Goal: Task Accomplishment & Management: Use online tool/utility

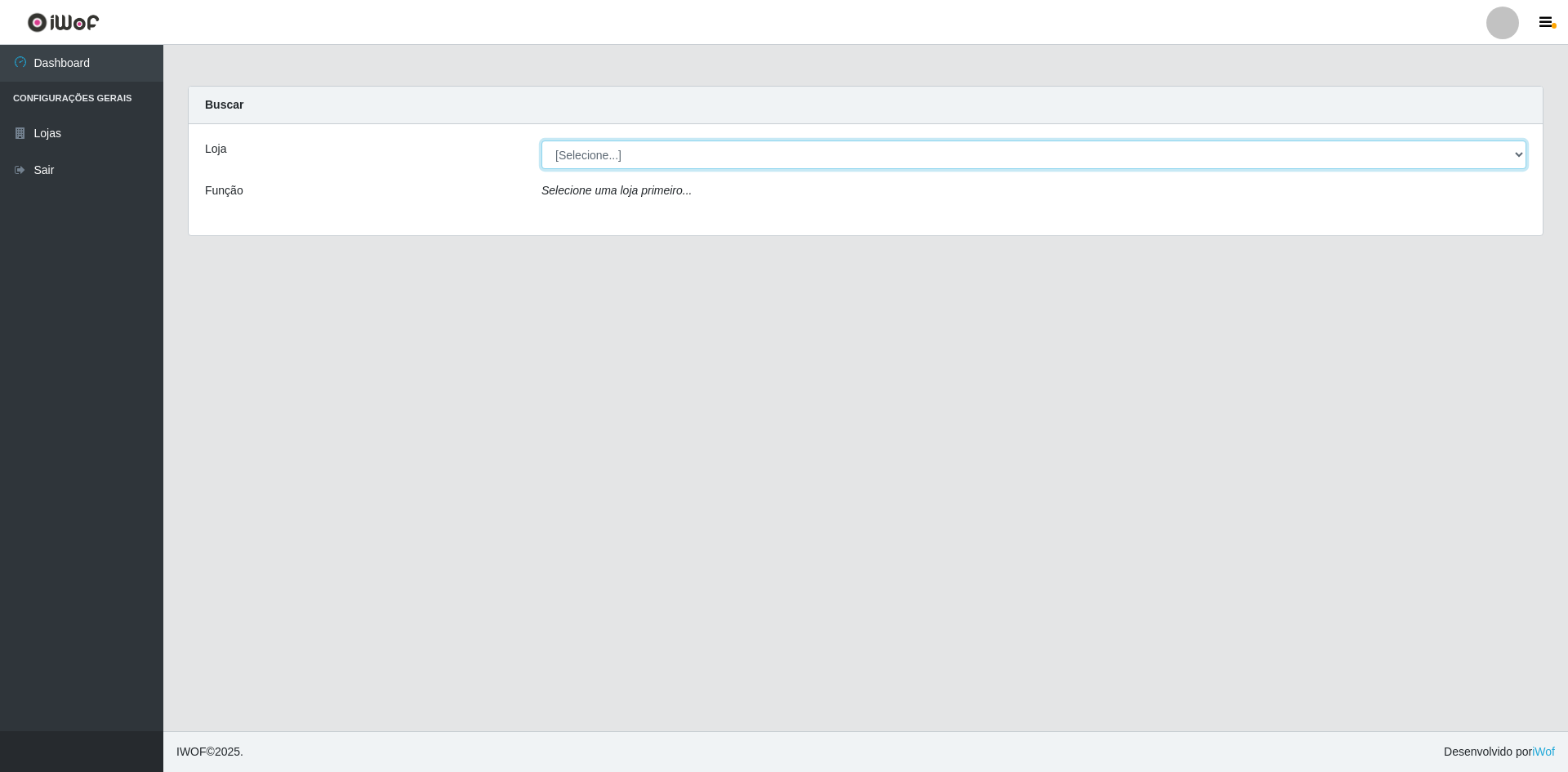
click at [617, 157] on select "[Selecione...] Hiper Queiroz - [GEOGRAPHIC_DATA] [GEOGRAPHIC_DATA] [GEOGRAPHIC_…" at bounding box center [1034, 154] width 985 height 29
select select "517"
click at [541, 141] on select "[Selecione...] Hiper Queiroz - [GEOGRAPHIC_DATA] [GEOGRAPHIC_DATA] [GEOGRAPHIC_…" at bounding box center [1034, 154] width 985 height 29
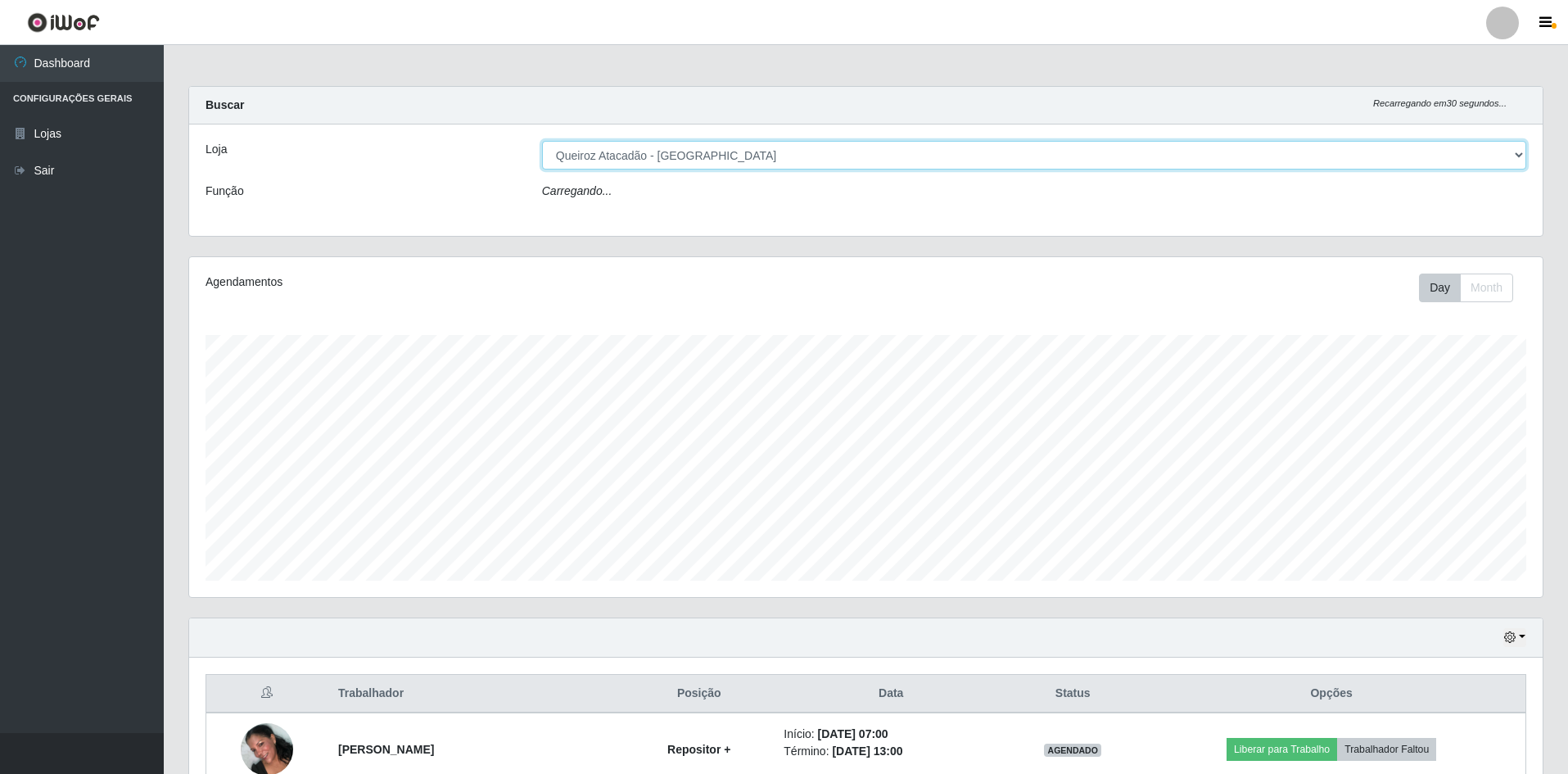
scroll to position [340, 1354]
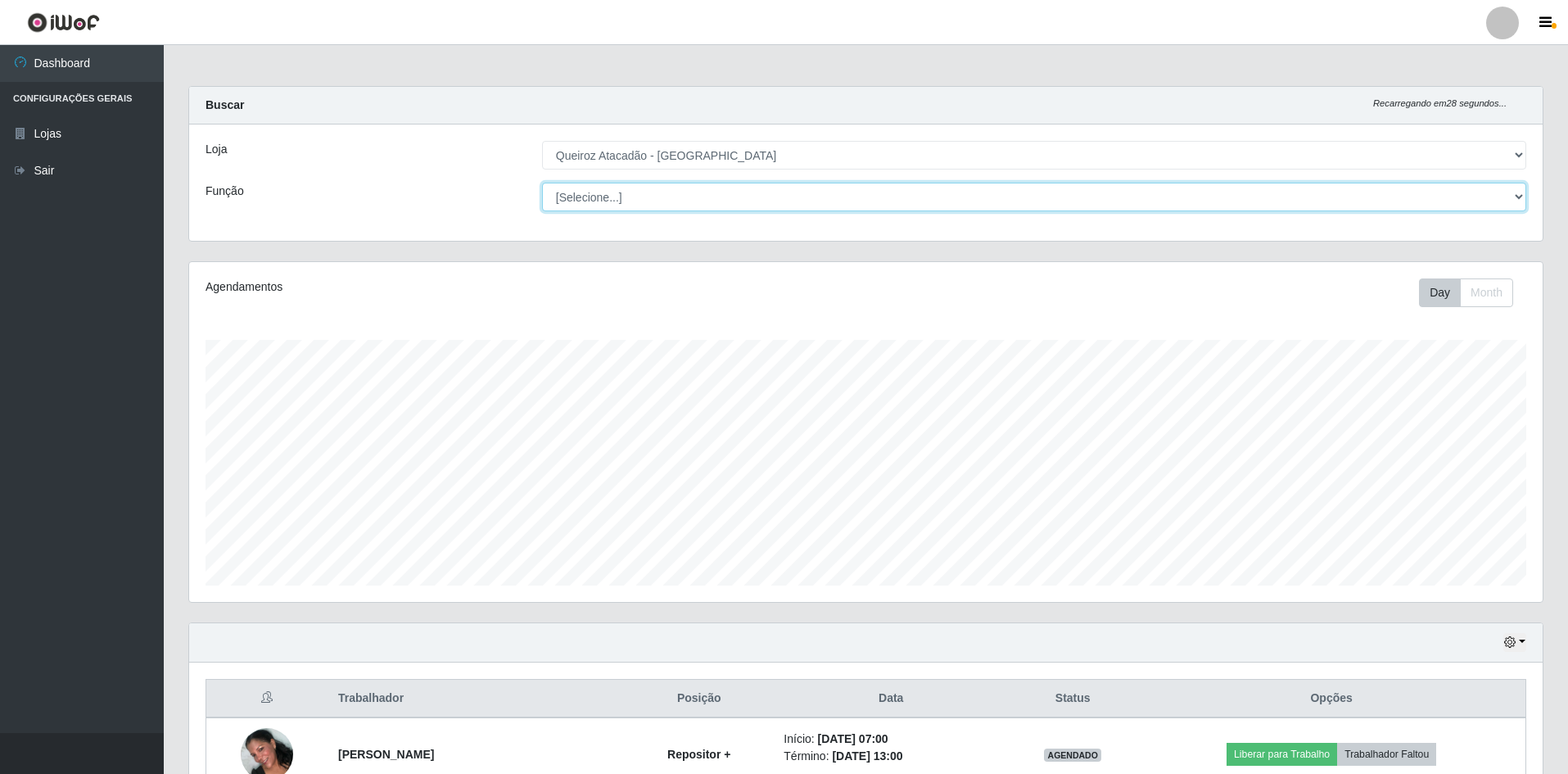
click at [596, 197] on select "[Selecione...] ASG ASG + ASG ++ Embalador Embalador + Embalador ++ Operador de …" at bounding box center [1034, 196] width 984 height 29
click at [543, 183] on select "[Selecione...] ASG ASG + ASG ++ Embalador Embalador + Embalador ++ Operador de …" at bounding box center [1034, 196] width 984 height 29
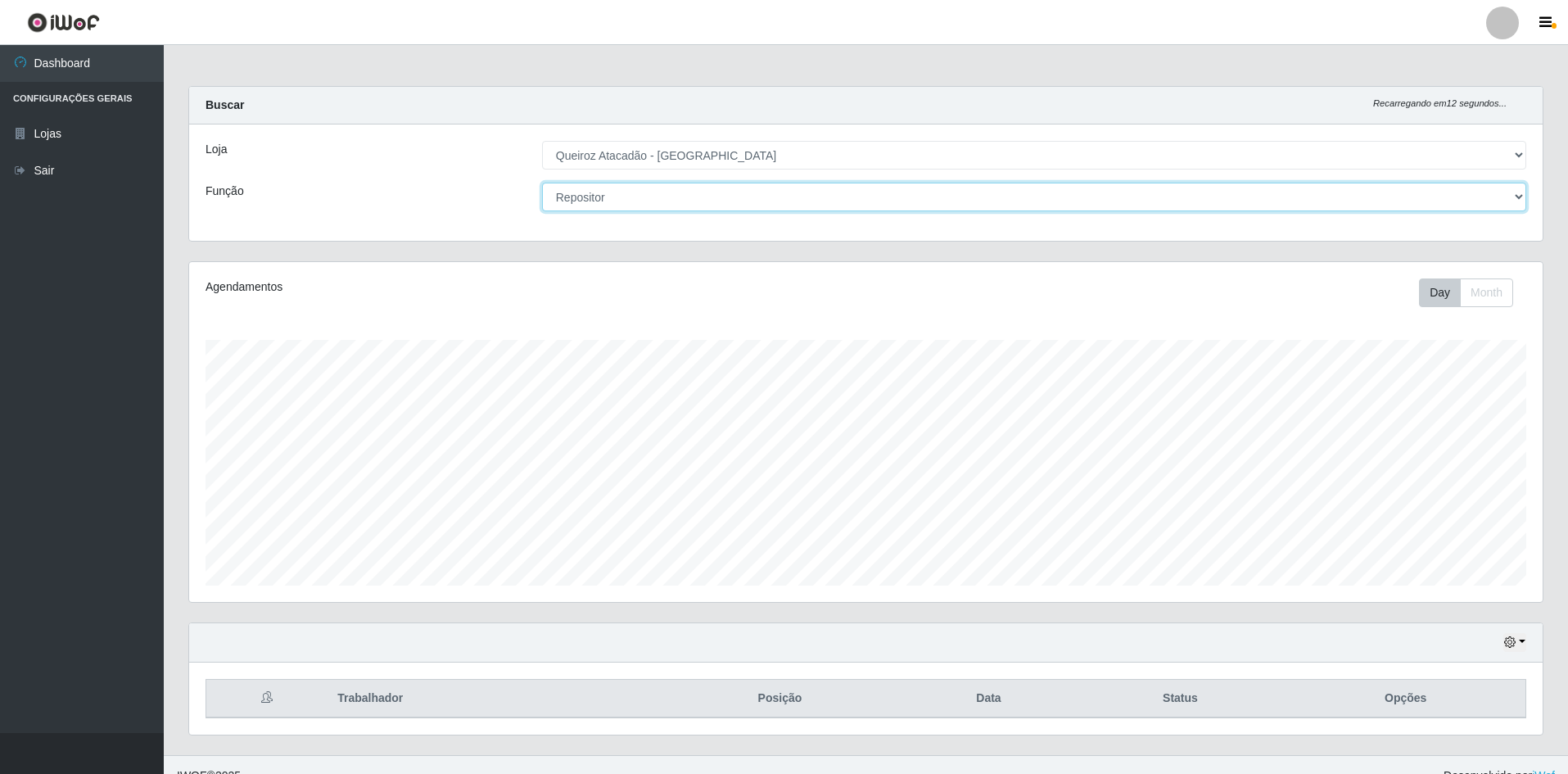
scroll to position [22, 0]
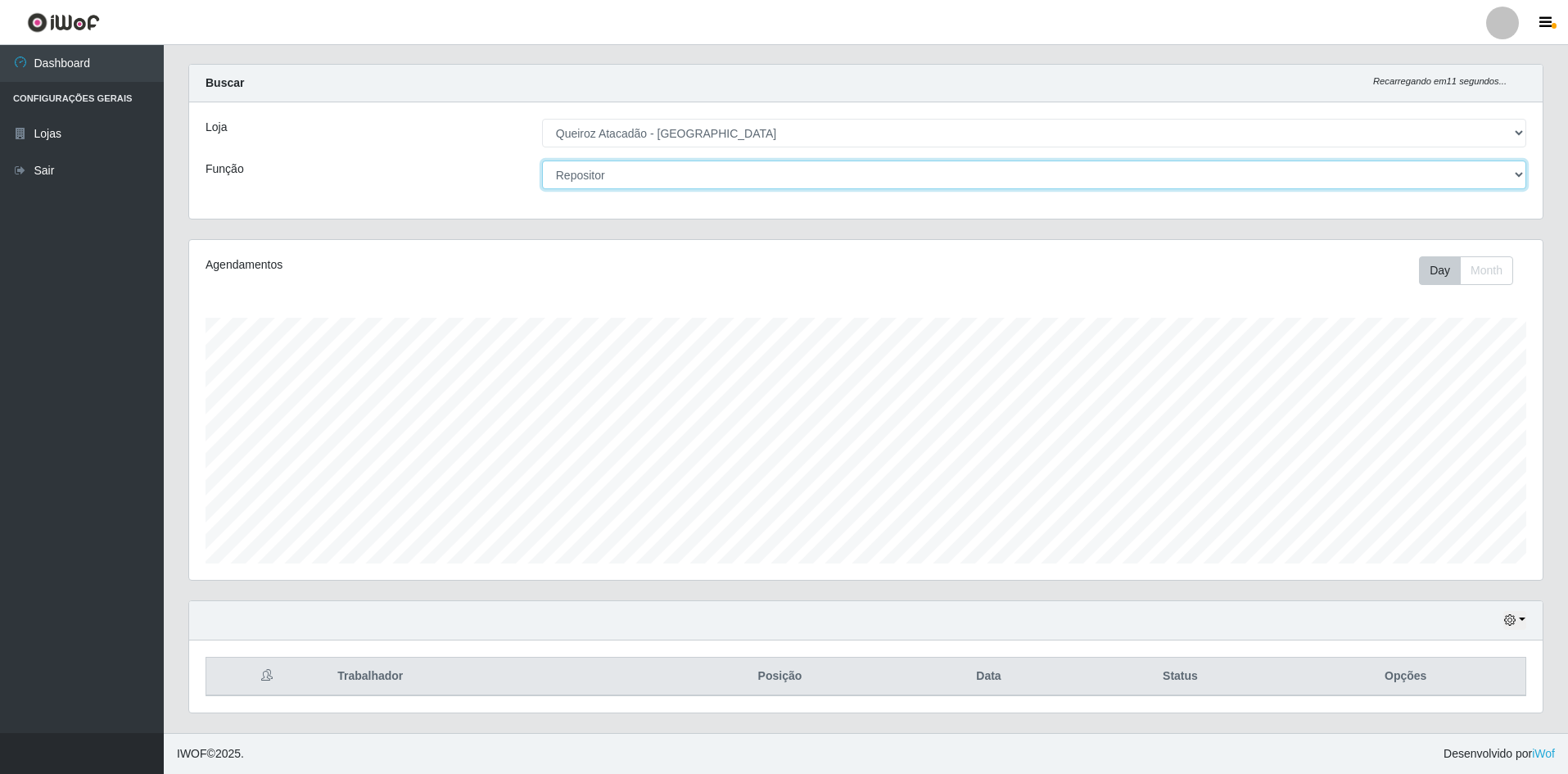
click at [674, 175] on select "[Selecione...] ASG ASG + ASG ++ Embalador Embalador + Embalador ++ Operador de …" at bounding box center [1034, 175] width 984 height 29
click at [543, 161] on select "[Selecione...] ASG ASG + ASG ++ Embalador Embalador + Embalador ++ Operador de …" at bounding box center [1034, 175] width 984 height 29
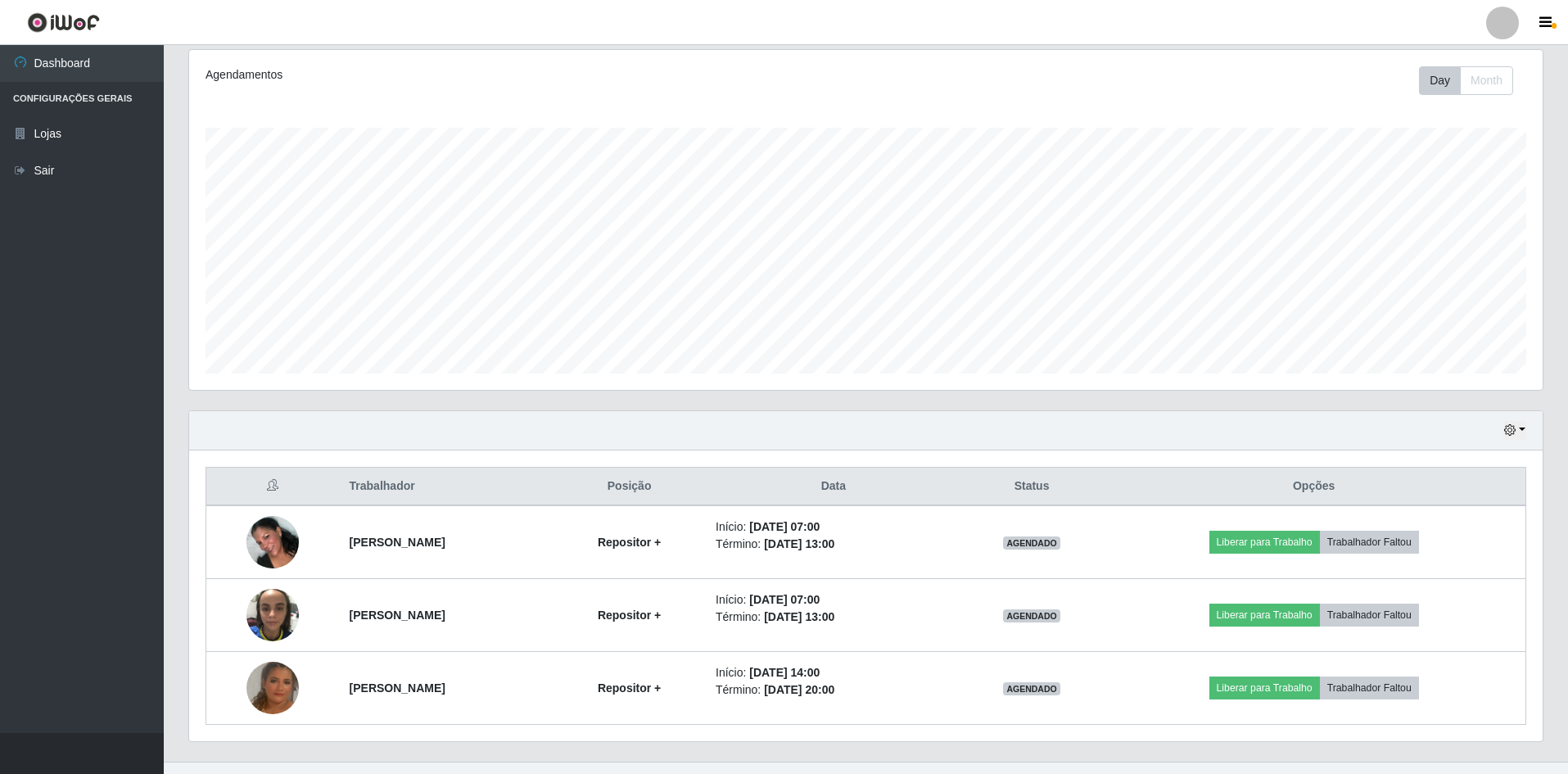
scroll to position [241, 0]
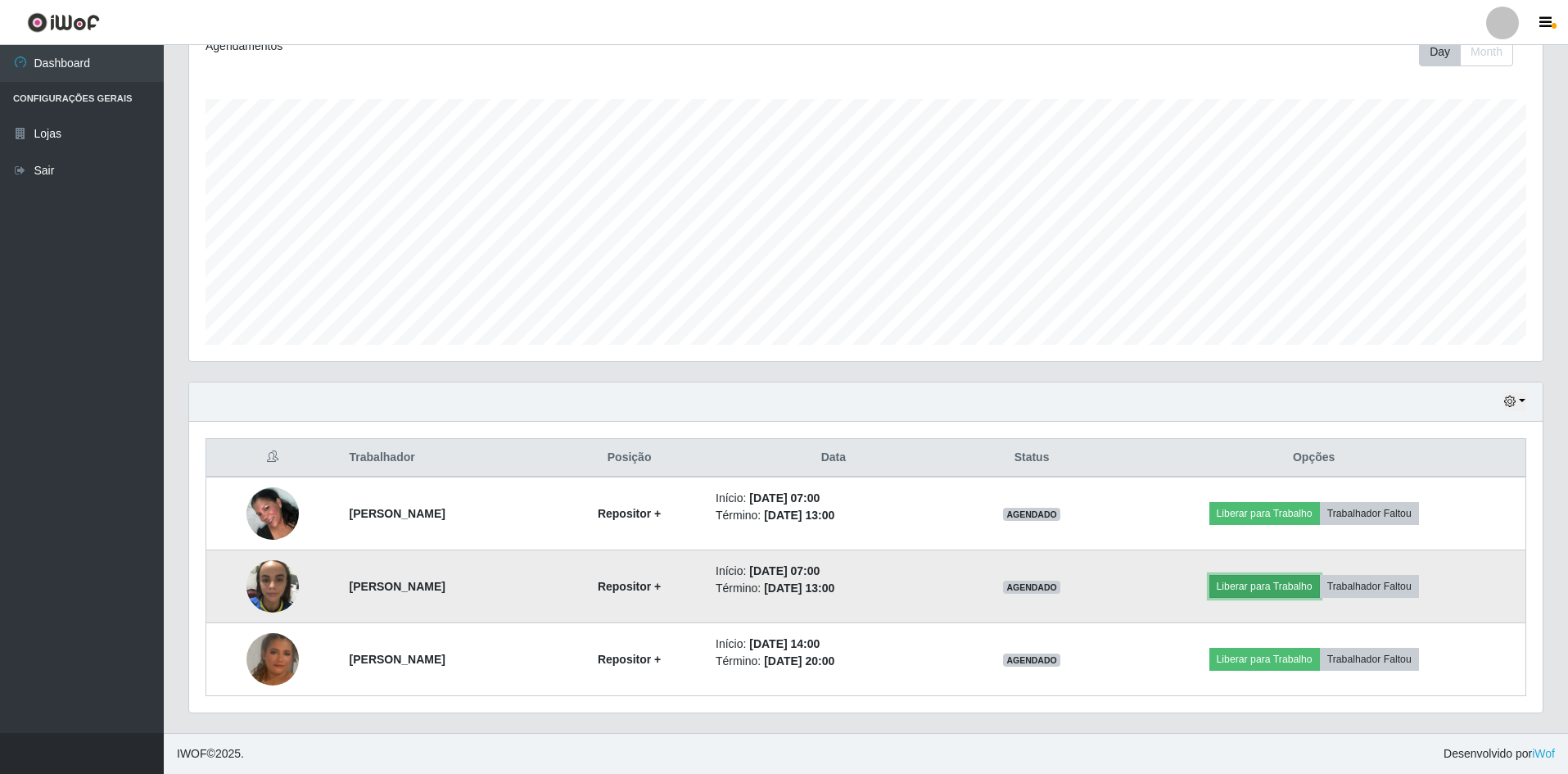
click at [1275, 584] on button "Liberar para Trabalho" at bounding box center [1265, 586] width 110 height 23
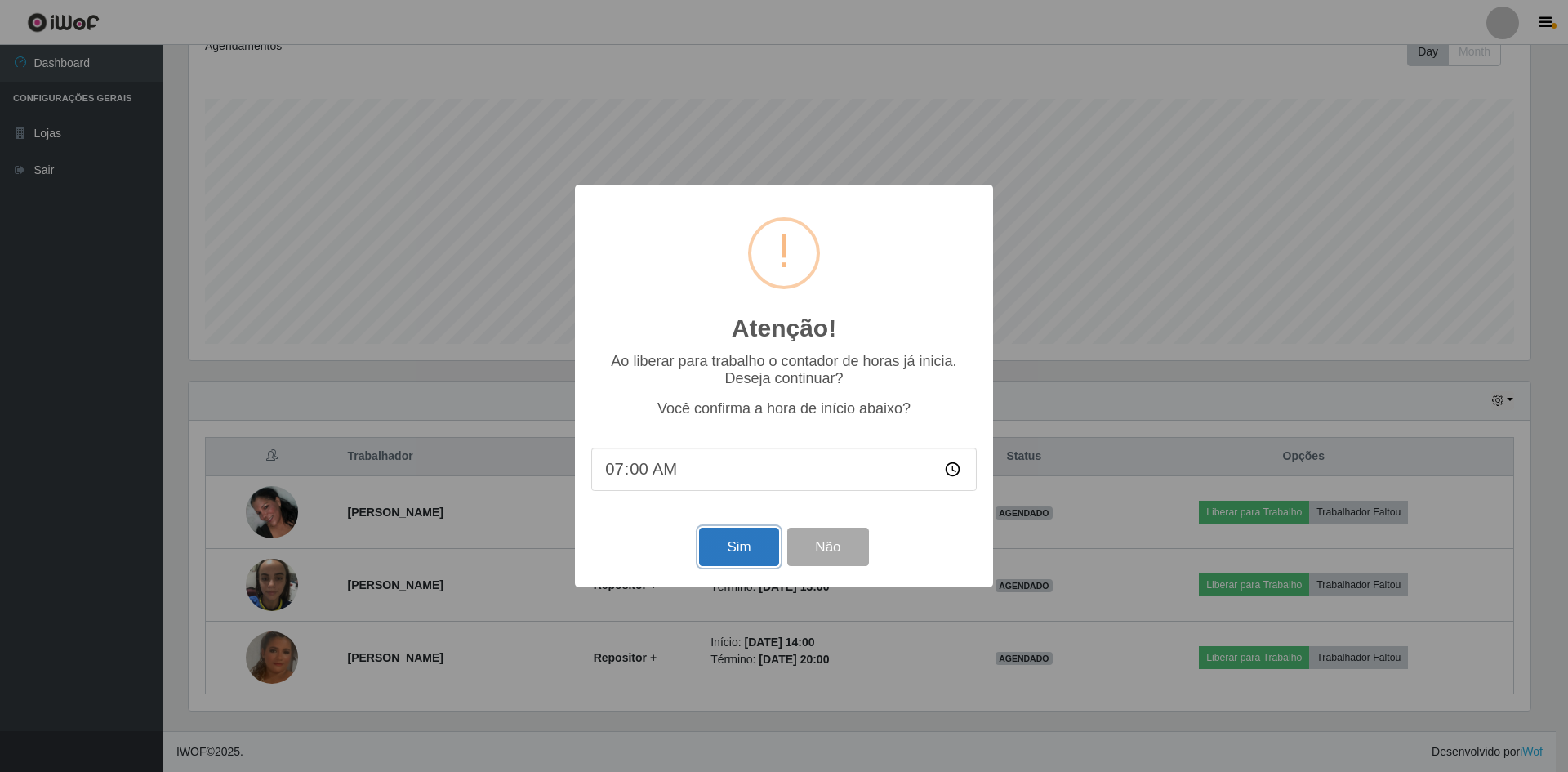
click at [714, 548] on button "Sim" at bounding box center [739, 546] width 79 height 39
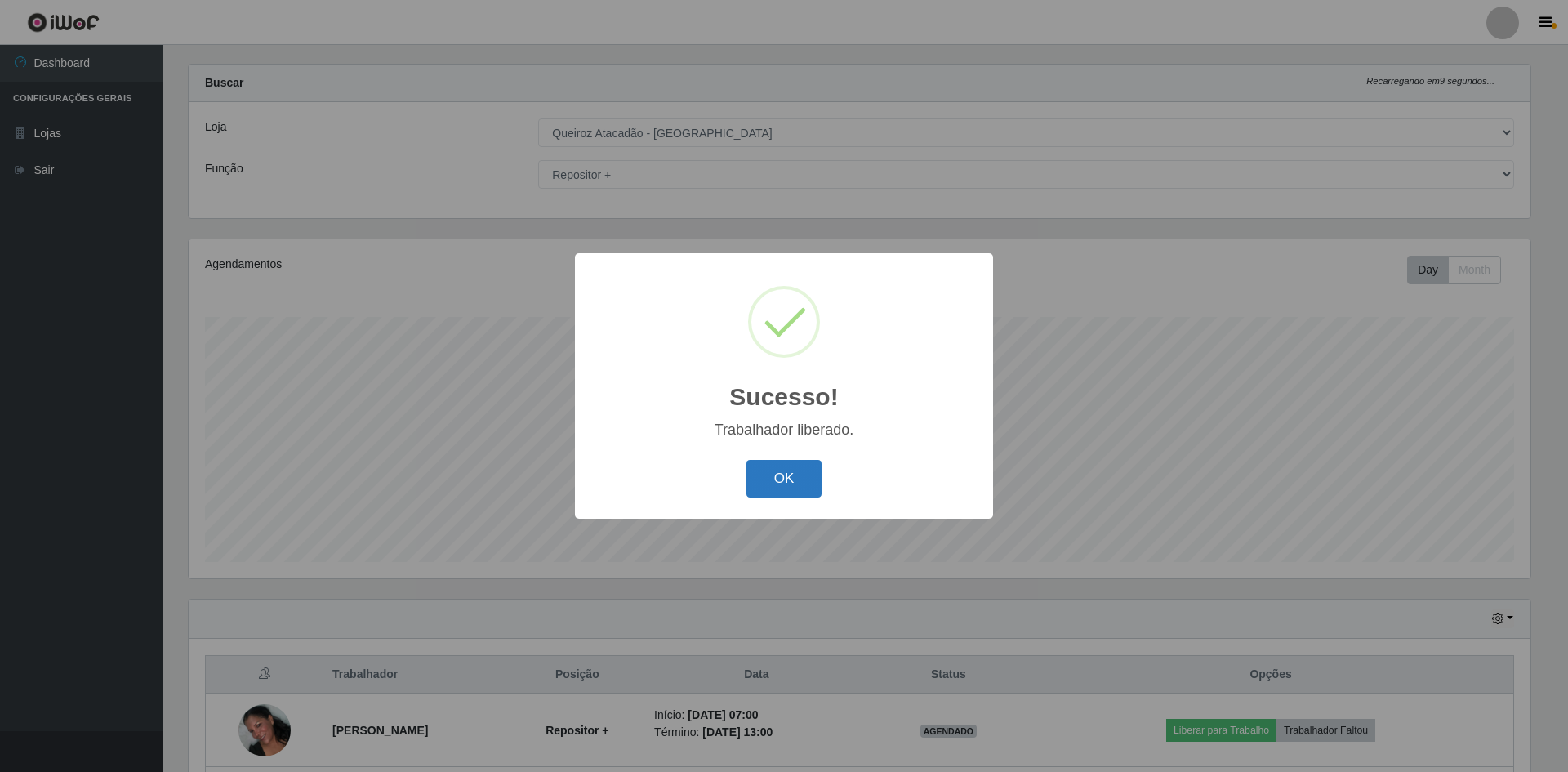
click at [799, 480] on button "OK" at bounding box center [784, 479] width 76 height 39
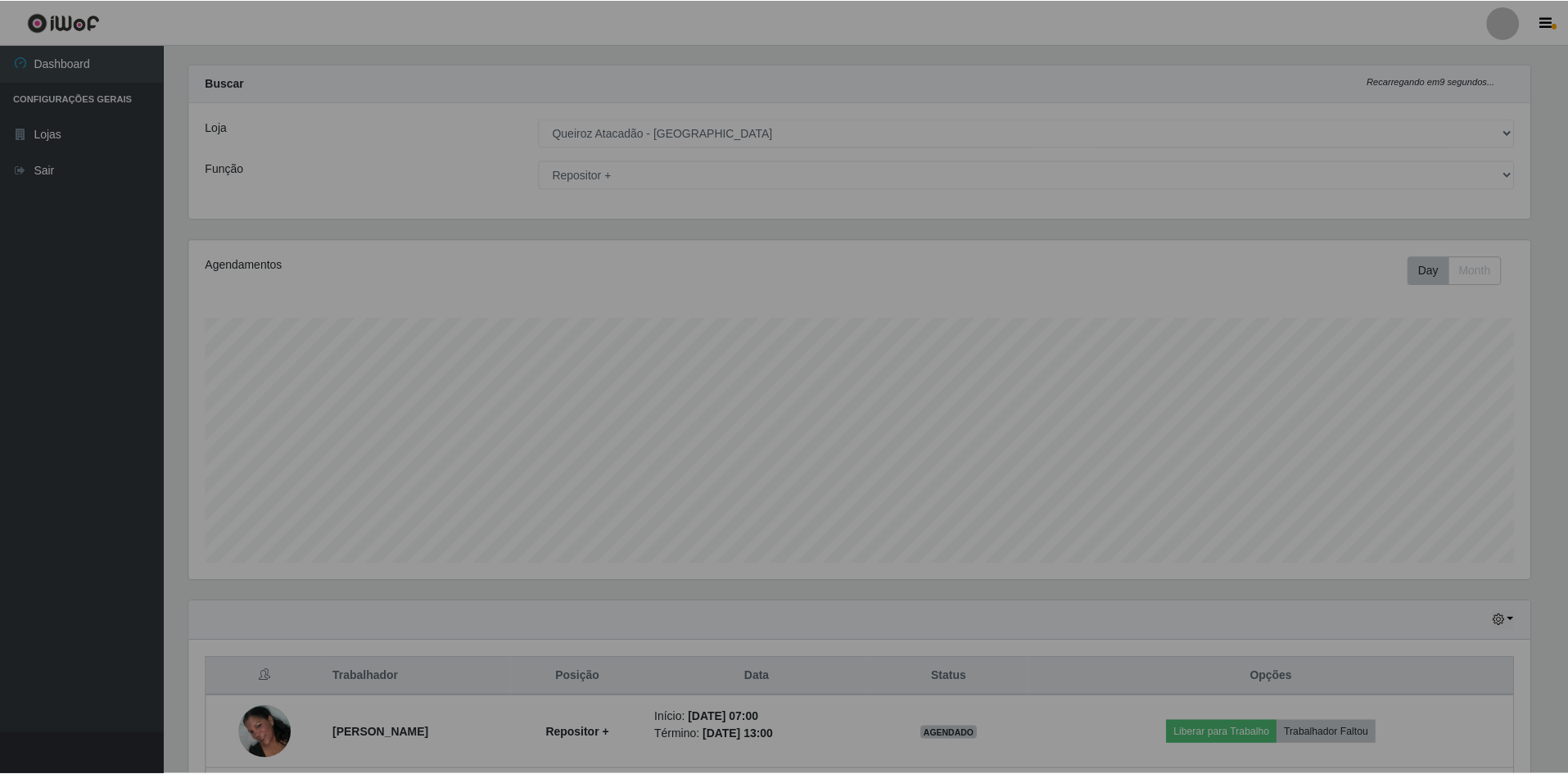
scroll to position [340, 1354]
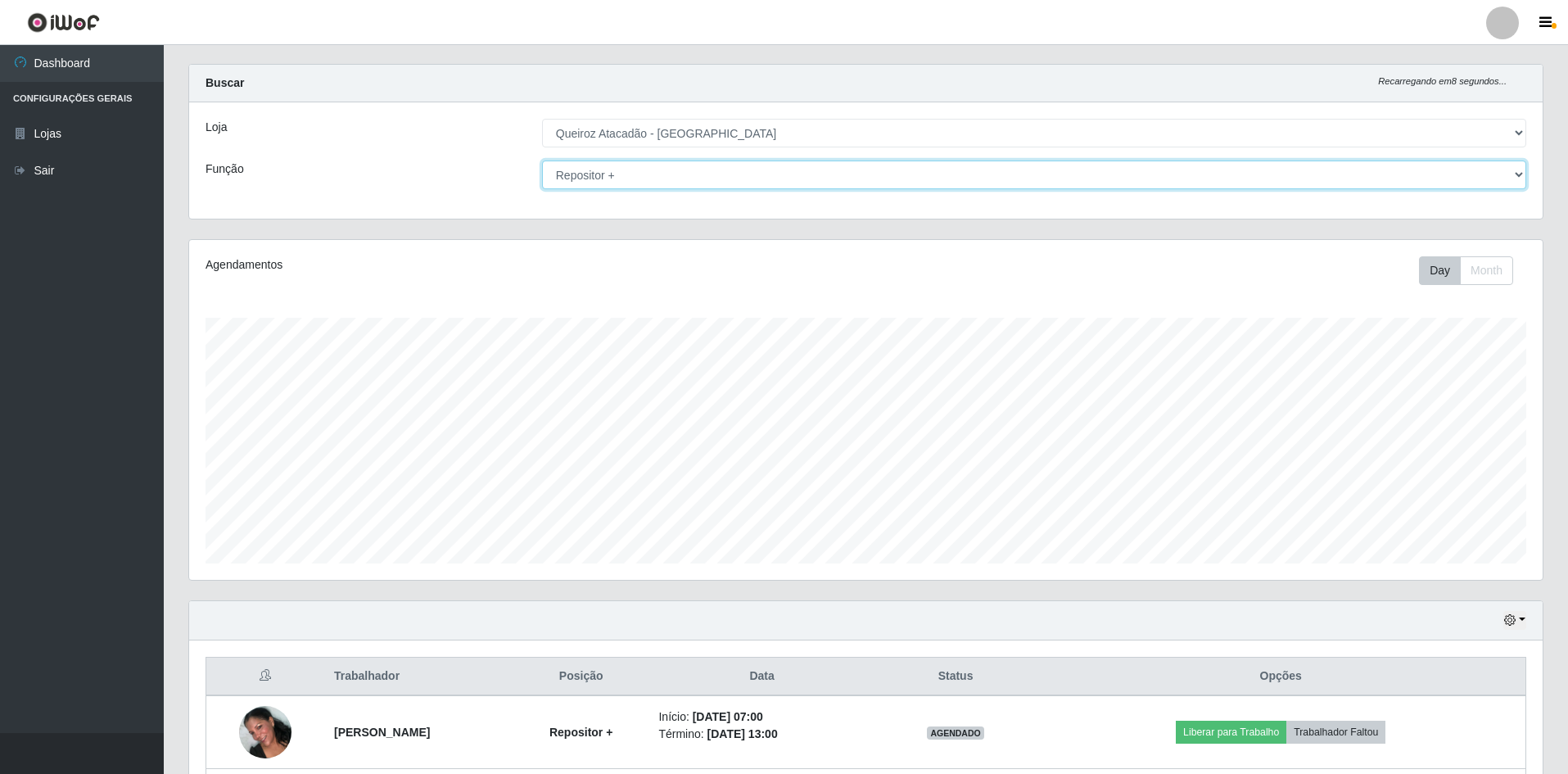
click at [601, 172] on select "[Selecione...] ASG ASG + ASG ++ Embalador Embalador + Embalador ++ Operador de …" at bounding box center [1034, 175] width 984 height 29
click at [543, 161] on select "[Selecione...] ASG ASG + ASG ++ Embalador Embalador + Embalador ++ Operador de …" at bounding box center [1034, 175] width 984 height 29
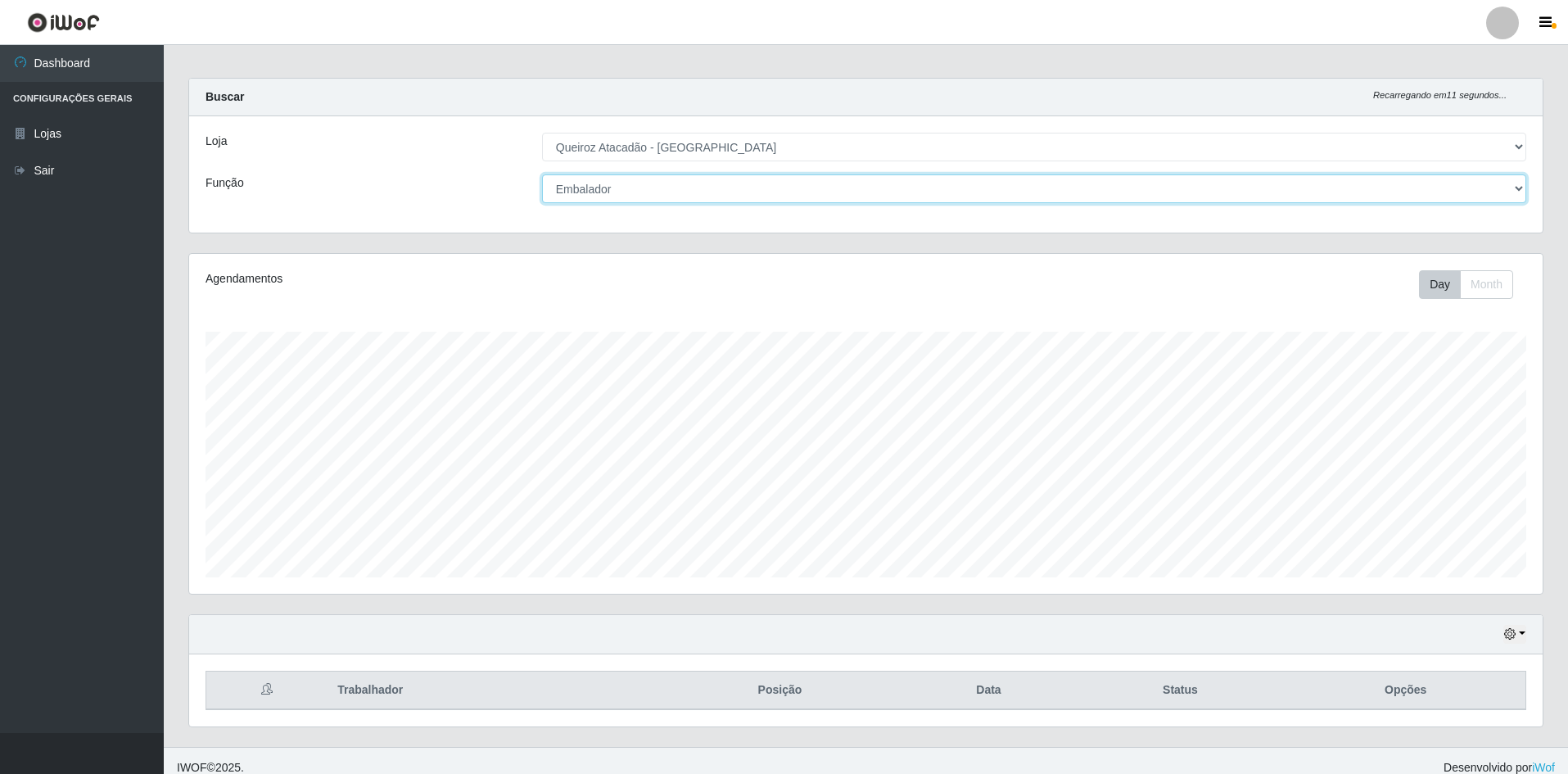
scroll to position [0, 0]
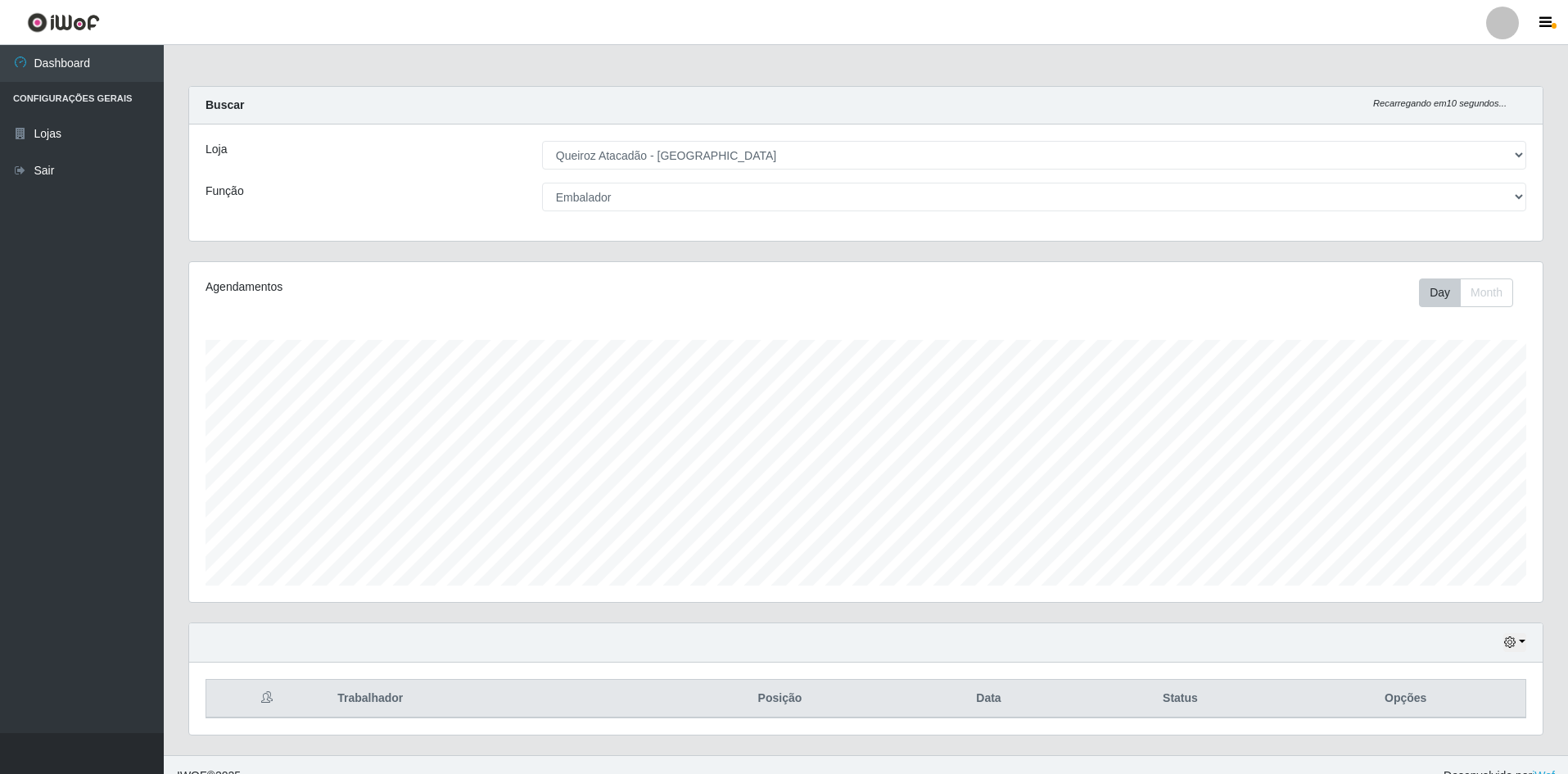
click at [614, 180] on div "Loja [Selecione...] Hiper Queiroz - [GEOGRAPHIC_DATA] [GEOGRAPHIC_DATA] [GEOGRA…" at bounding box center [866, 183] width 1354 height 116
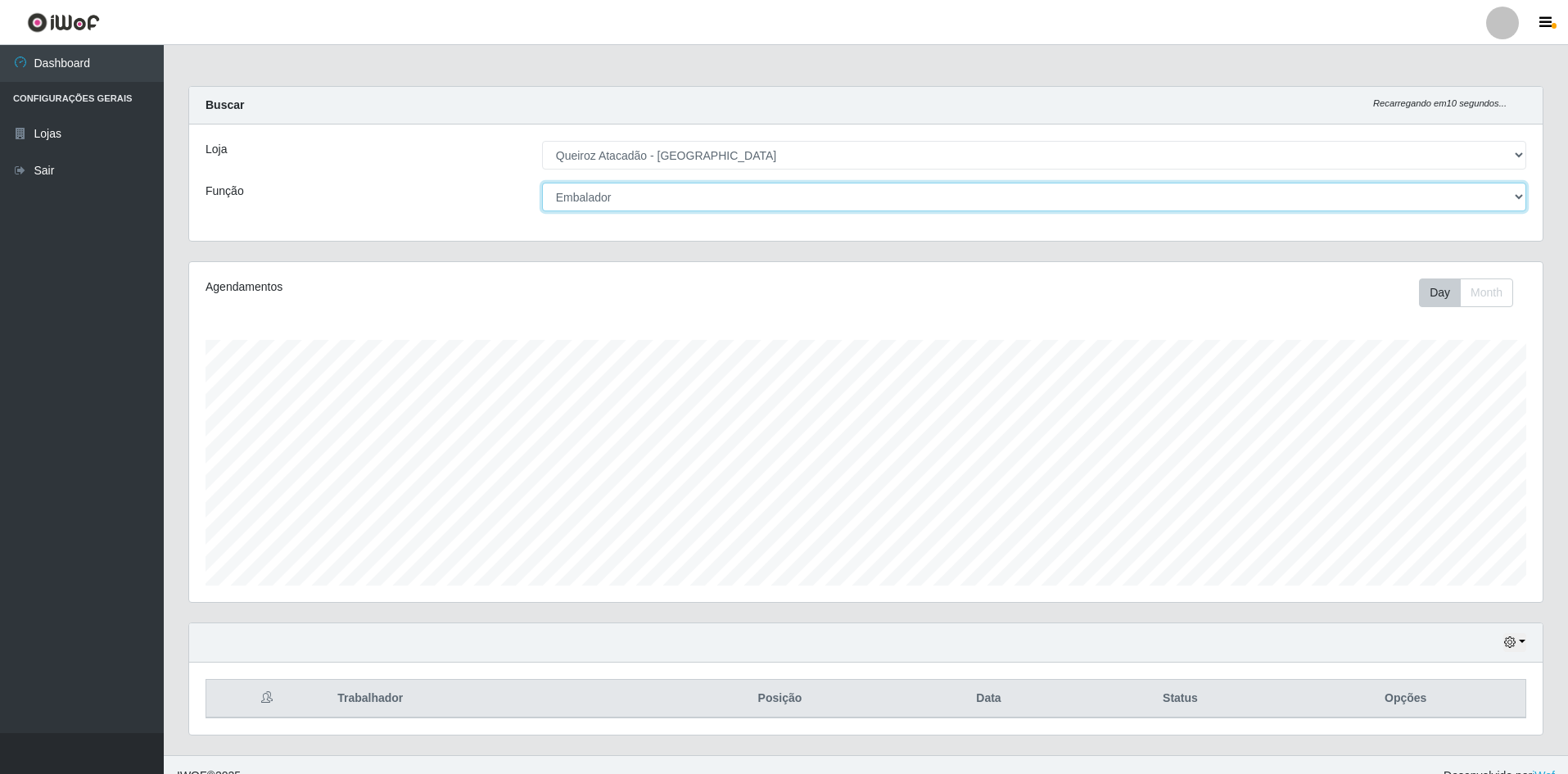
click at [617, 194] on select "[Selecione...] ASG ASG + ASG ++ Embalador Embalador + Embalador ++ Operador de …" at bounding box center [1034, 196] width 984 height 29
click at [543, 183] on select "[Selecione...] ASG ASG + ASG ++ Embalador Embalador + Embalador ++ Operador de …" at bounding box center [1034, 196] width 984 height 29
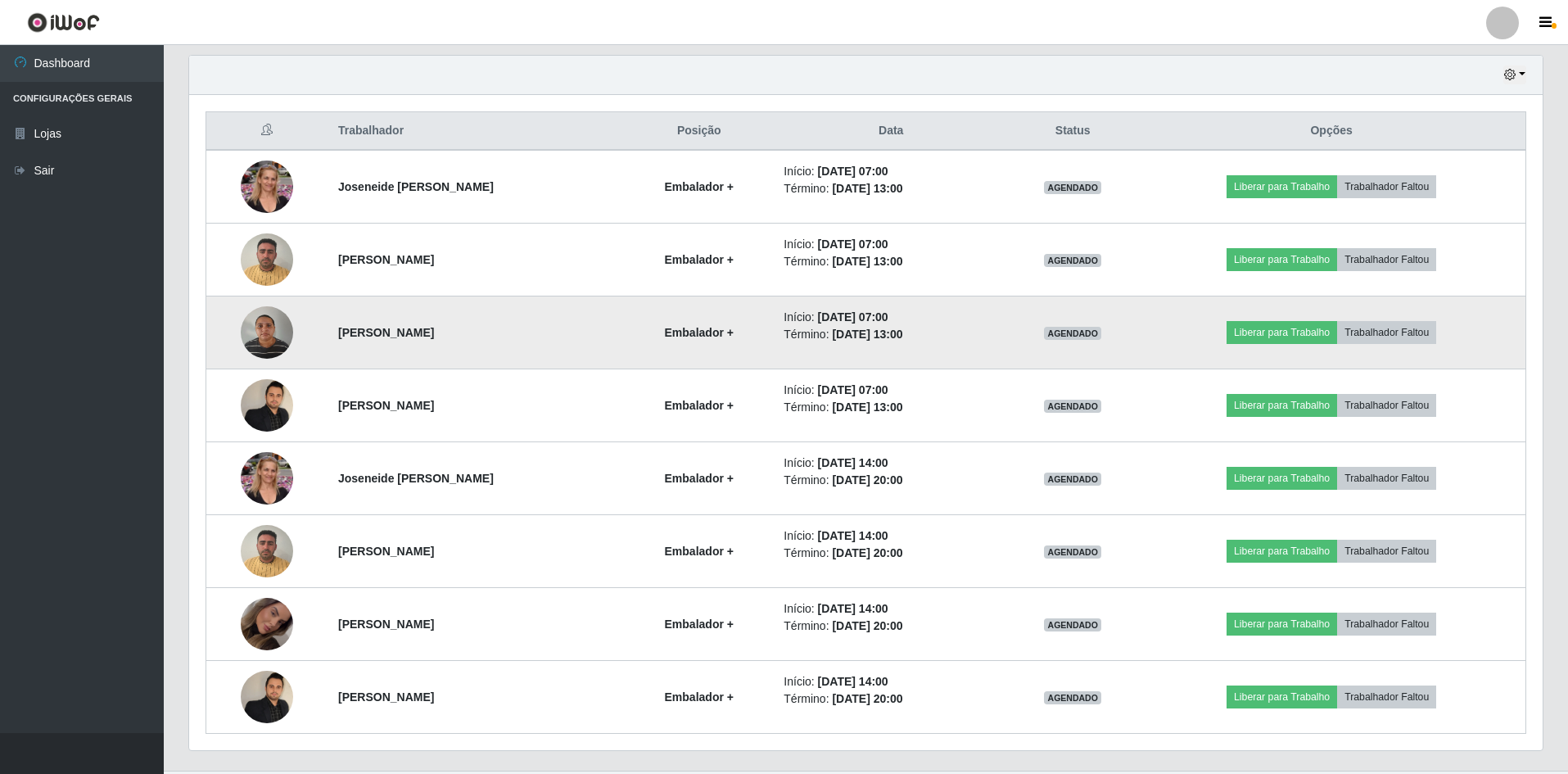
scroll to position [574, 0]
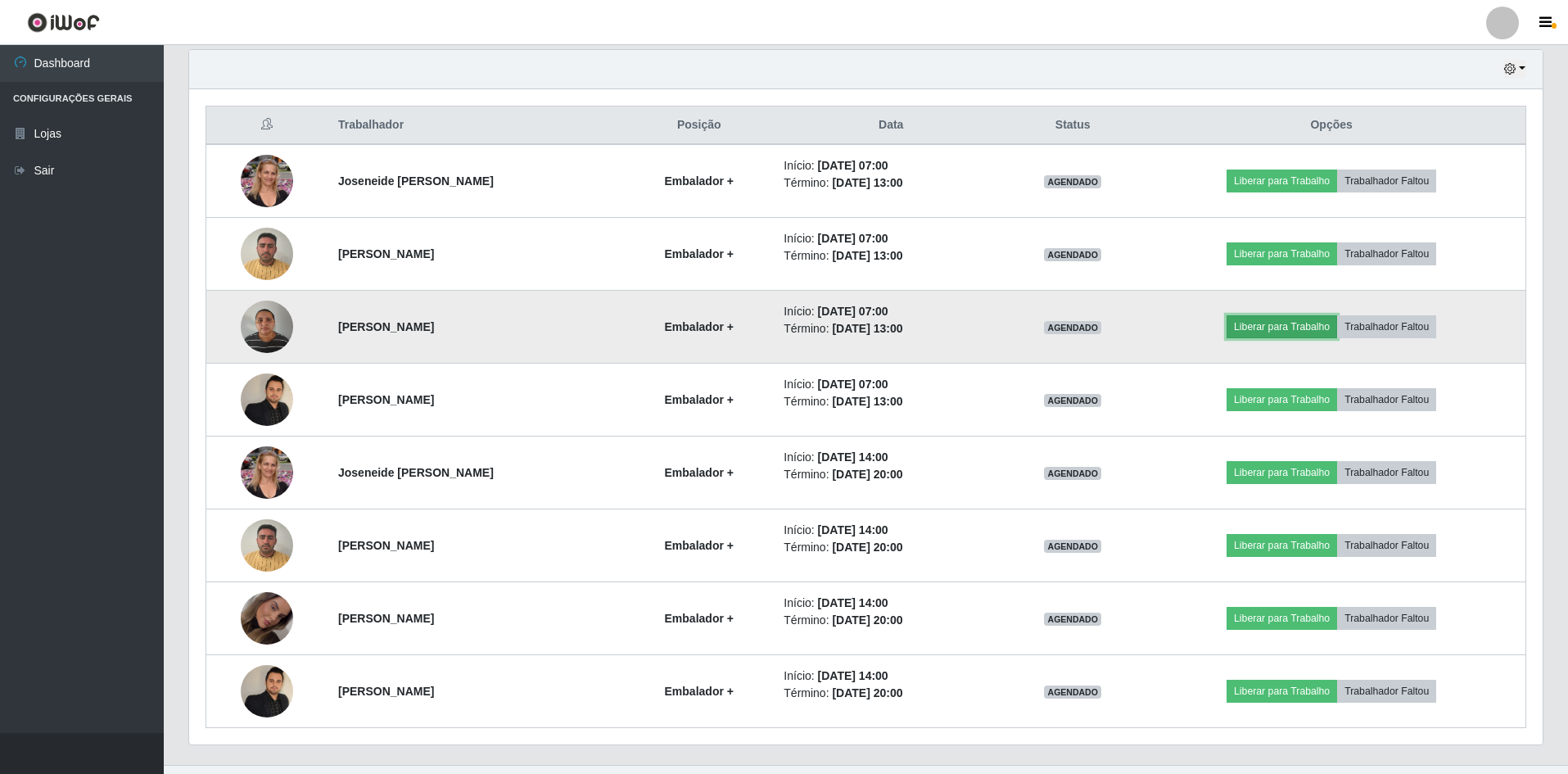
click at [1250, 326] on button "Liberar para Trabalho" at bounding box center [1281, 326] width 110 height 23
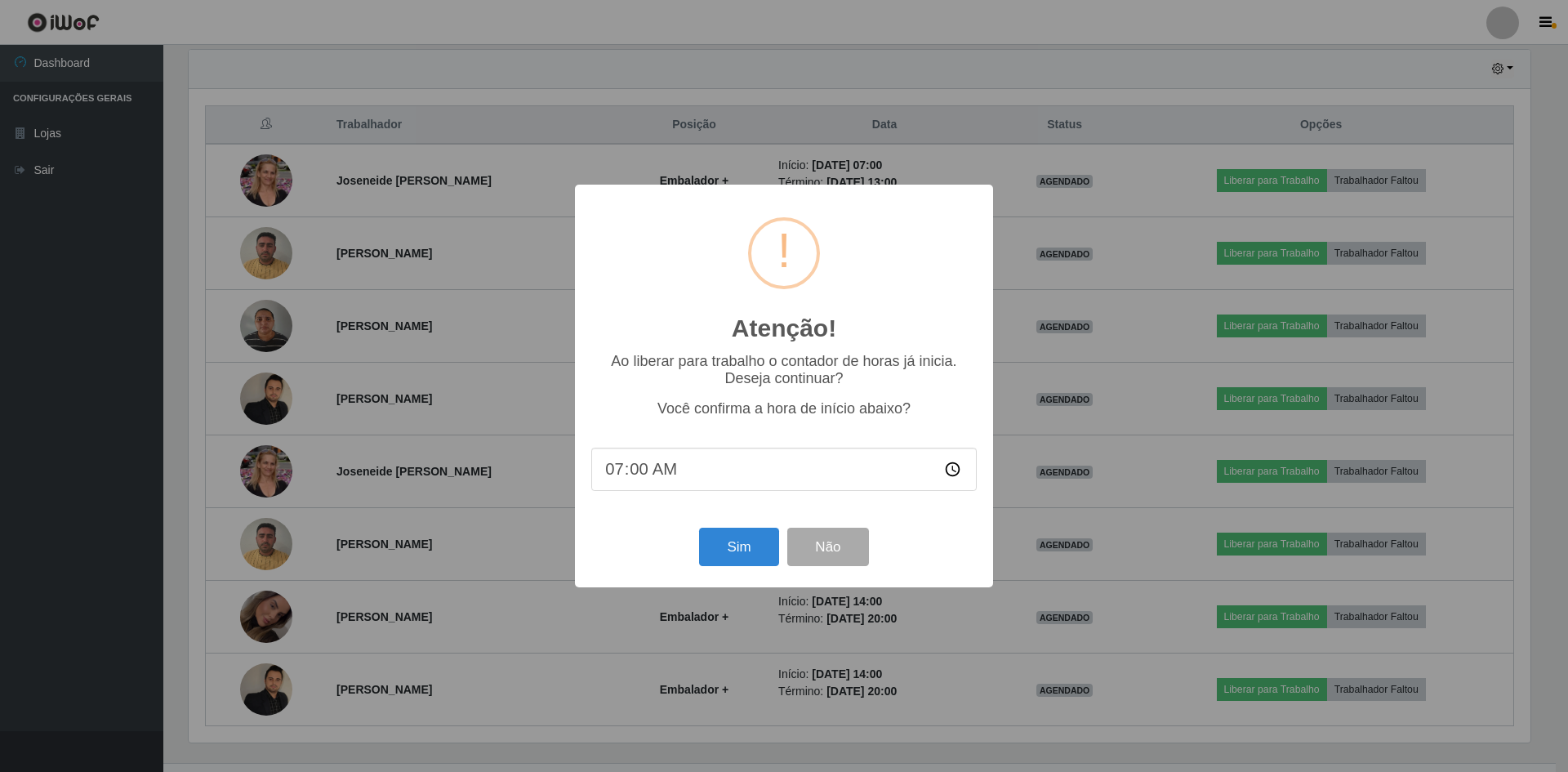
click at [692, 556] on div "Sim Não" at bounding box center [784, 546] width 386 height 47
click at [796, 549] on button "Não" at bounding box center [828, 546] width 81 height 39
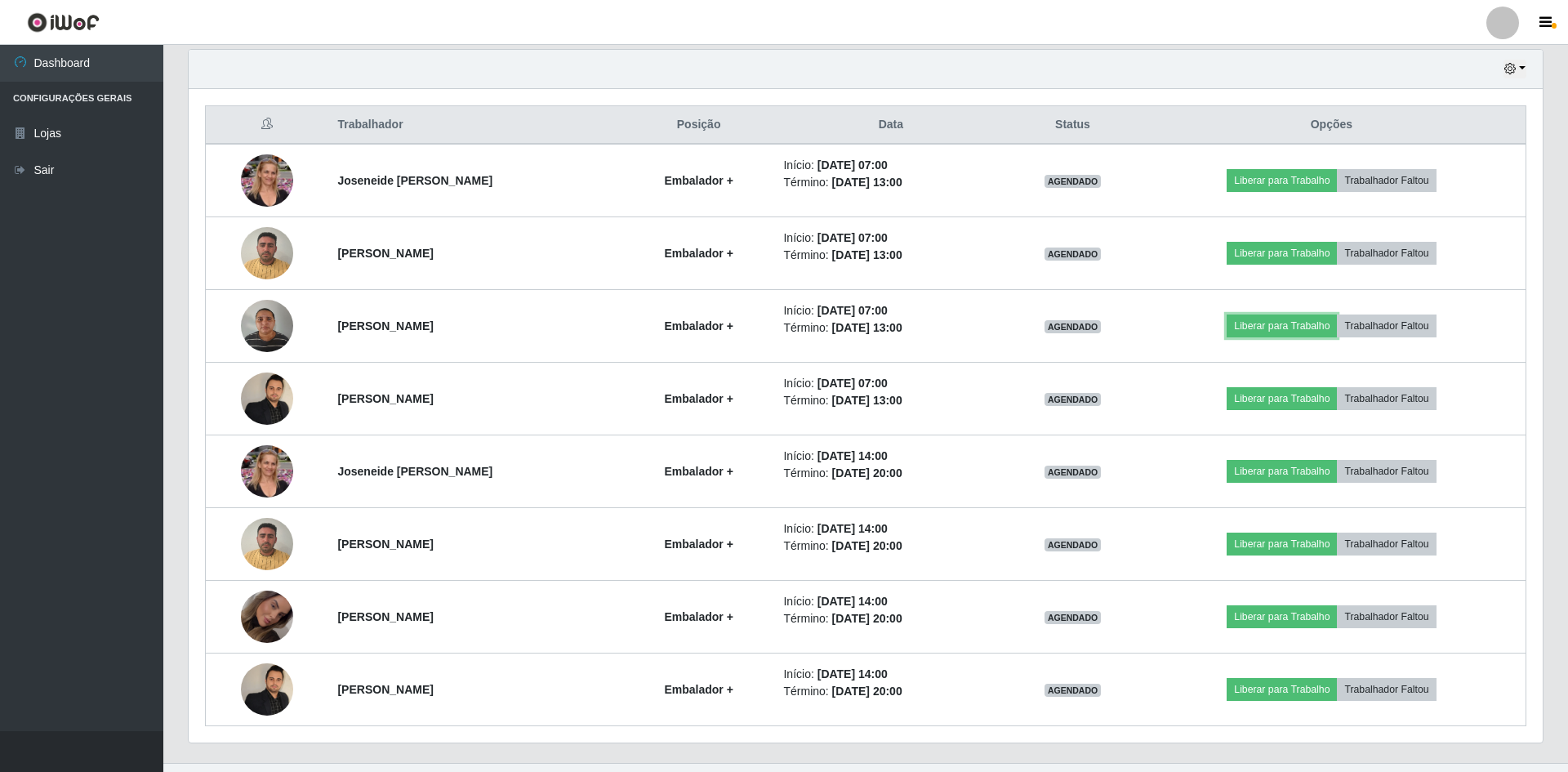
scroll to position [339, 1350]
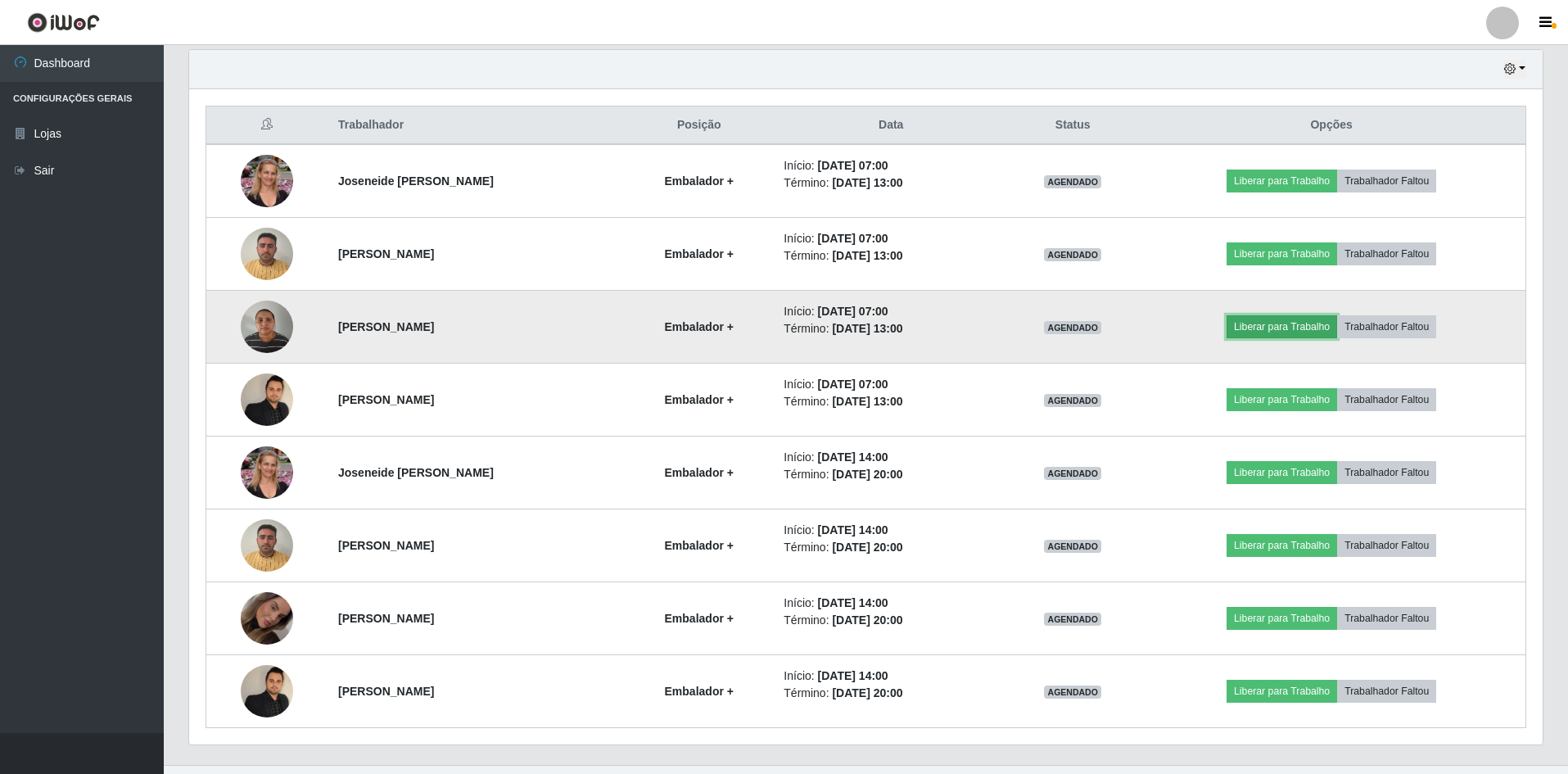
click at [1305, 321] on button "Liberar para Trabalho" at bounding box center [1281, 326] width 110 height 23
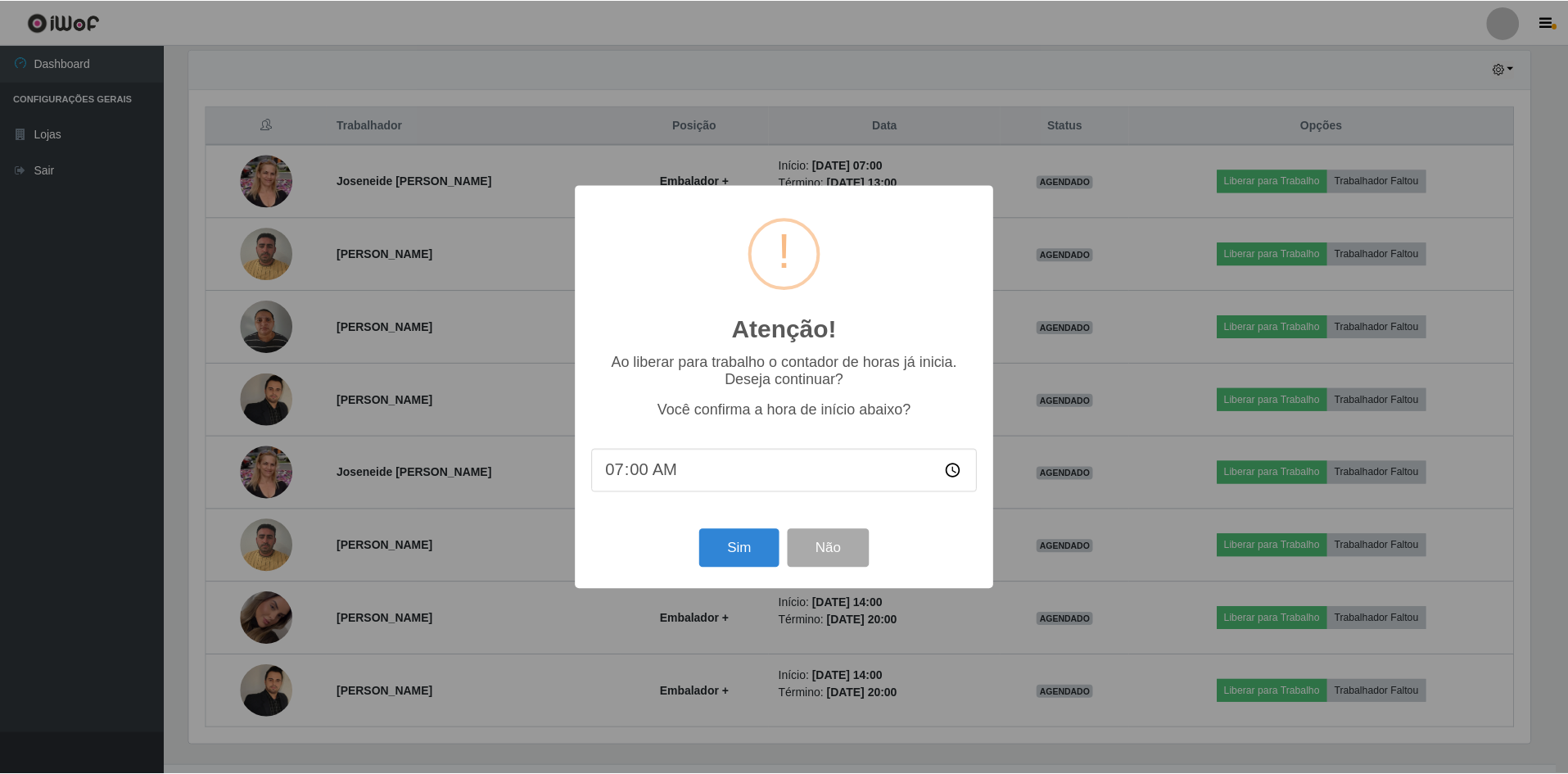
scroll to position [340, 1346]
click at [728, 543] on button "Sim" at bounding box center [741, 548] width 79 height 39
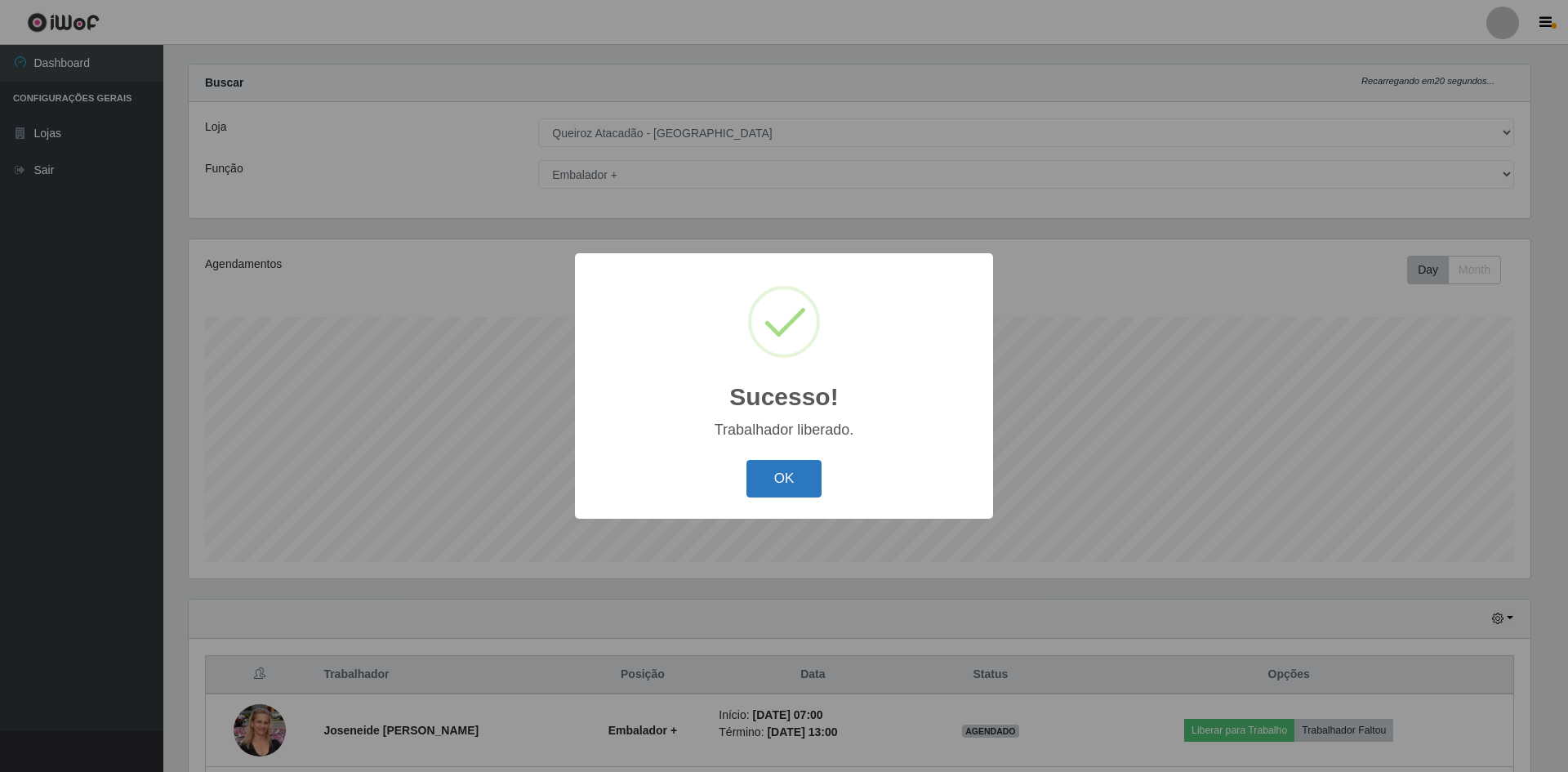
click at [755, 481] on button "OK" at bounding box center [784, 479] width 76 height 39
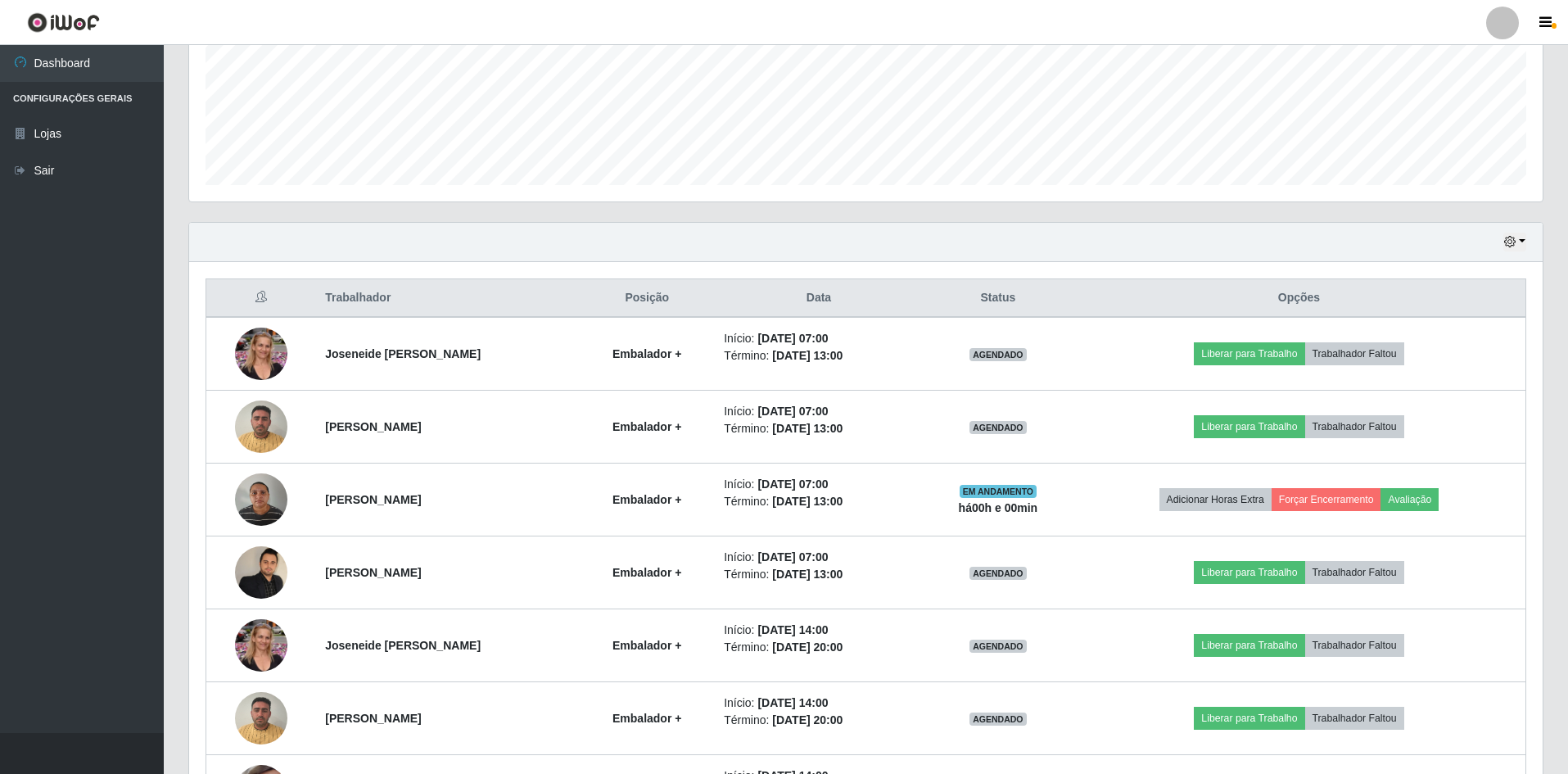
scroll to position [432, 0]
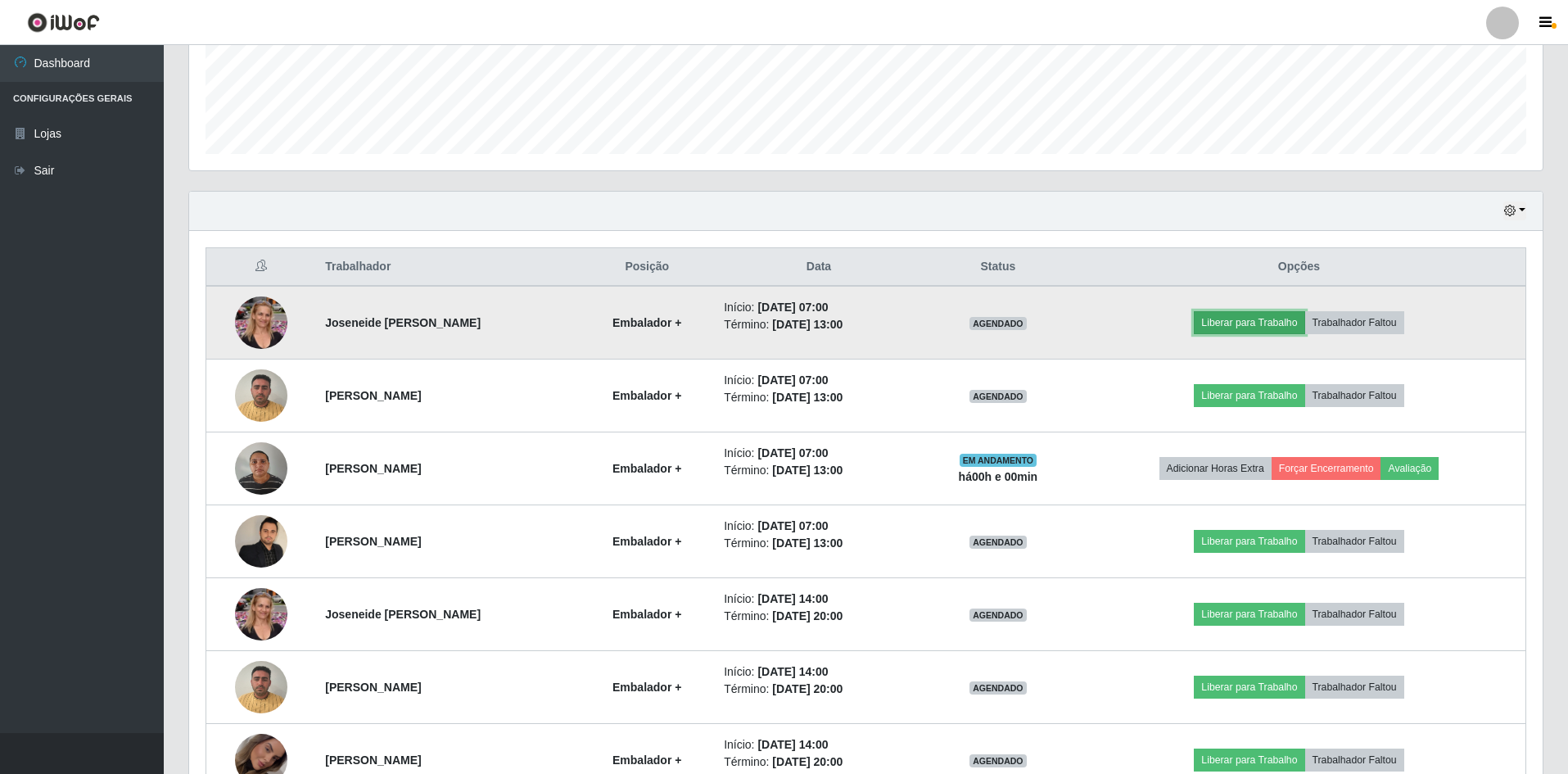
click at [1253, 322] on button "Liberar para Trabalho" at bounding box center [1249, 322] width 110 height 23
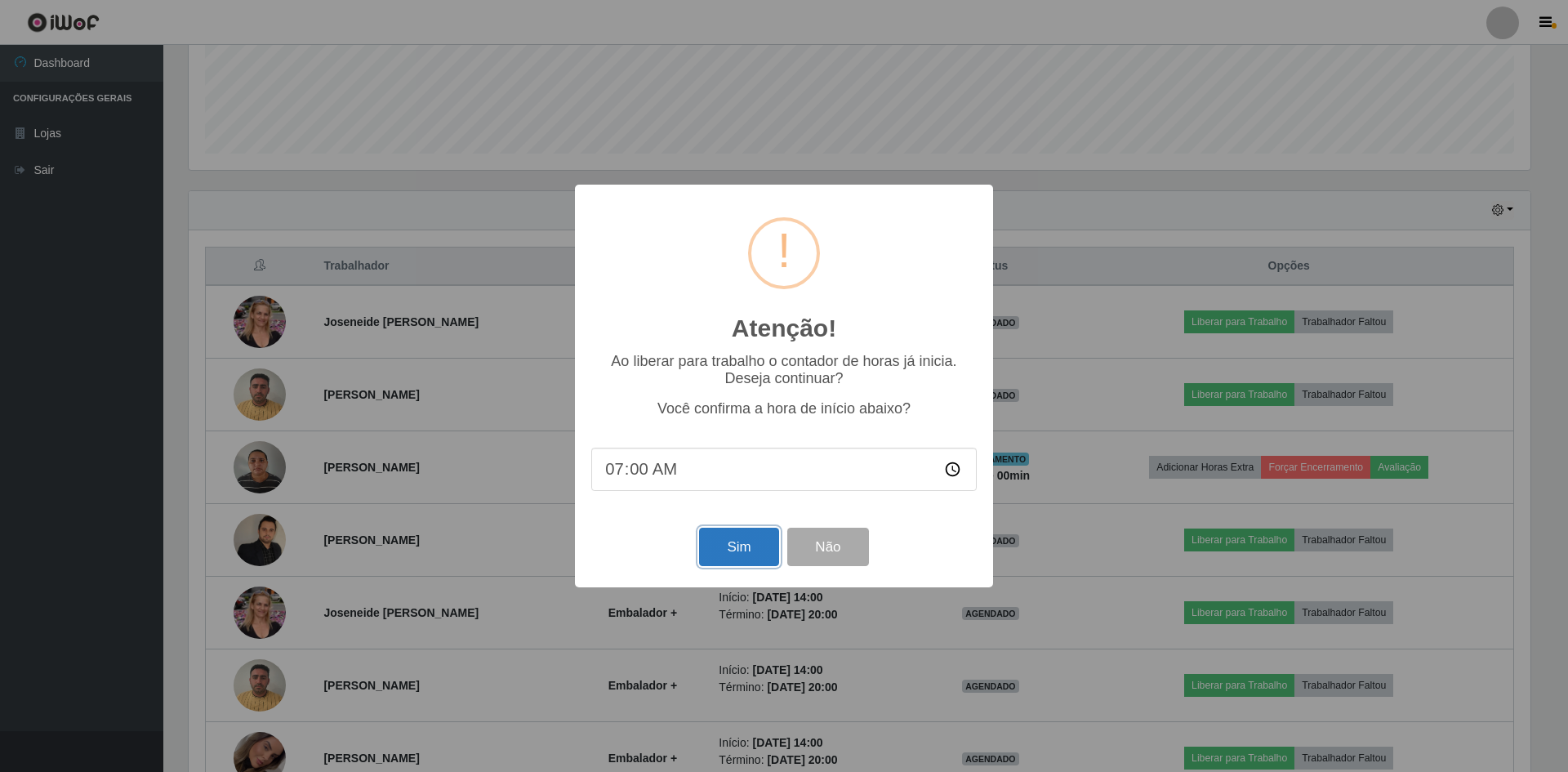
click at [711, 554] on button "Sim" at bounding box center [739, 546] width 79 height 39
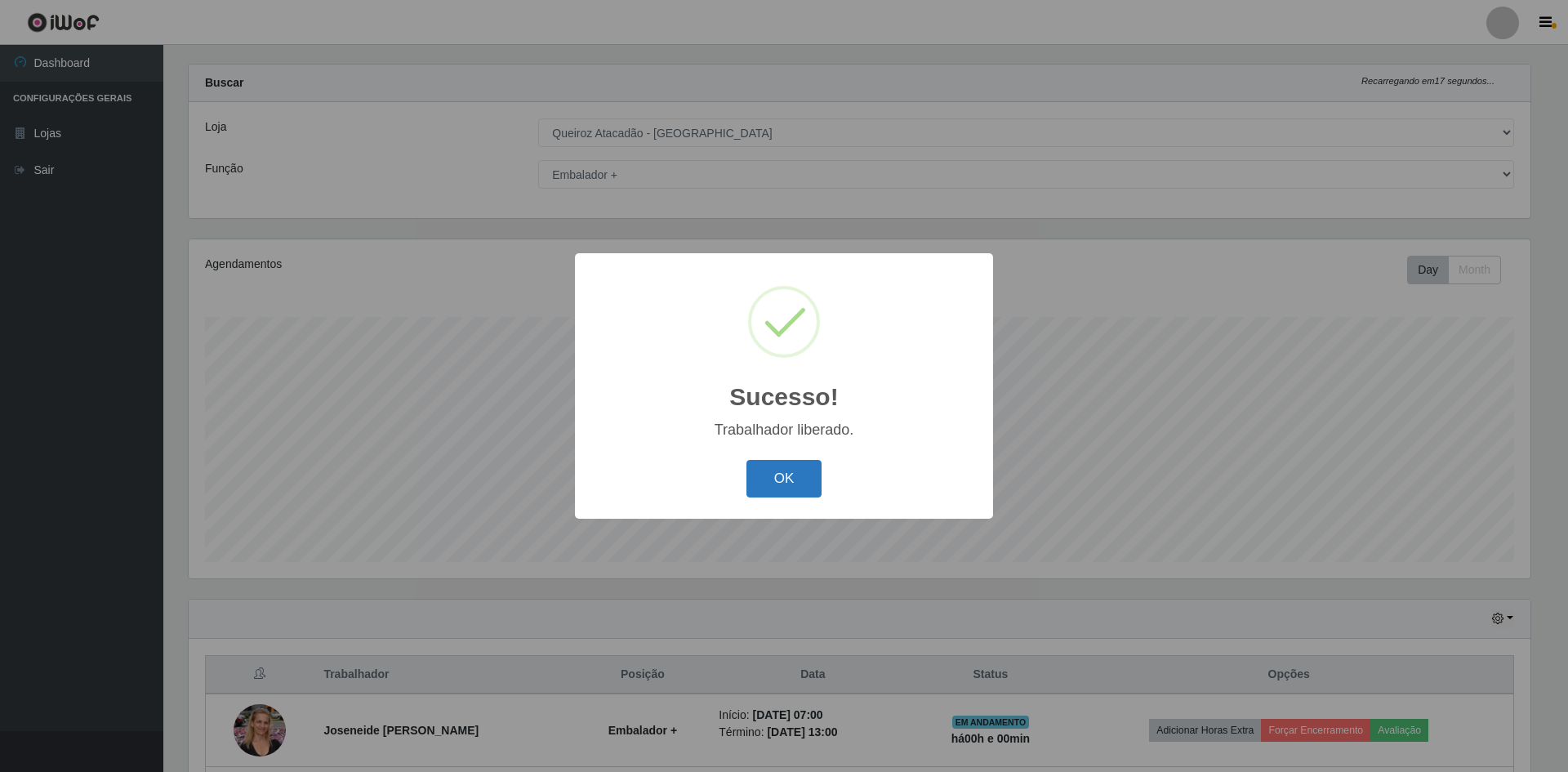
click at [780, 491] on button "OK" at bounding box center [784, 479] width 76 height 39
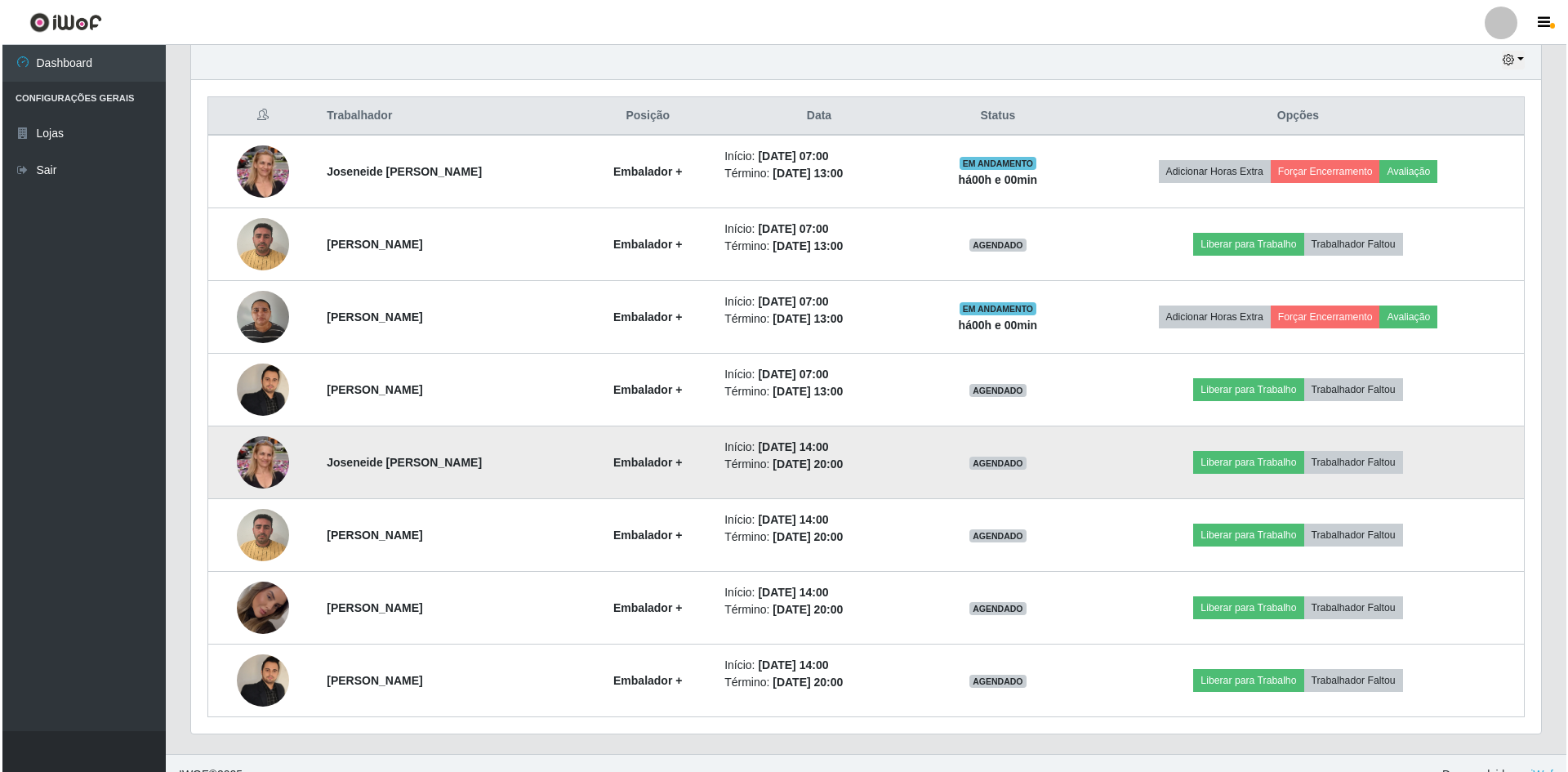
scroll to position [0, 0]
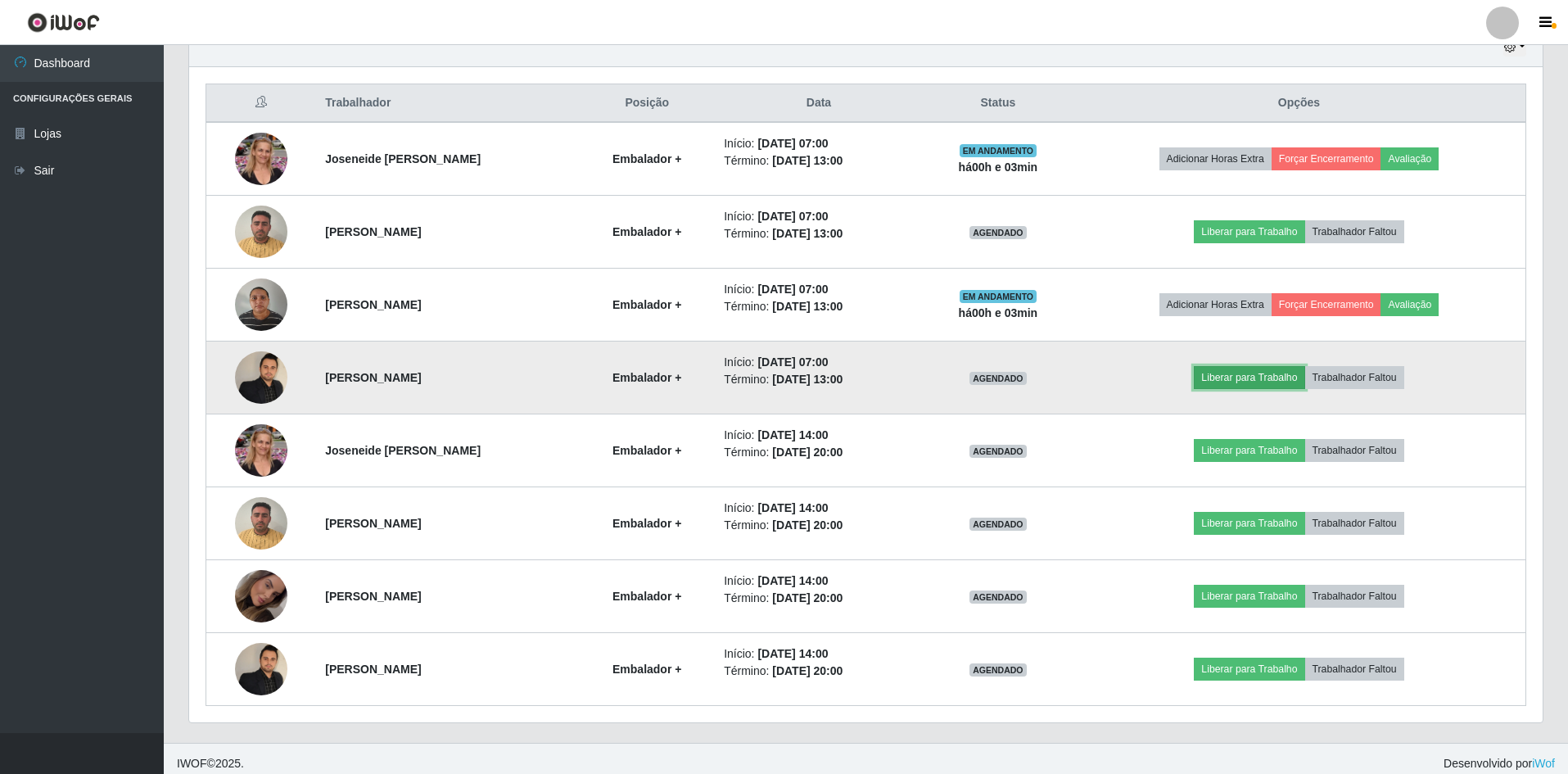
click at [1238, 379] on button "Liberar para Trabalho" at bounding box center [1249, 377] width 110 height 23
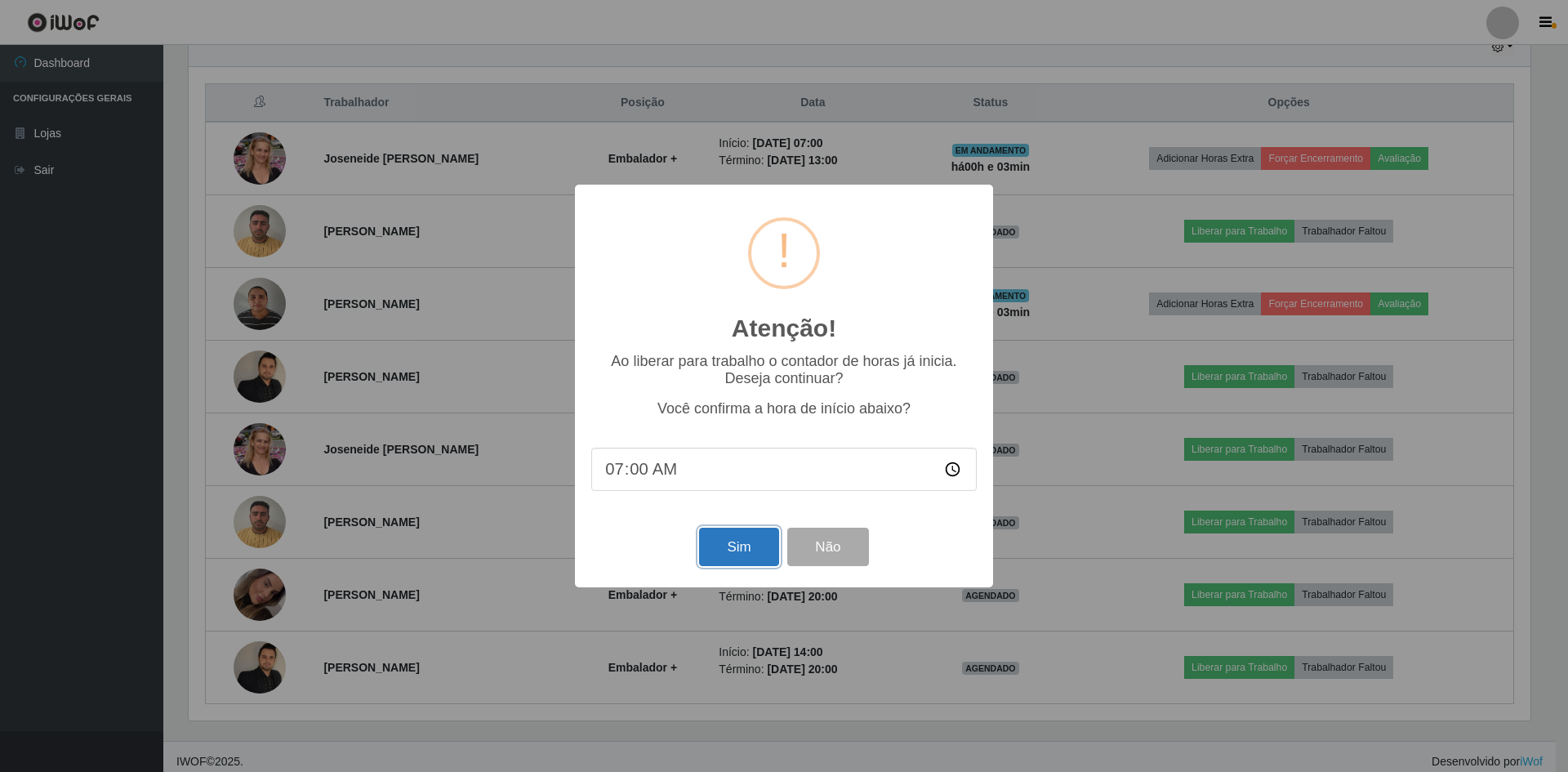
click at [741, 550] on button "Sim" at bounding box center [739, 546] width 79 height 39
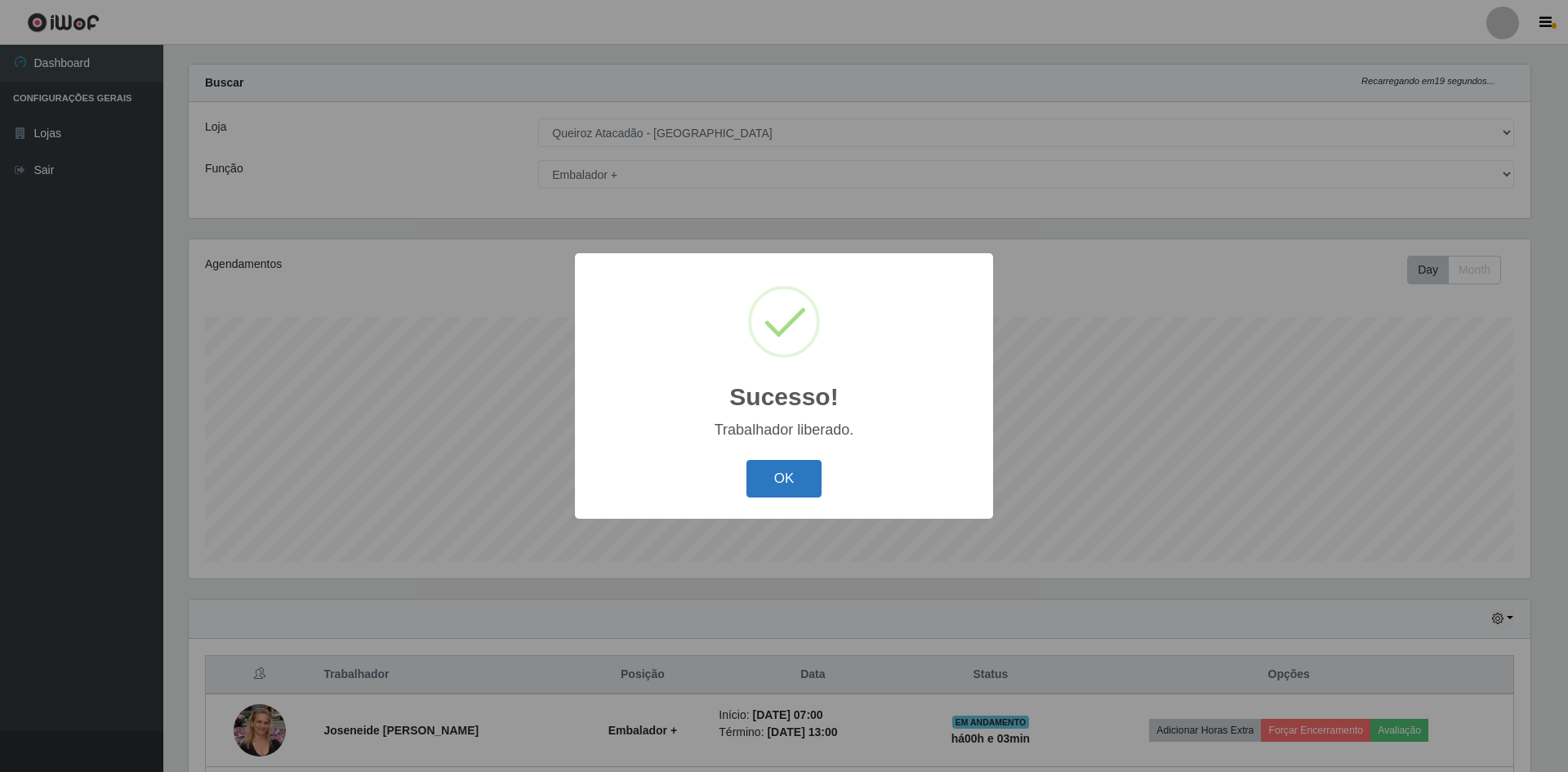
click at [789, 478] on button "OK" at bounding box center [784, 479] width 76 height 39
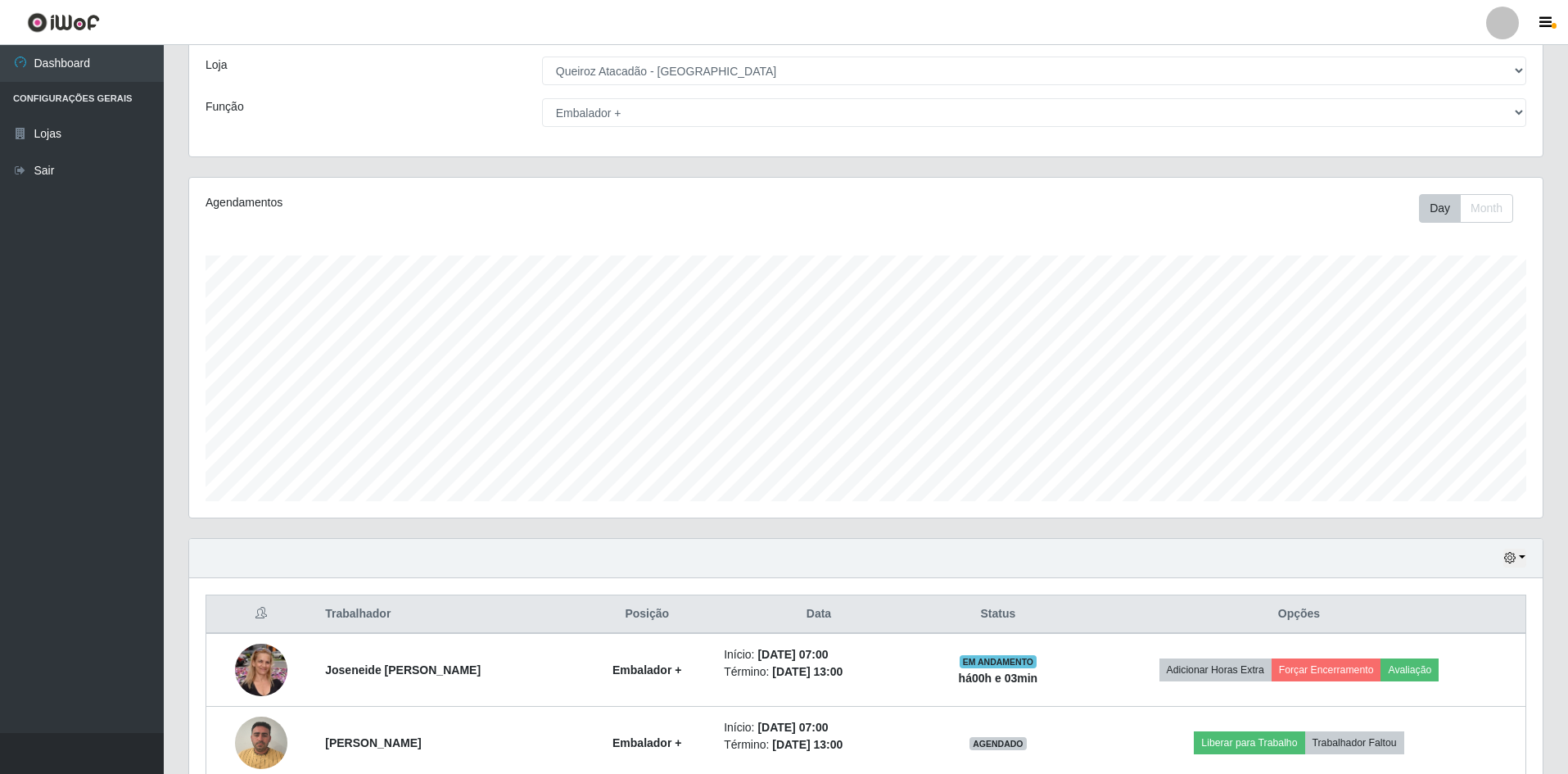
scroll to position [0, 0]
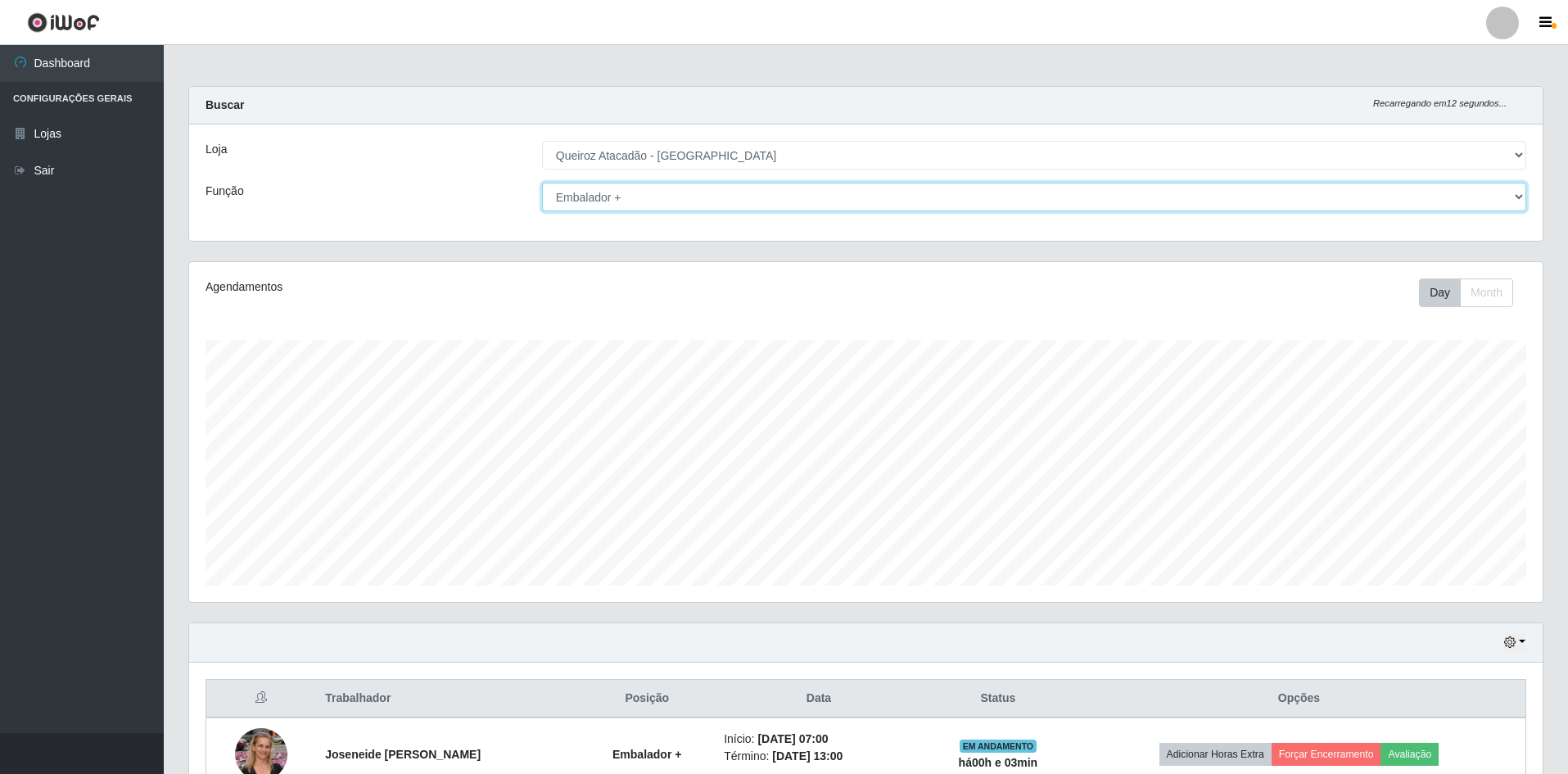
click at [961, 201] on select "[Selecione...] ASG ASG + ASG ++ Embalador Embalador + Embalador ++ Operador de …" at bounding box center [1034, 196] width 984 height 29
click at [543, 183] on select "[Selecione...] ASG ASG + ASG ++ Embalador Embalador + Embalador ++ Operador de …" at bounding box center [1034, 196] width 984 height 29
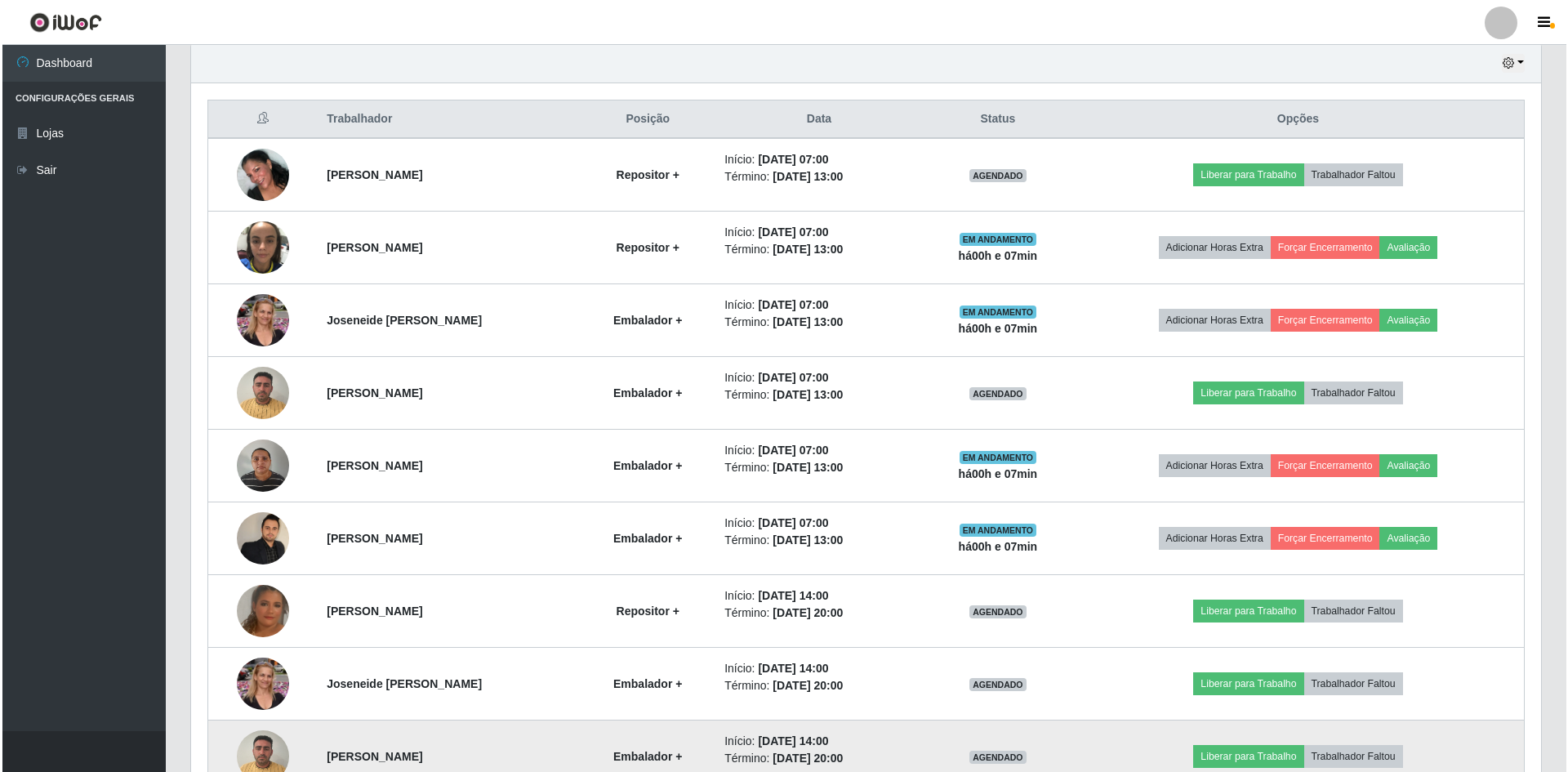
scroll to position [577, 0]
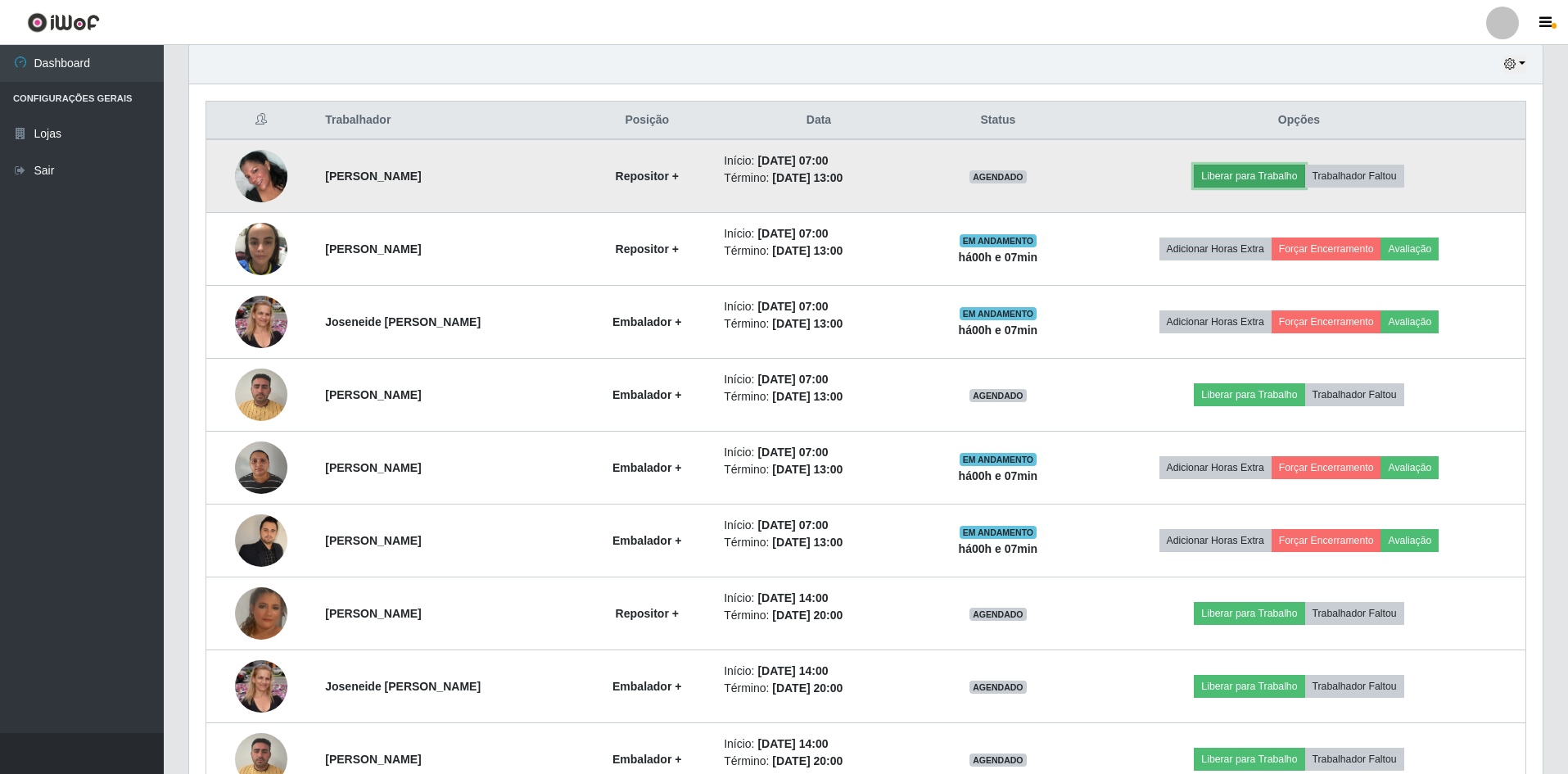
click at [1255, 179] on button "Liberar para Trabalho" at bounding box center [1249, 176] width 110 height 23
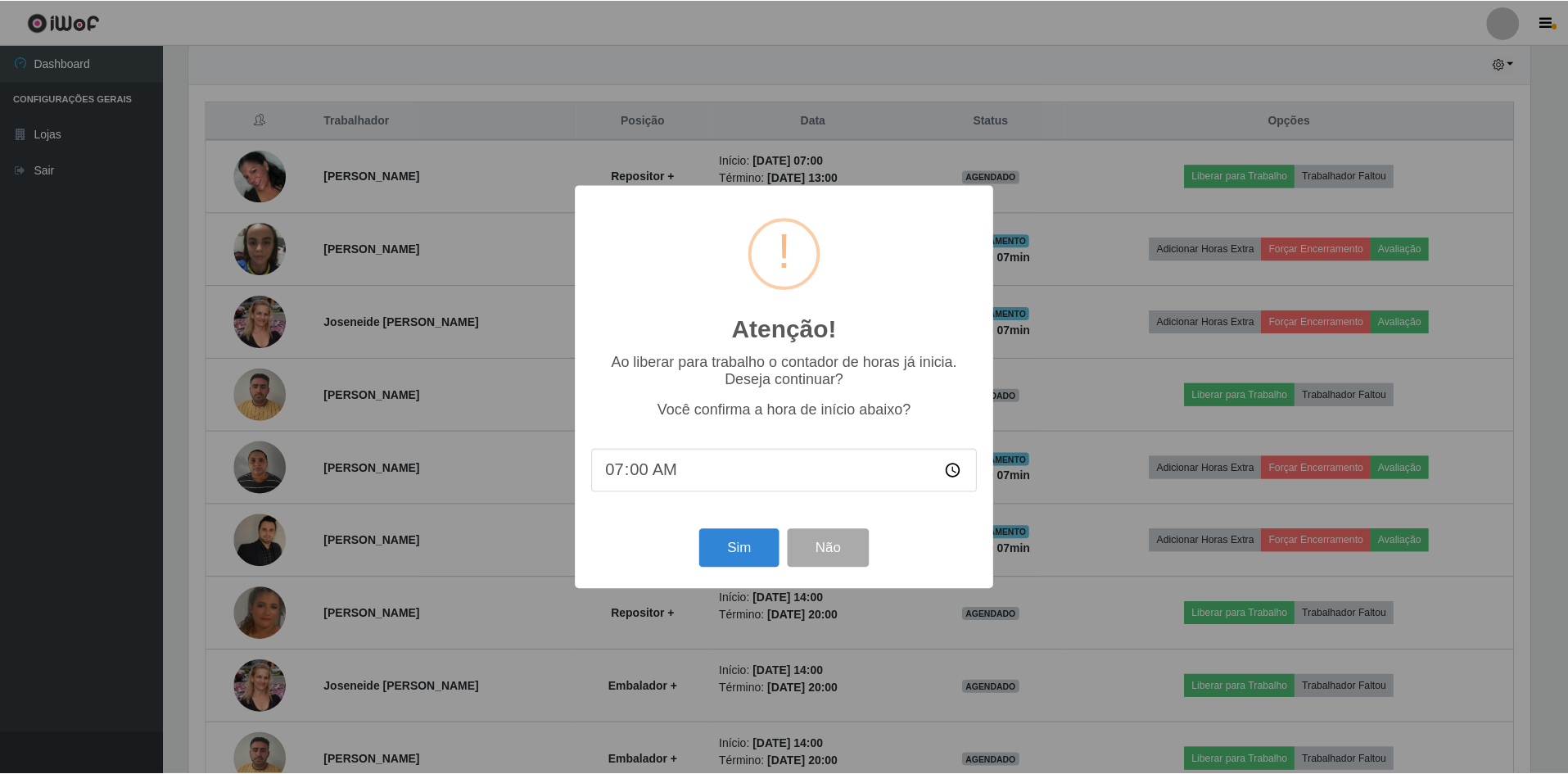
scroll to position [340, 1346]
click at [761, 540] on button "Sim" at bounding box center [741, 548] width 79 height 39
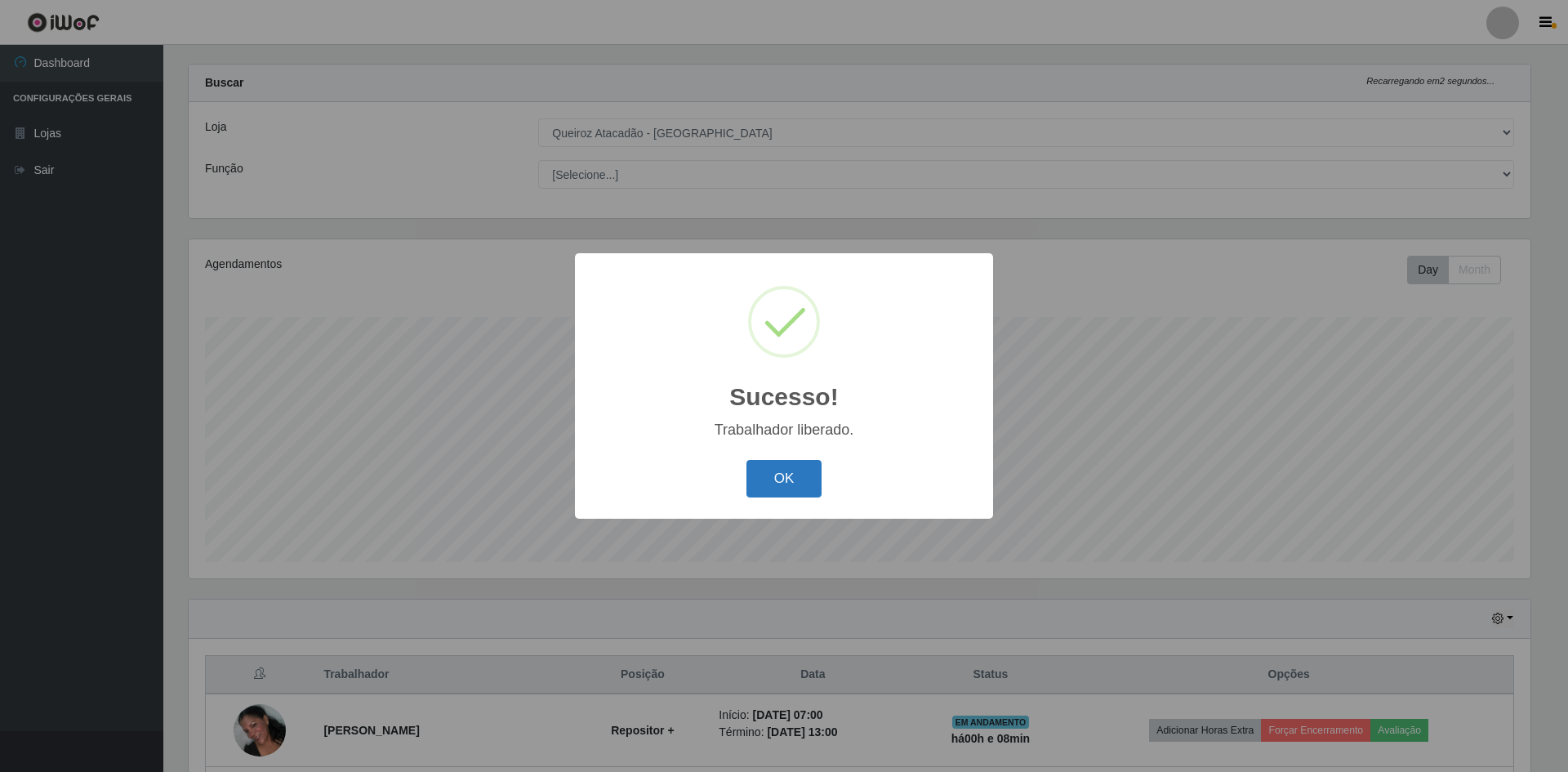
click at [779, 492] on button "OK" at bounding box center [784, 479] width 76 height 39
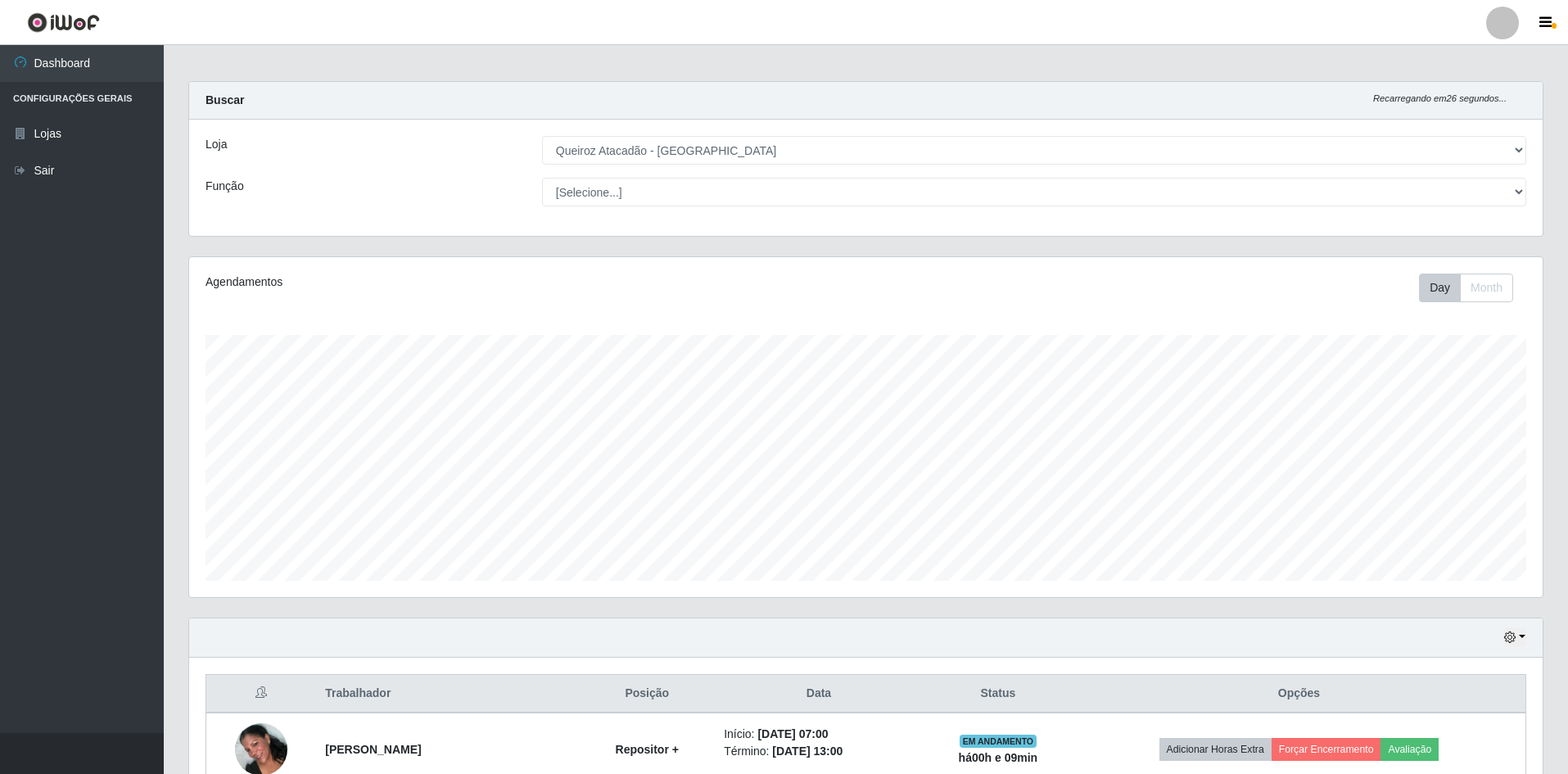
scroll to position [0, 0]
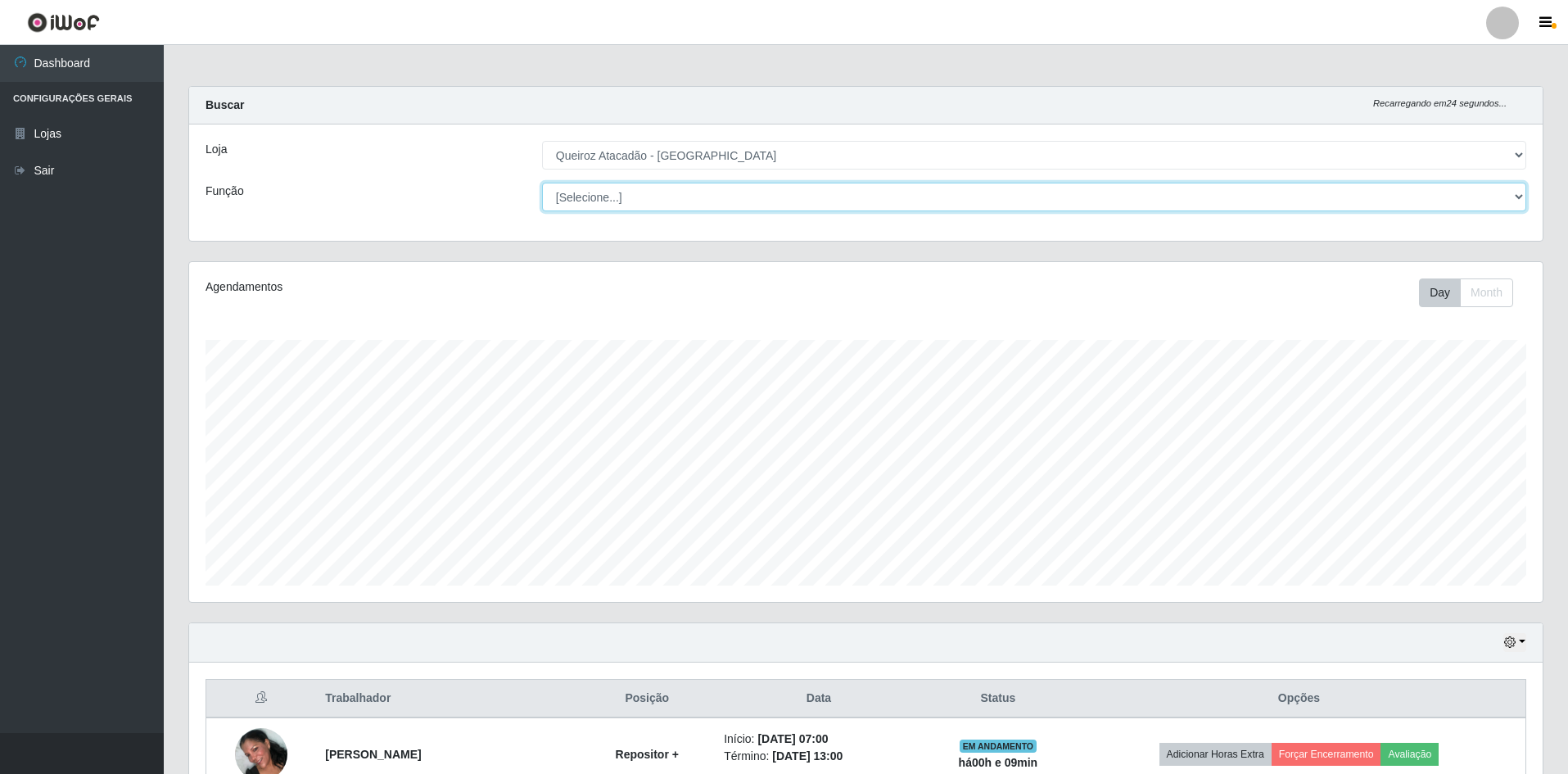
click at [670, 194] on select "[Selecione...] ASG ASG + ASG ++ Embalador Embalador + Embalador ++ Operador de …" at bounding box center [1034, 196] width 984 height 29
click at [543, 183] on select "[Selecione...] ASG ASG + ASG ++ Embalador Embalador + Embalador ++ Operador de …" at bounding box center [1034, 196] width 984 height 29
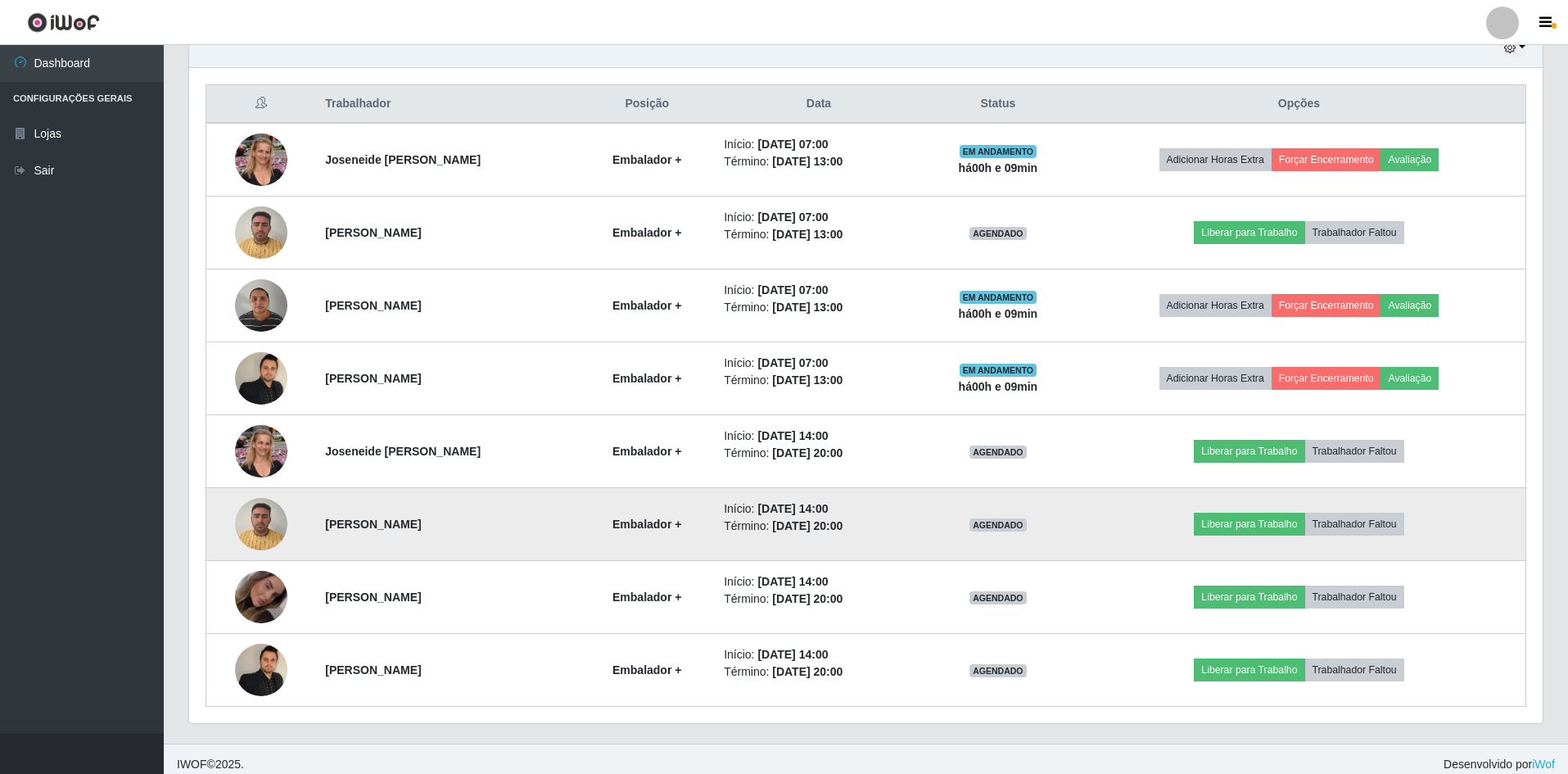
scroll to position [605, 0]
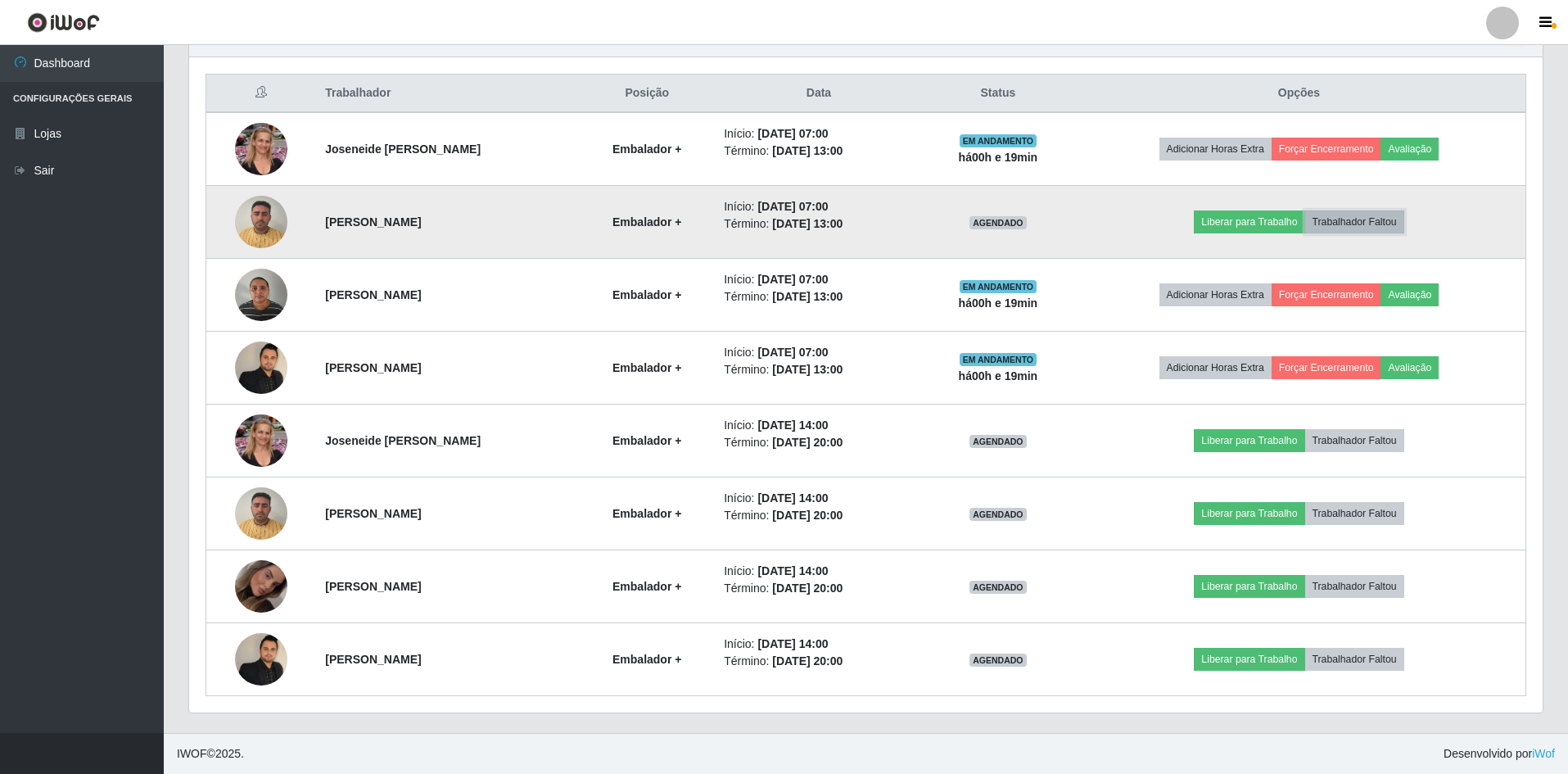
click at [1356, 220] on button "Trabalhador Faltou" at bounding box center [1355, 221] width 99 height 23
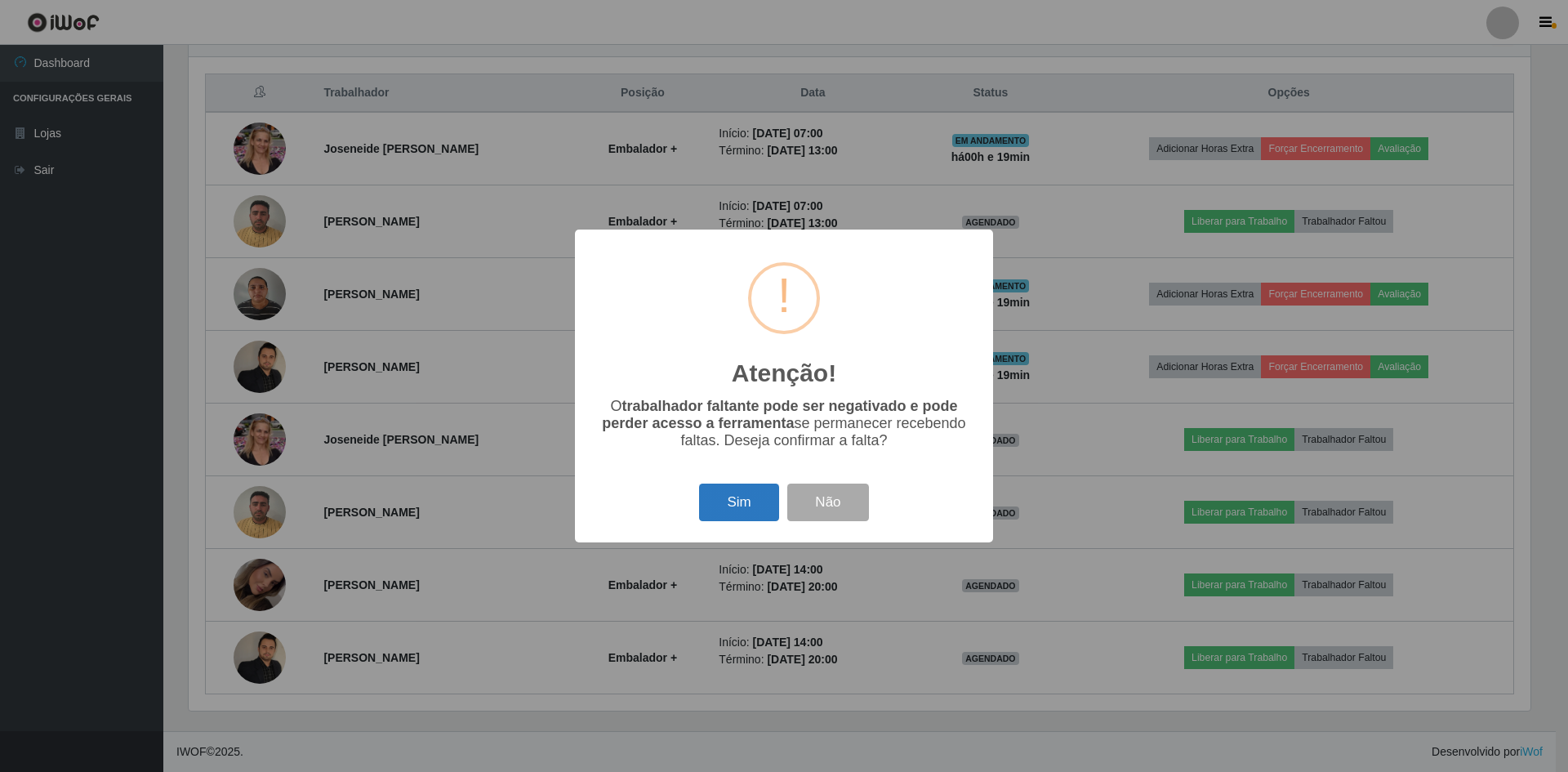
click at [741, 503] on button "Sim" at bounding box center [739, 503] width 79 height 39
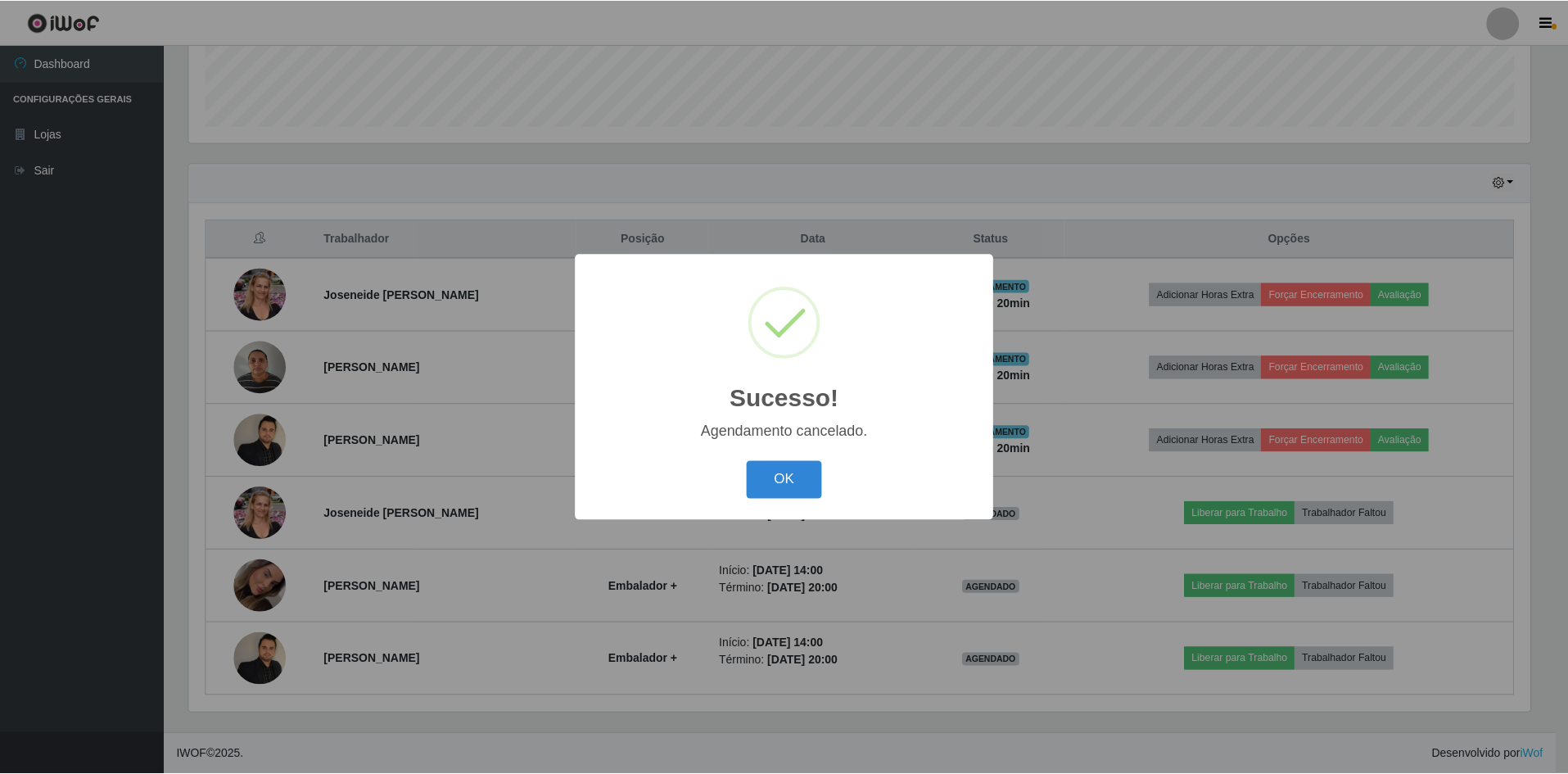
scroll to position [459, 0]
click at [791, 477] on button "OK" at bounding box center [786, 480] width 76 height 39
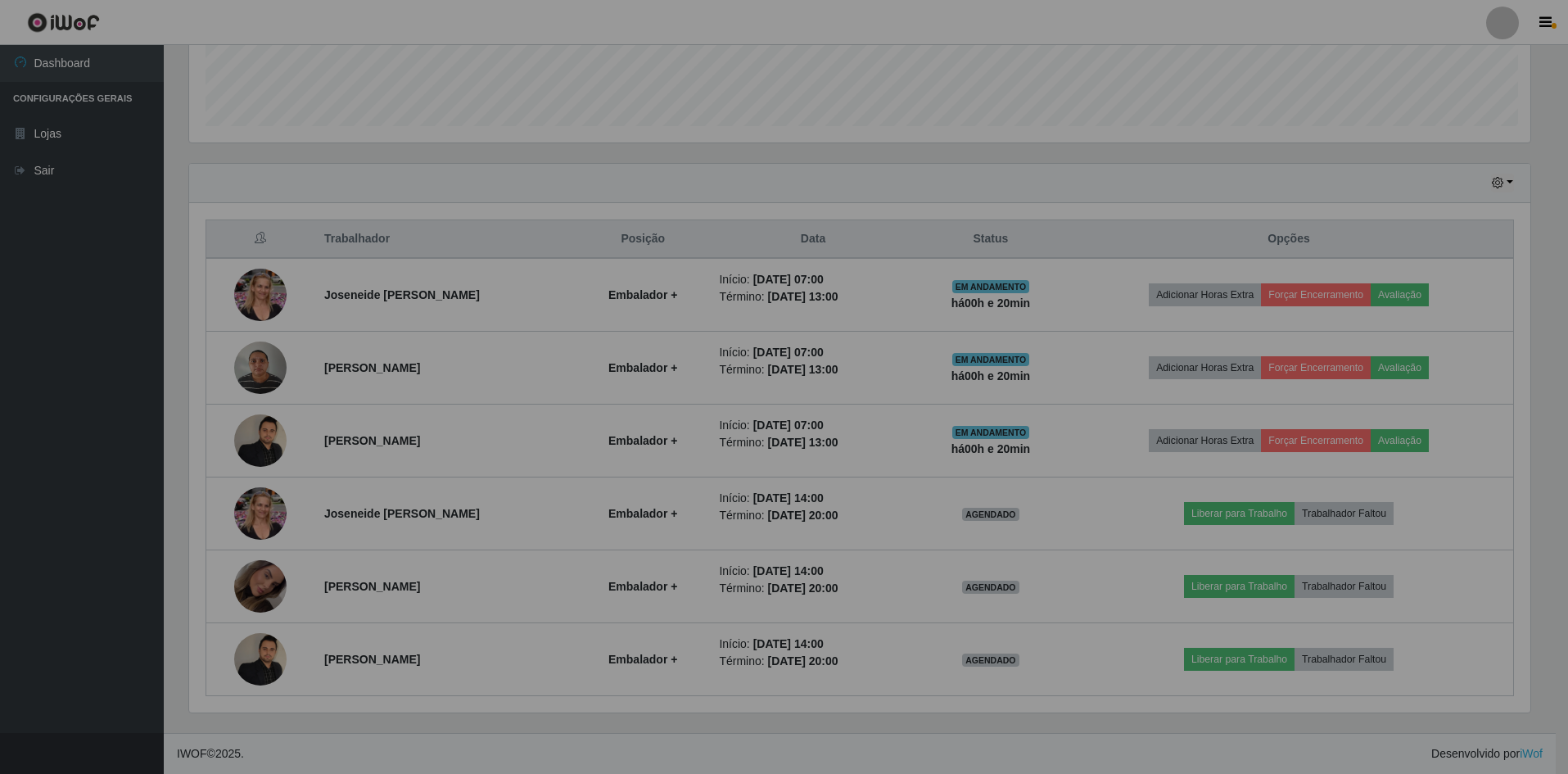
scroll to position [340, 1354]
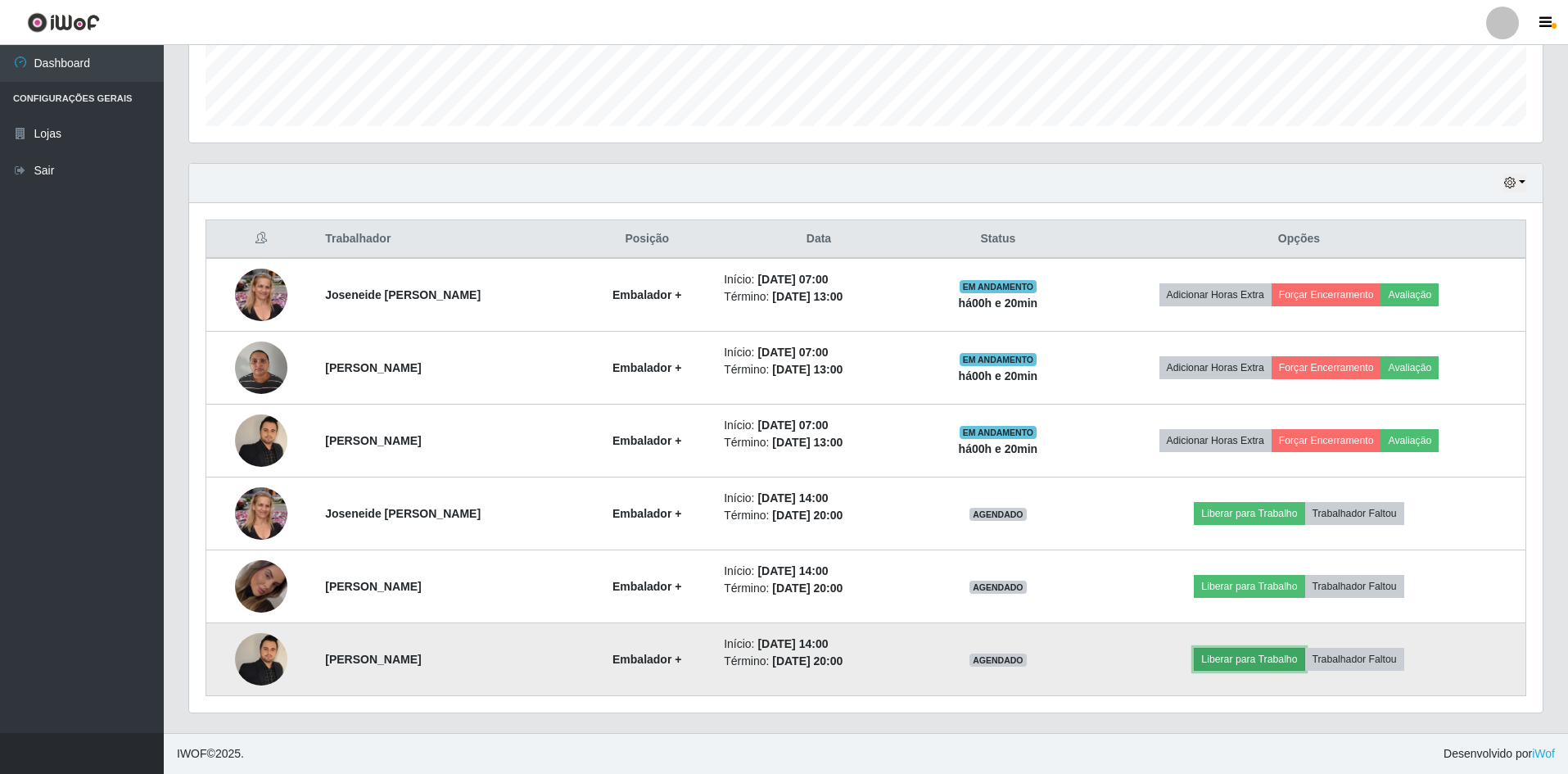
click at [1287, 663] on button "Liberar para Trabalho" at bounding box center [1249, 659] width 110 height 23
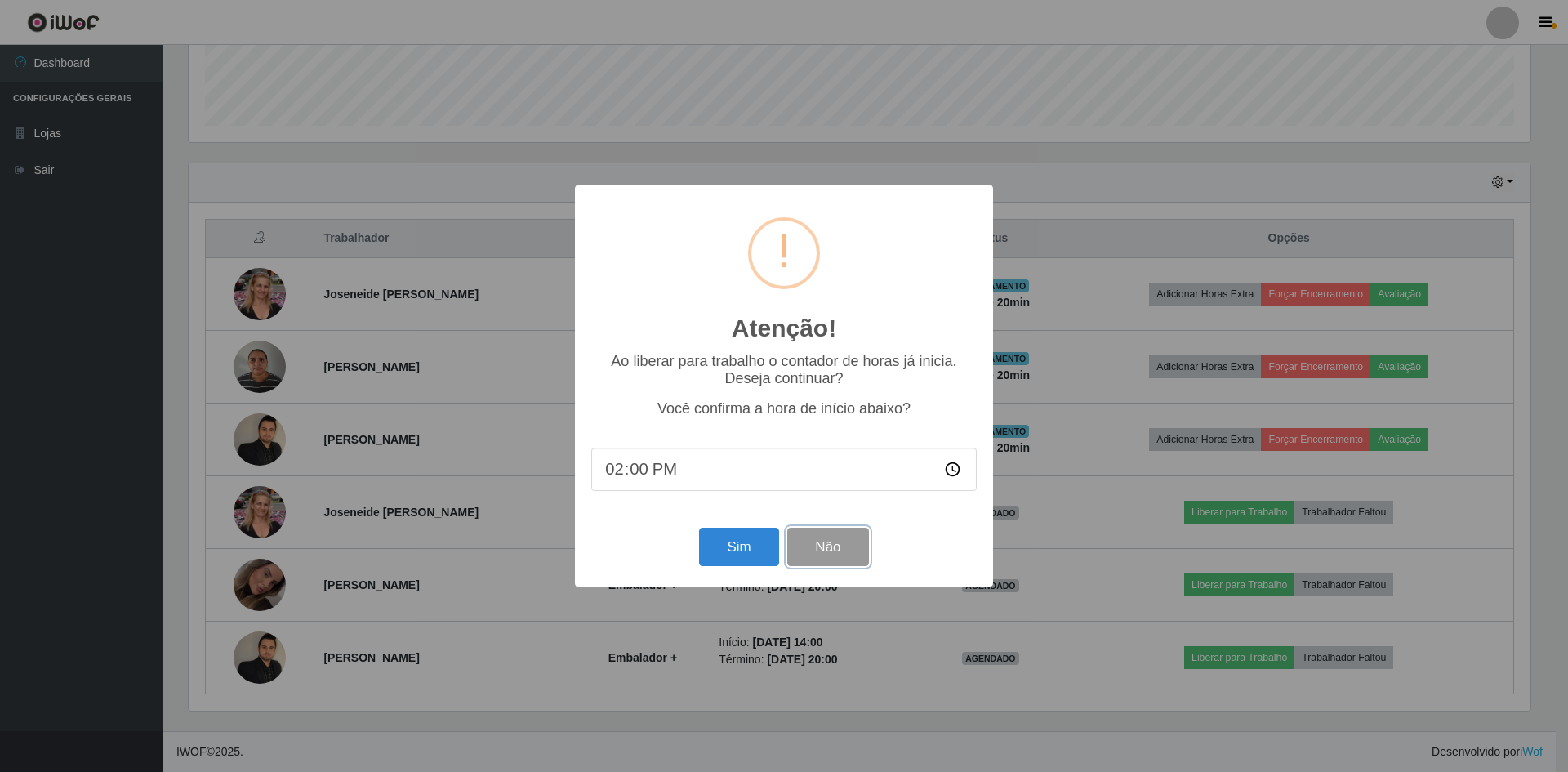
click at [847, 554] on button "Não" at bounding box center [828, 546] width 81 height 39
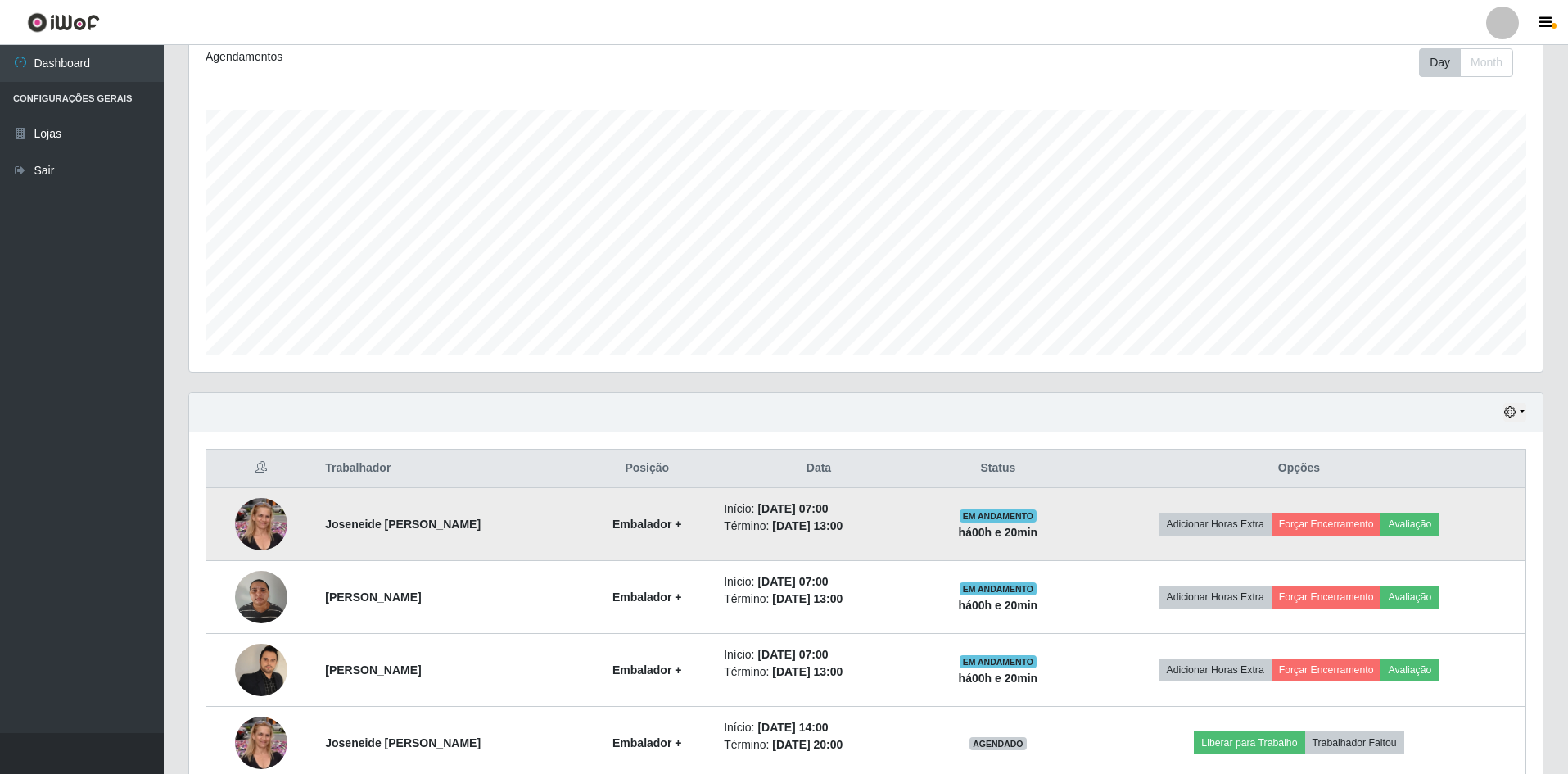
scroll to position [0, 0]
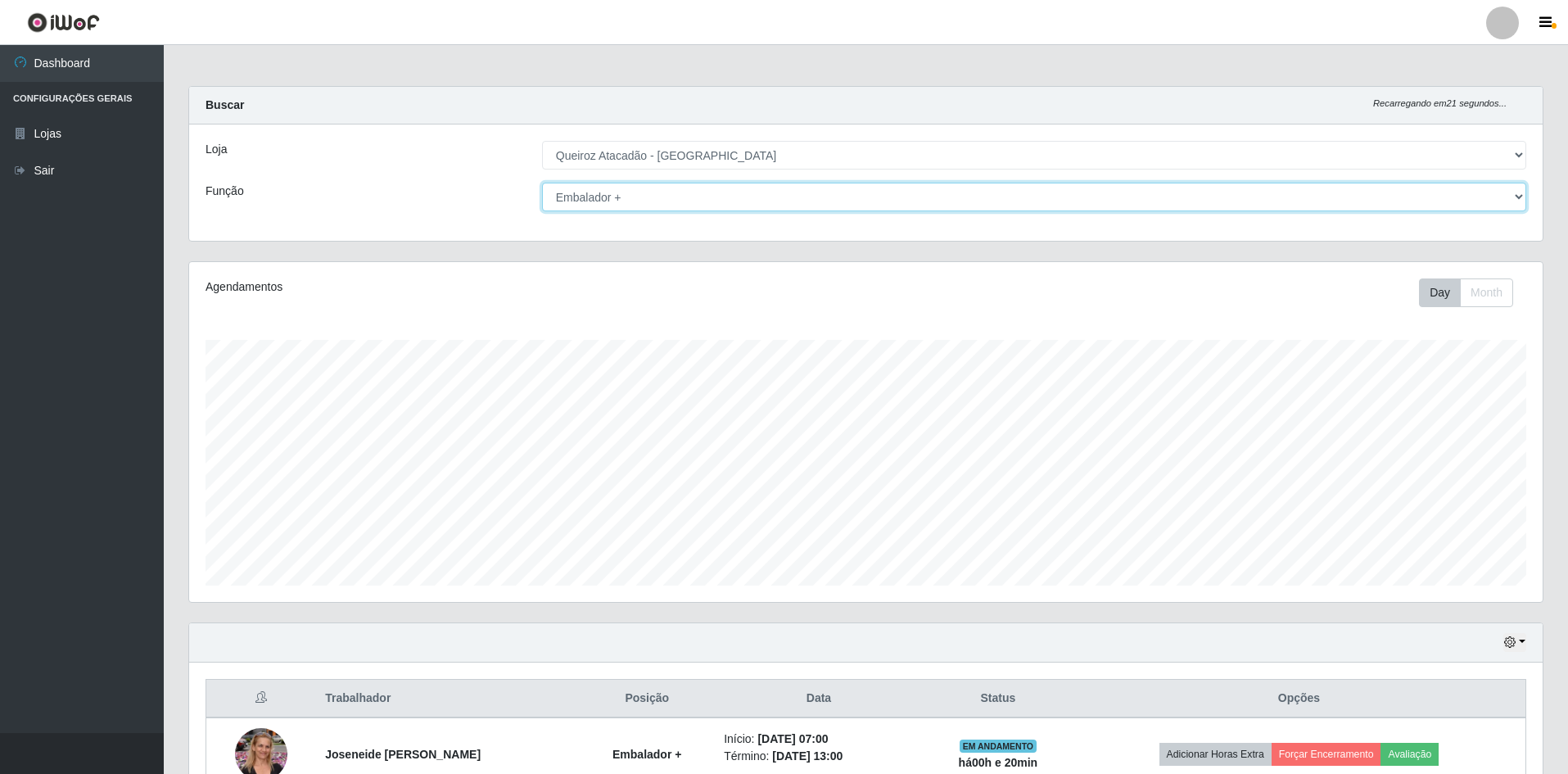
click at [655, 197] on select "[Selecione...] ASG ASG + ASG ++ Embalador Embalador + Embalador ++ Operador de …" at bounding box center [1034, 196] width 984 height 29
select select "[Selecione...]"
click at [543, 183] on select "[Selecione...] ASG ASG + ASG ++ Embalador Embalador + Embalador ++ Operador de …" at bounding box center [1034, 196] width 984 height 29
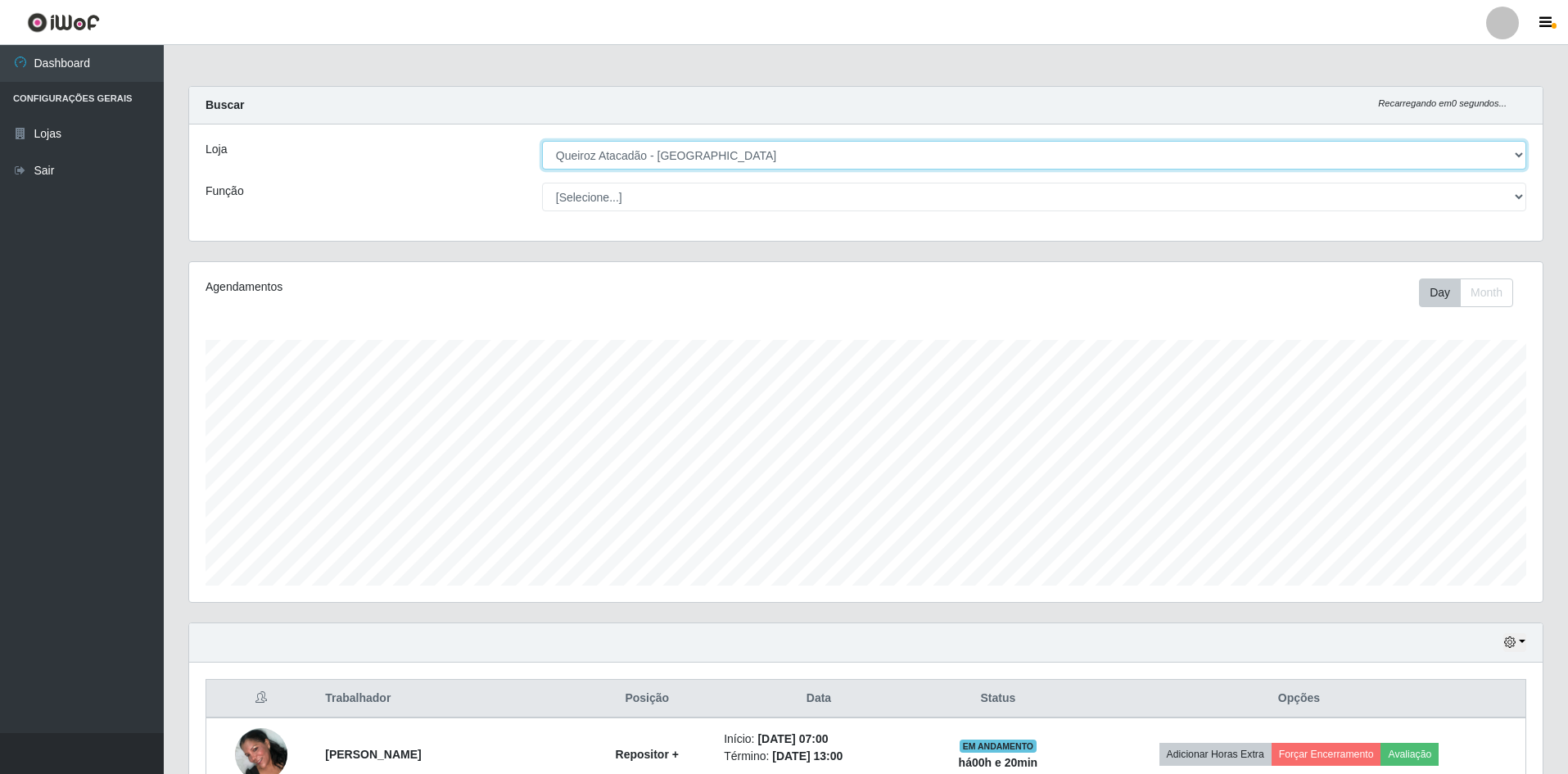
click at [716, 152] on select "[Selecione...] Hiper Queiroz - [GEOGRAPHIC_DATA] [GEOGRAPHIC_DATA] [GEOGRAPHIC_…" at bounding box center [1034, 155] width 984 height 29
click at [543, 141] on select "[Selecione...] Hiper Queiroz - [GEOGRAPHIC_DATA] [GEOGRAPHIC_DATA] [GEOGRAPHIC_…" at bounding box center [1034, 155] width 984 height 29
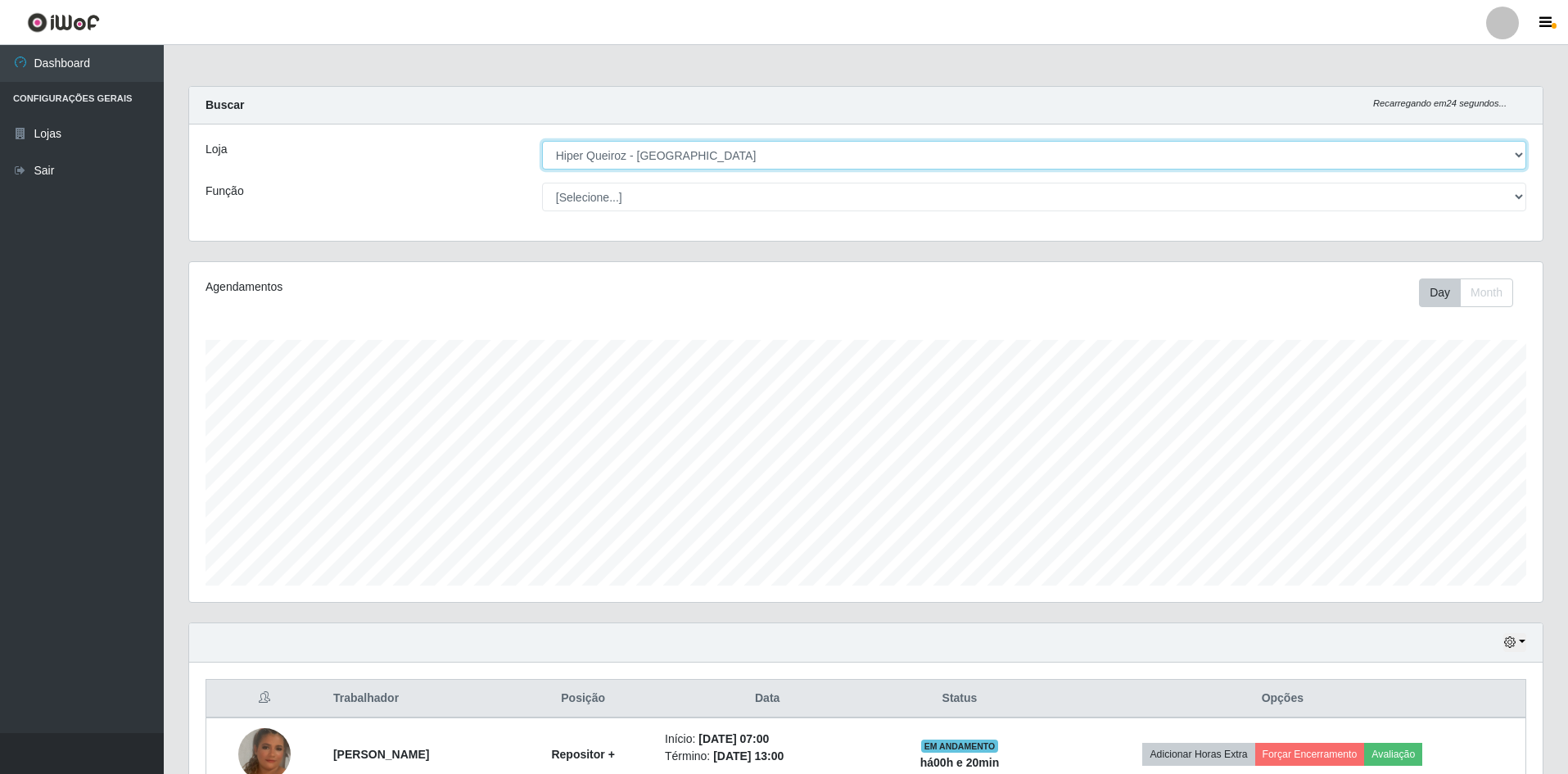
click at [698, 155] on select "[Selecione...] Hiper Queiroz - [GEOGRAPHIC_DATA] [GEOGRAPHIC_DATA] [GEOGRAPHIC_…" at bounding box center [1034, 155] width 984 height 29
select select "517"
click at [543, 141] on select "[Selecione...] Hiper Queiroz - [GEOGRAPHIC_DATA] [GEOGRAPHIC_DATA] [GEOGRAPHIC_…" at bounding box center [1034, 155] width 984 height 29
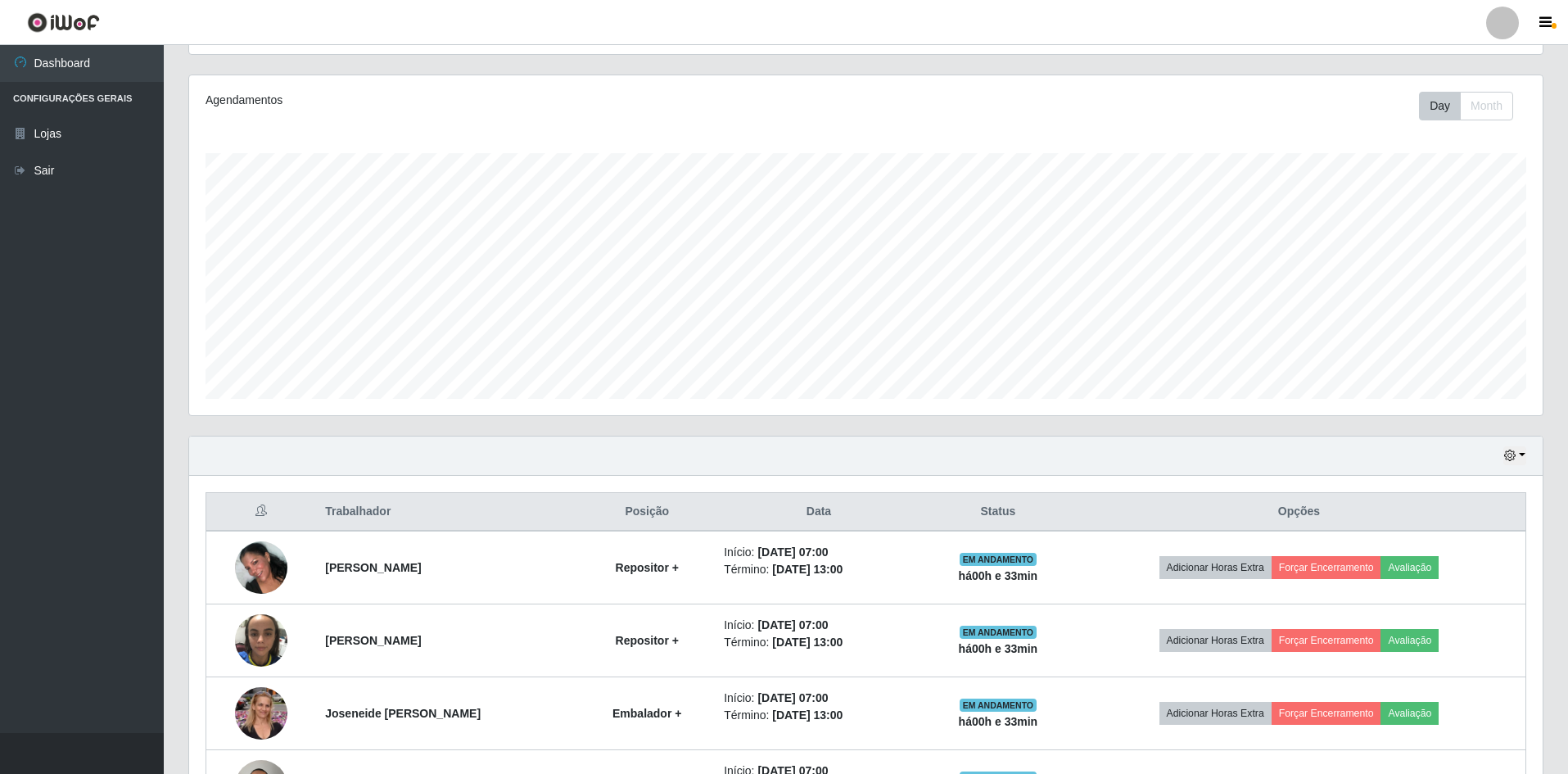
scroll to position [23, 0]
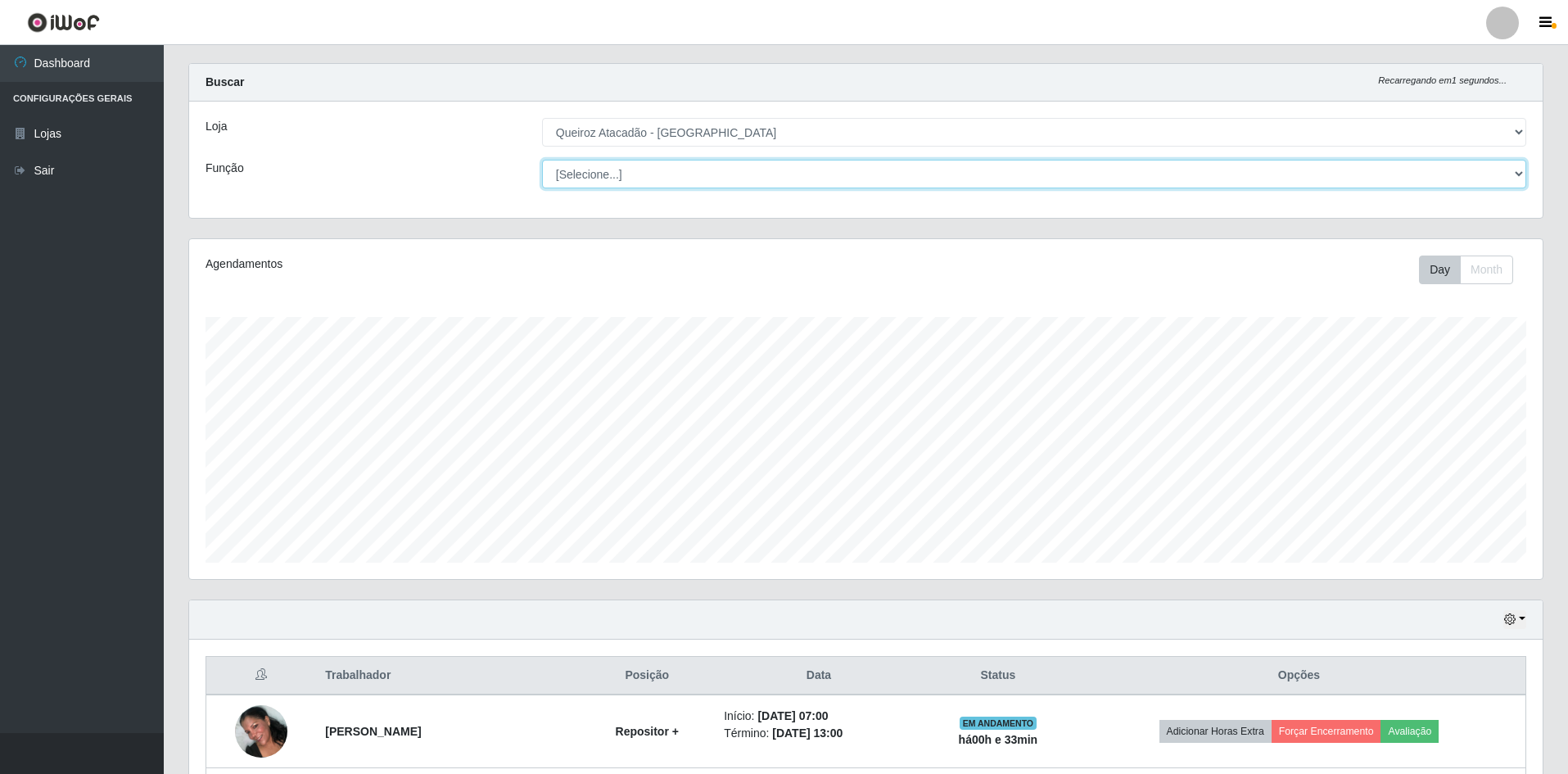
click at [676, 166] on select "[Selecione...] ASG ASG + ASG ++ Embalador Embalador + Embalador ++ Operador de …" at bounding box center [1034, 174] width 984 height 29
click at [543, 161] on select "[Selecione...] ASG ASG + ASG ++ Embalador Embalador + Embalador ++ Operador de …" at bounding box center [1034, 174] width 984 height 29
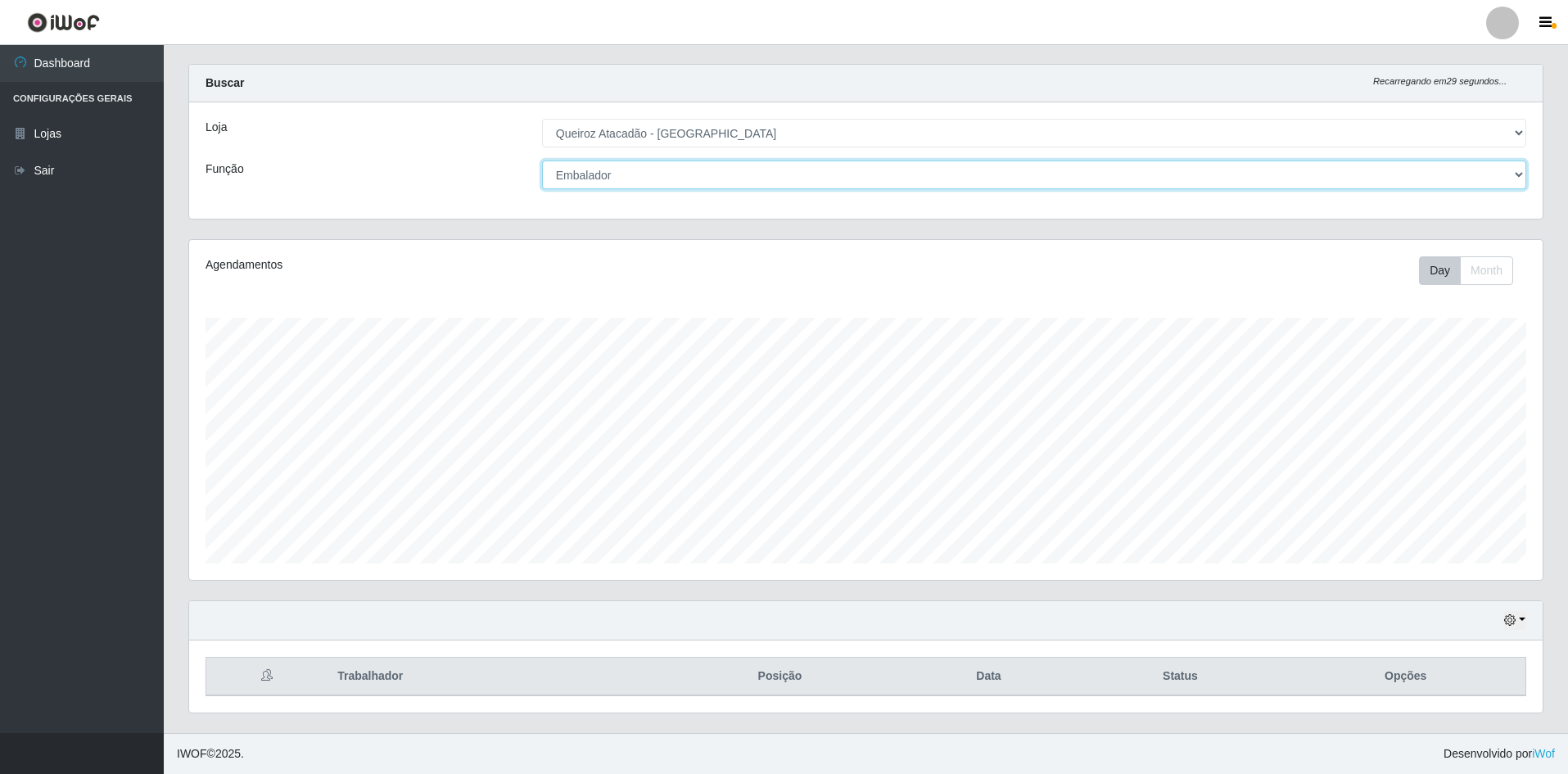
click at [663, 177] on select "[Selecione...] ASG ASG + ASG ++ Embalador Embalador + Embalador ++ Operador de …" at bounding box center [1034, 175] width 984 height 29
click at [543, 161] on select "[Selecione...] ASG ASG + ASG ++ Embalador Embalador + Embalador ++ Operador de …" at bounding box center [1034, 175] width 984 height 29
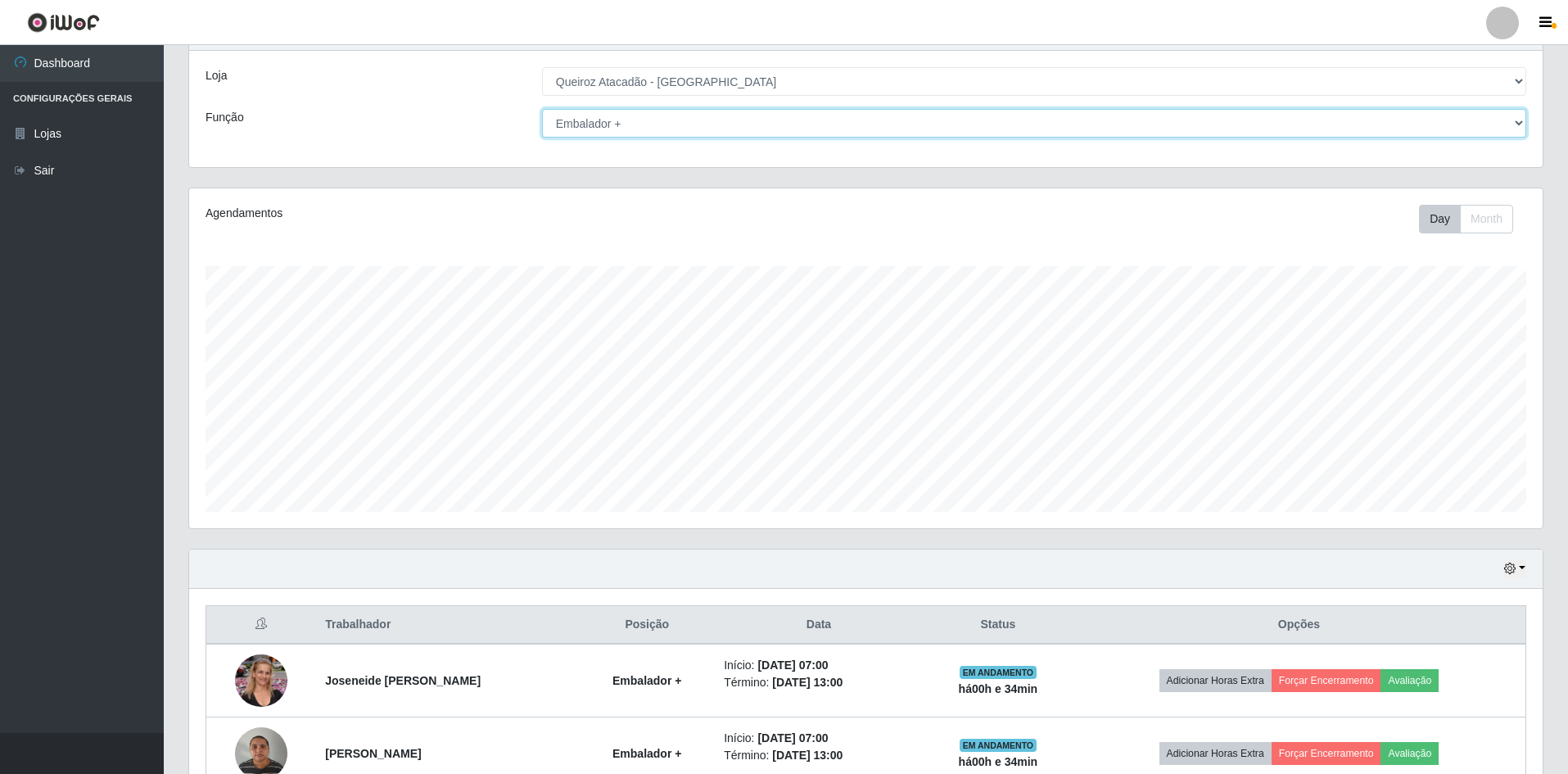
scroll to position [0, 0]
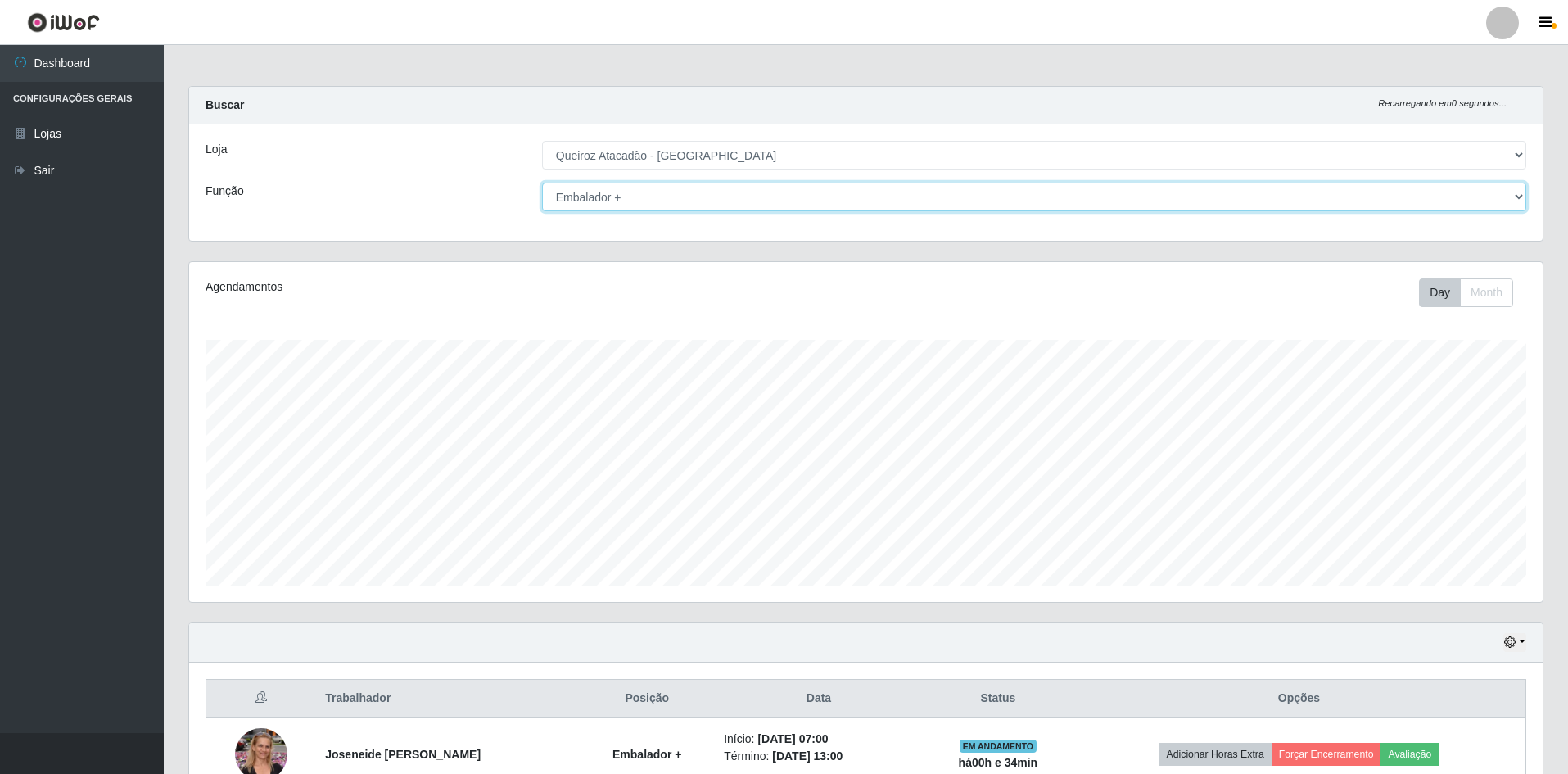
click at [644, 208] on select "[Selecione...] ASG ASG + ASG ++ Embalador Embalador + Embalador ++ Operador de …" at bounding box center [1034, 196] width 984 height 29
click at [543, 183] on select "[Selecione...] ASG ASG + ASG ++ Embalador Embalador + Embalador ++ Operador de …" at bounding box center [1034, 196] width 984 height 29
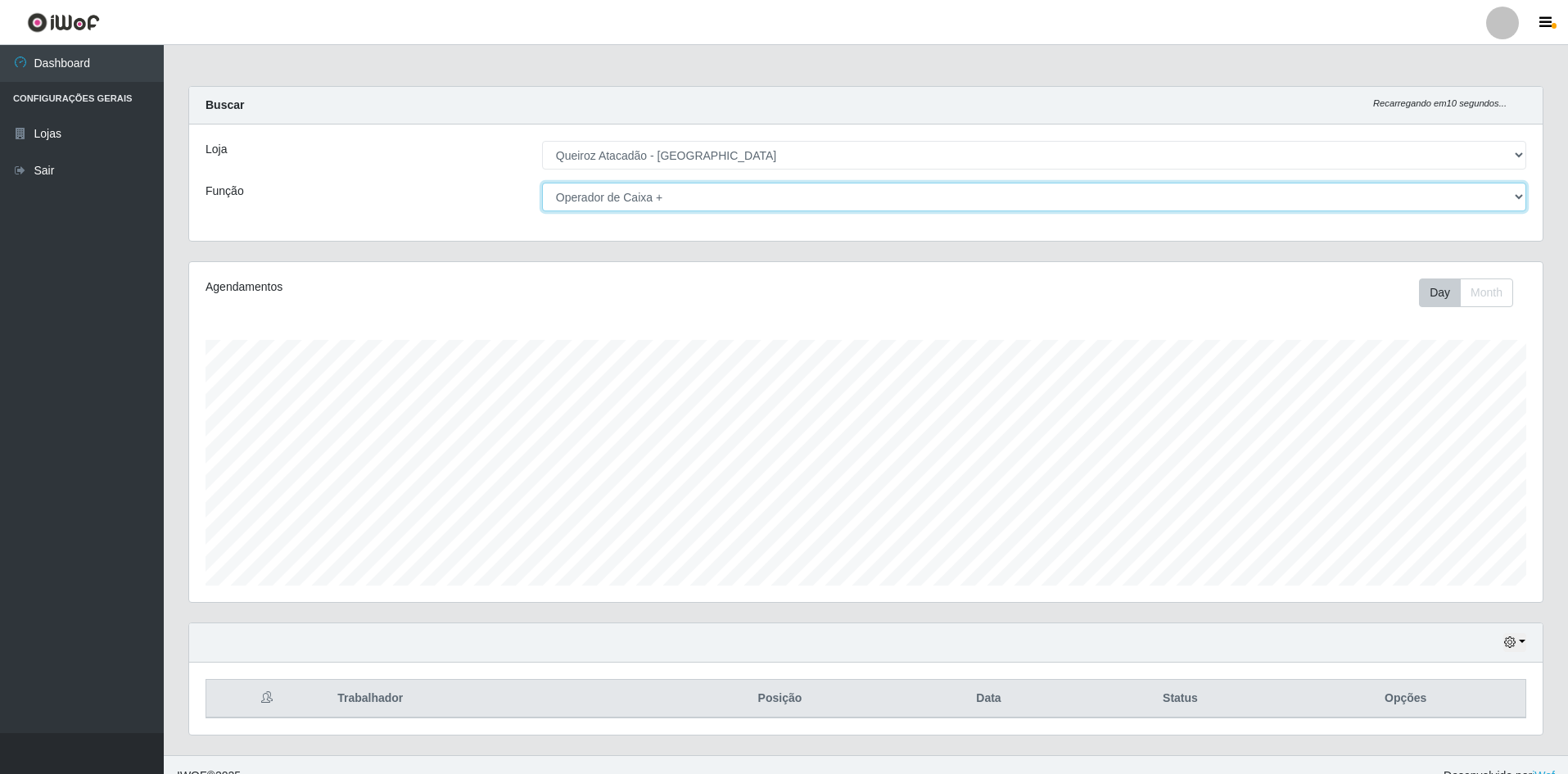
click at [665, 201] on select "[Selecione...] ASG ASG + ASG ++ Embalador Embalador + Embalador ++ Operador de …" at bounding box center [1034, 196] width 984 height 29
click at [543, 183] on select "[Selecione...] ASG ASG + ASG ++ Embalador Embalador + Embalador ++ Operador de …" at bounding box center [1034, 196] width 984 height 29
click at [654, 199] on select "[Selecione...] ASG ASG + ASG ++ Embalador Embalador + Embalador ++ Operador de …" at bounding box center [1034, 196] width 984 height 29
click at [543, 183] on select "[Selecione...] ASG ASG + ASG ++ Embalador Embalador + Embalador ++ Operador de …" at bounding box center [1034, 196] width 984 height 29
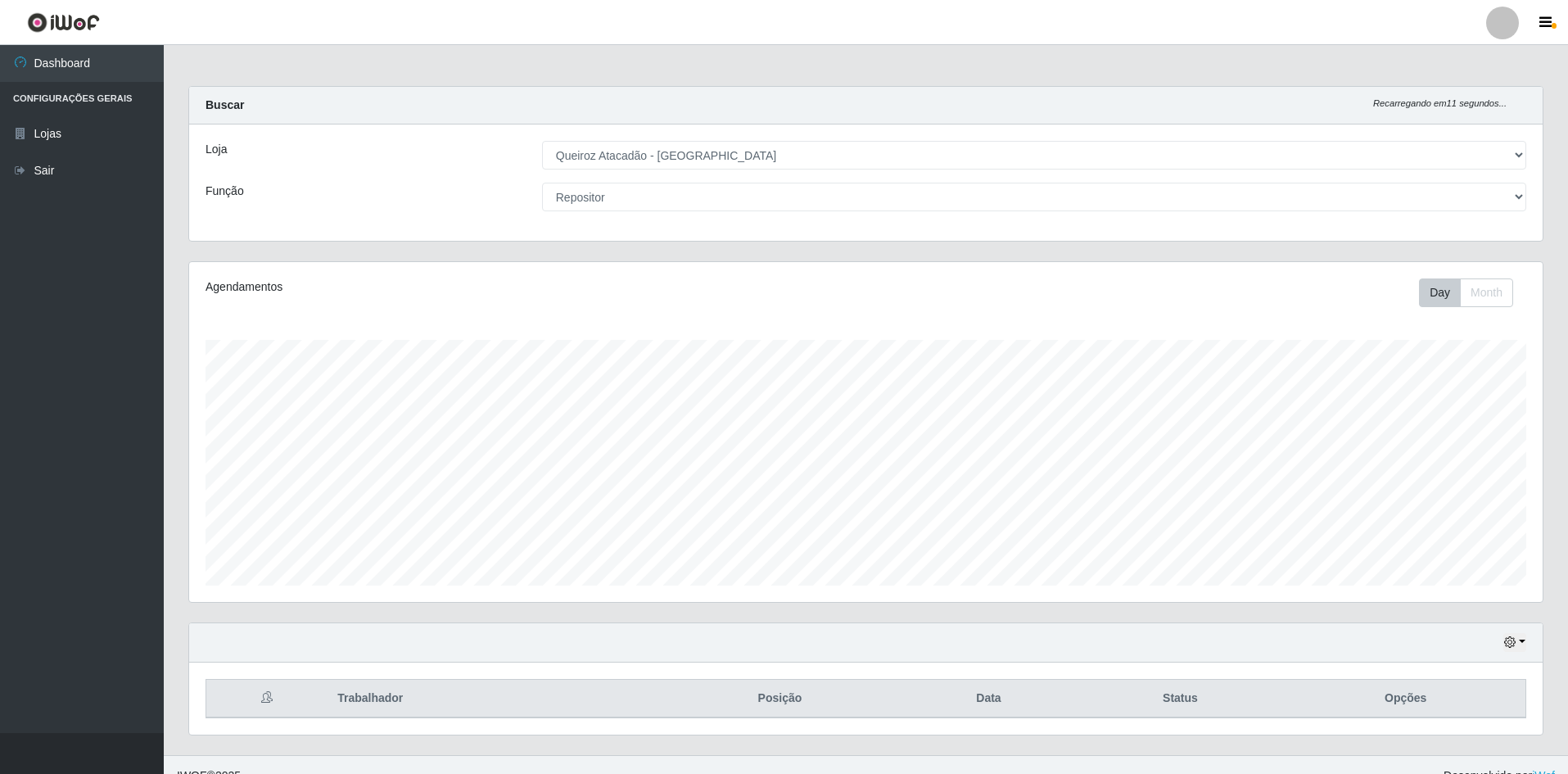
drag, startPoint x: 656, startPoint y: 179, endPoint x: 655, endPoint y: 190, distance: 11.0
click at [655, 181] on div "Loja [Selecione...] Hiper Queiroz - [GEOGRAPHIC_DATA] [GEOGRAPHIC_DATA] [GEOGRA…" at bounding box center [866, 183] width 1354 height 116
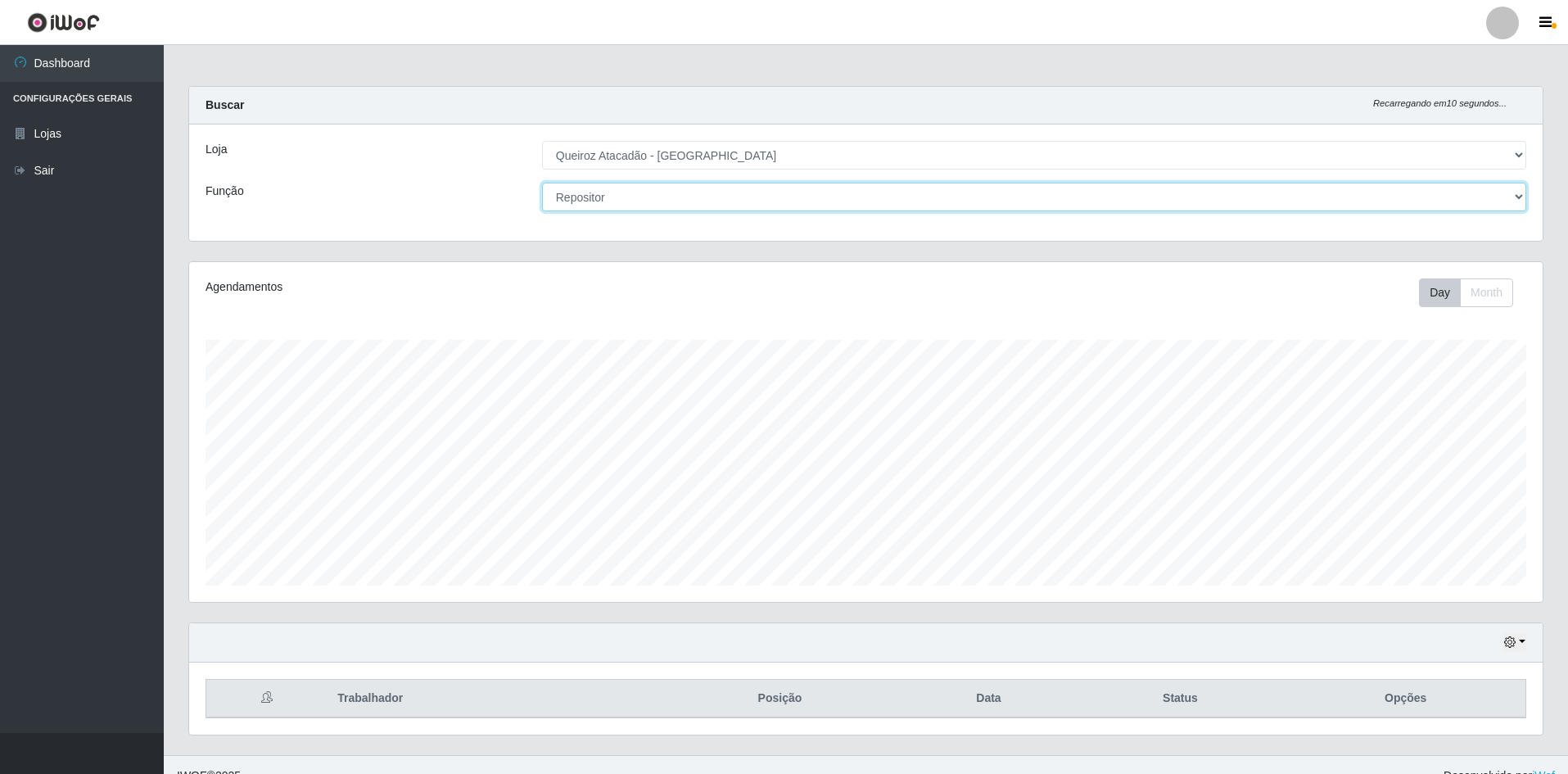
click at [655, 194] on select "[Selecione...] ASG ASG + ASG ++ Embalador Embalador + Embalador ++ Operador de …" at bounding box center [1034, 196] width 984 height 29
click at [543, 183] on select "[Selecione...] ASG ASG + ASG ++ Embalador Embalador + Embalador ++ Operador de …" at bounding box center [1034, 196] width 984 height 29
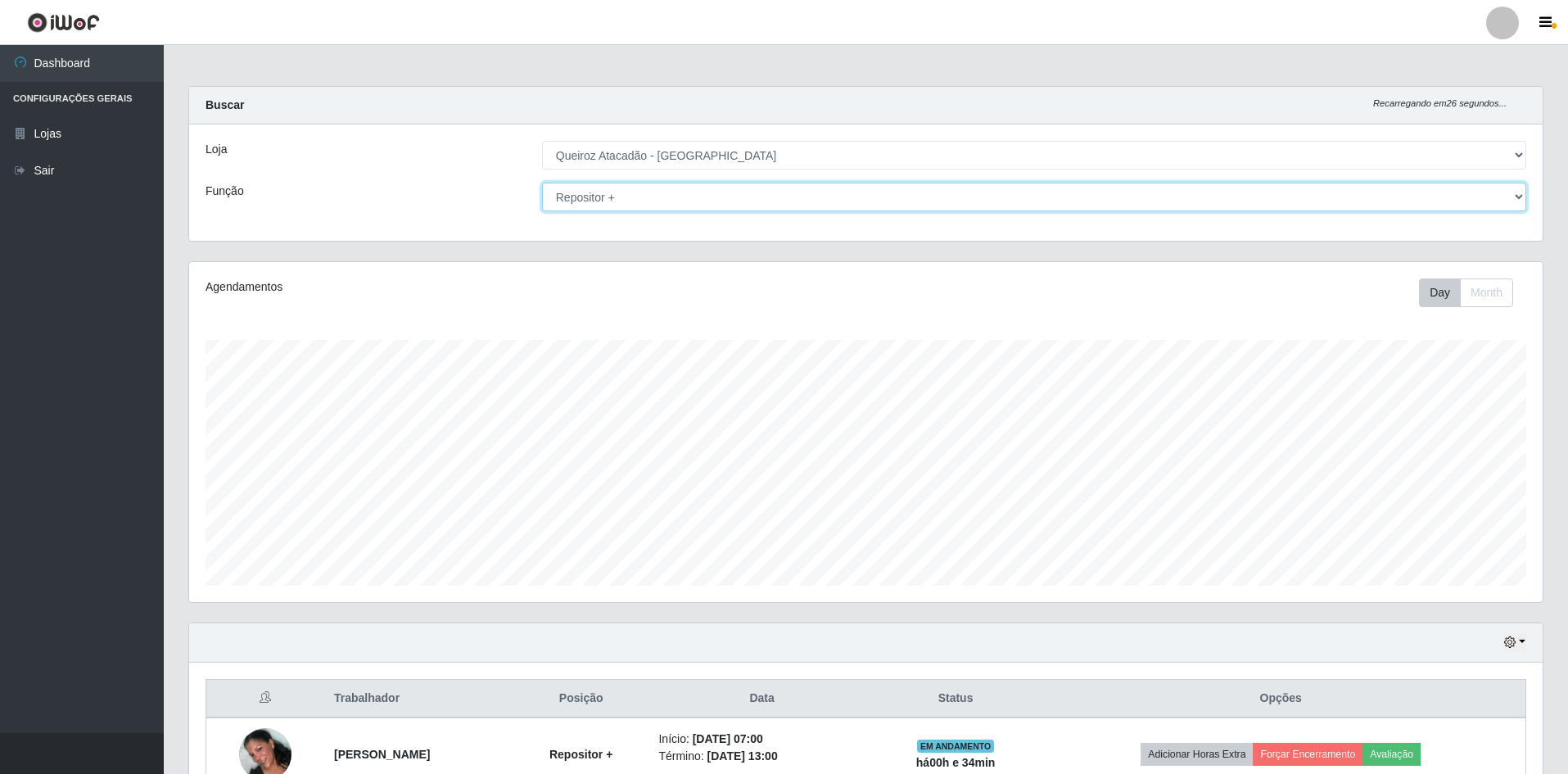
click at [633, 203] on select "[Selecione...] ASG ASG + ASG ++ Embalador Embalador + Embalador ++ Operador de …" at bounding box center [1034, 196] width 984 height 29
select select "86"
click at [543, 183] on select "[Selecione...] ASG ASG + ASG ++ Embalador Embalador + Embalador ++ Operador de …" at bounding box center [1034, 196] width 984 height 29
